Goal: Transaction & Acquisition: Book appointment/travel/reservation

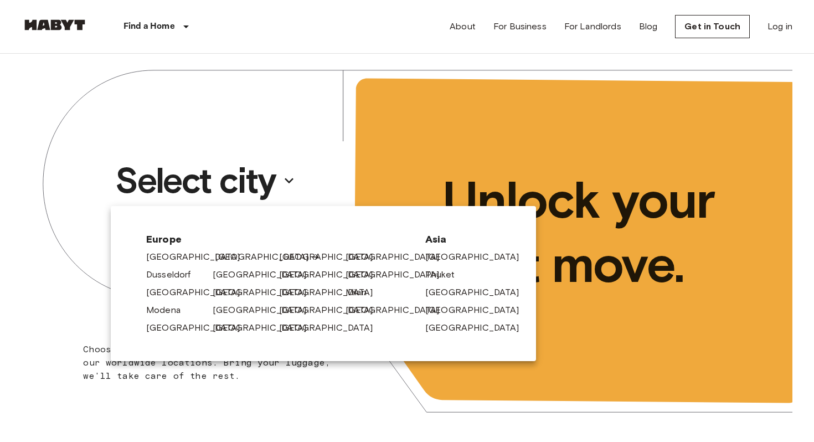
click at [231, 257] on link "[GEOGRAPHIC_DATA]" at bounding box center [267, 256] width 105 height 13
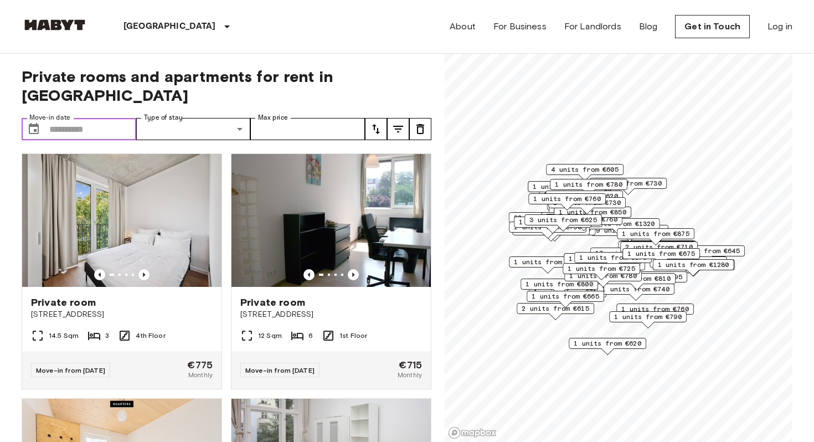
click at [102, 118] on input "Move-in date" at bounding box center [92, 129] width 87 height 22
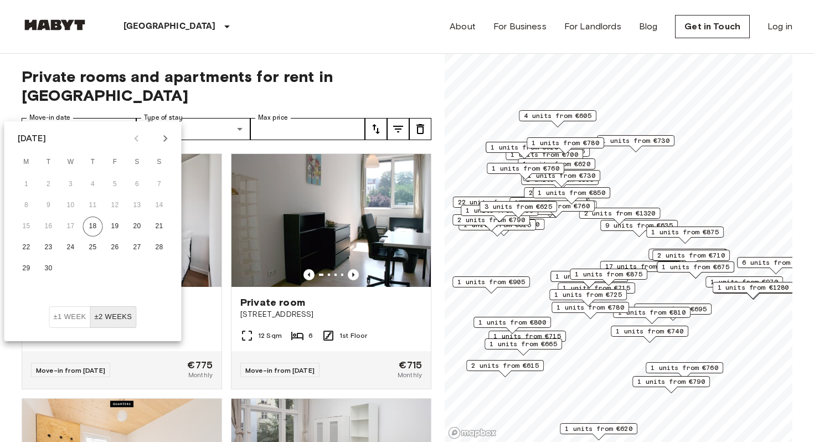
click at [165, 139] on icon "Next month" at bounding box center [165, 138] width 4 height 7
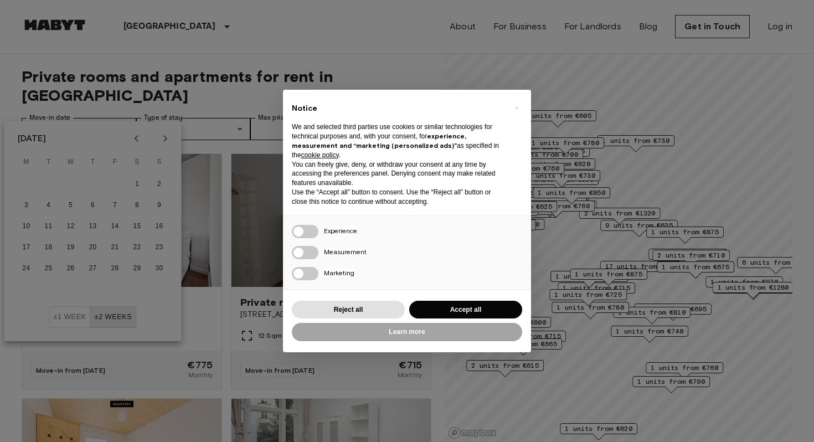
click at [429, 312] on button "Accept all" at bounding box center [465, 310] width 113 height 18
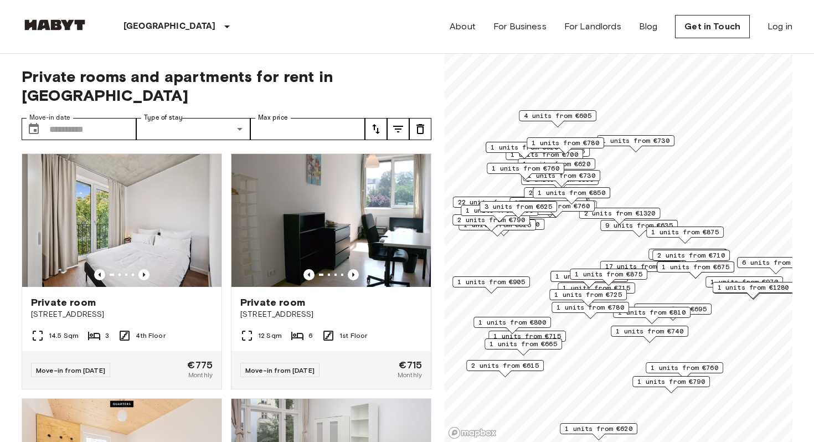
click at [402, 122] on icon "tune" at bounding box center [397, 128] width 13 height 13
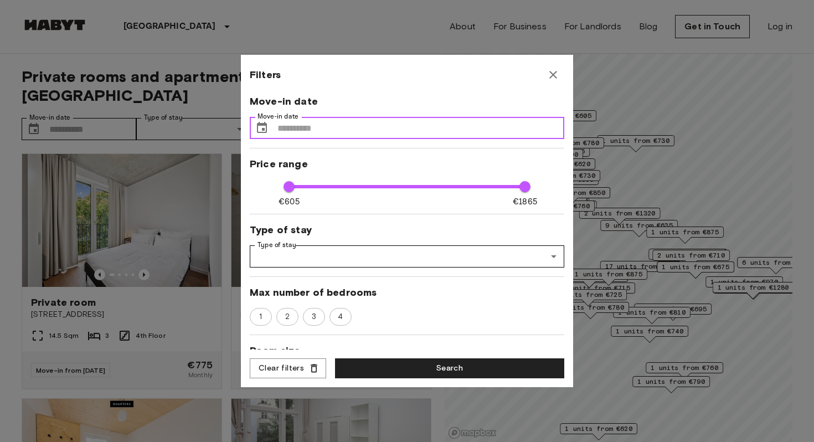
click at [334, 120] on input "Move-in date" at bounding box center [420, 128] width 287 height 22
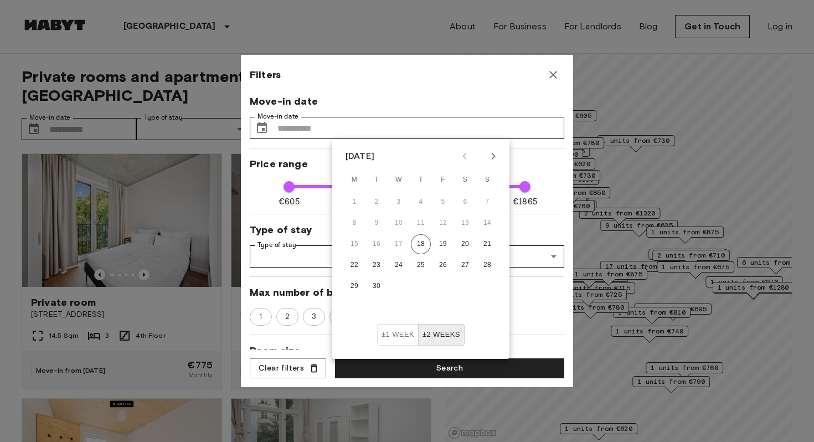
click at [497, 149] on icon "Next month" at bounding box center [492, 155] width 13 height 13
click at [497, 150] on icon "Next month" at bounding box center [492, 155] width 13 height 13
click at [358, 225] on button "3" at bounding box center [354, 223] width 20 height 20
type input "**********"
type input "**"
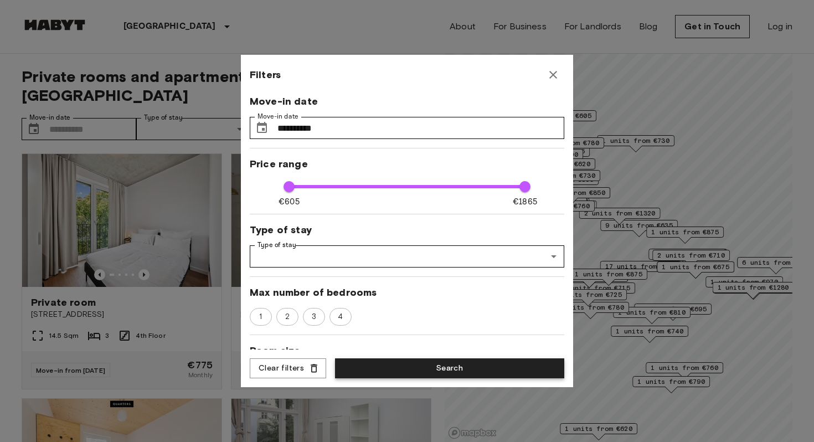
click at [417, 368] on button "Search" at bounding box center [449, 368] width 229 height 20
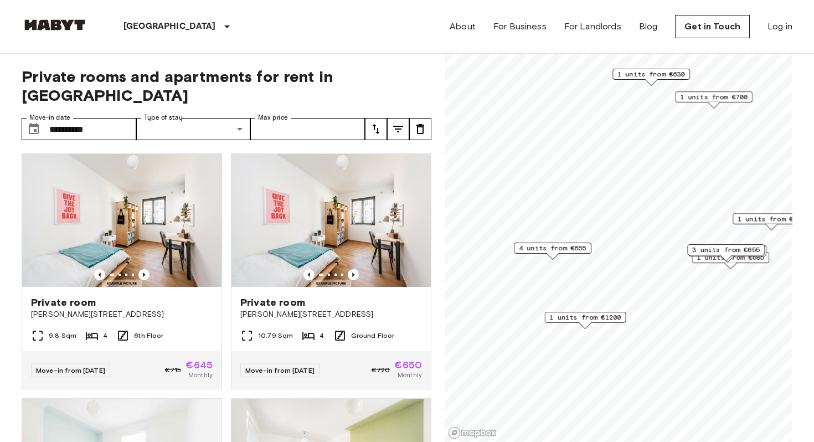
click at [566, 248] on span "4 units from €655" at bounding box center [553, 248] width 68 height 10
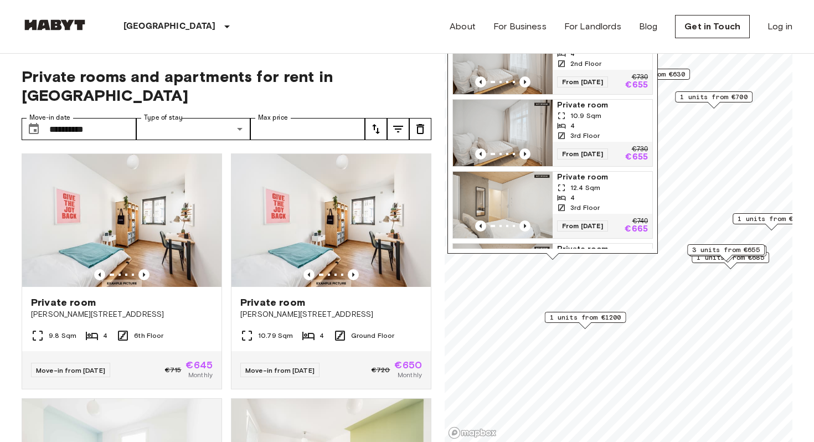
scroll to position [11, 0]
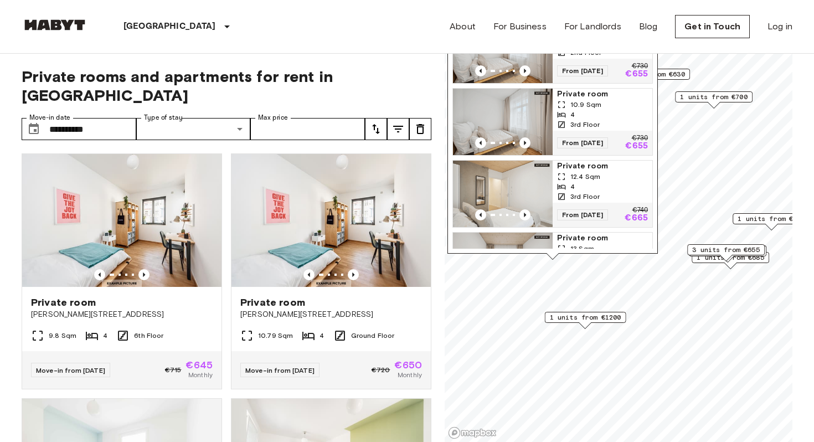
click at [527, 187] on img "Map marker" at bounding box center [503, 193] width 100 height 66
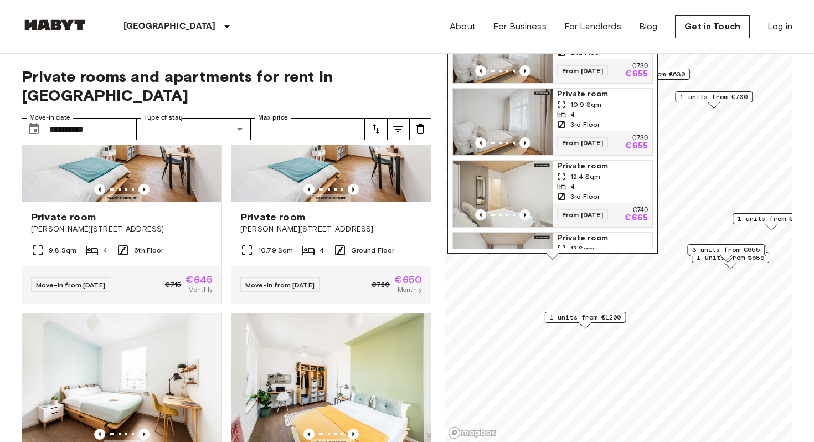
scroll to position [87, 0]
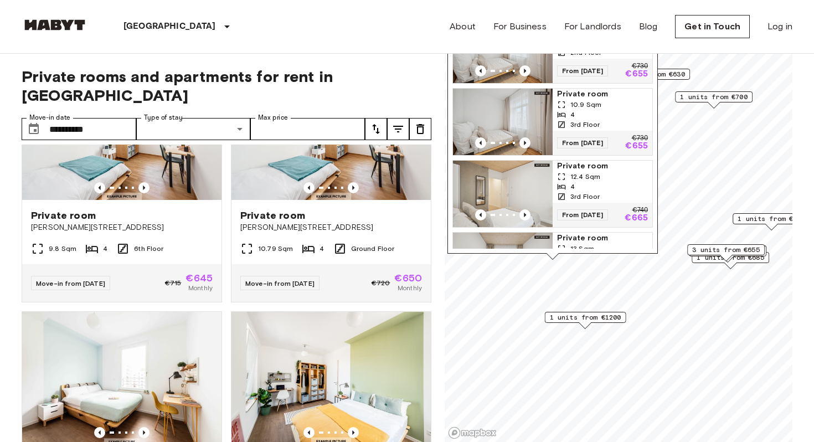
click at [410, 26] on div "Berlin Europe Amsterdam Berlin Brussels Cologne Dusseldorf Frankfurt Graz Hambu…" at bounding box center [407, 26] width 770 height 53
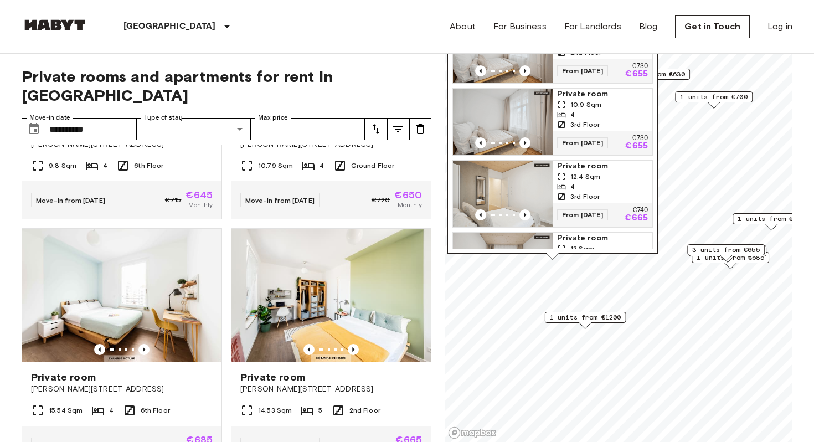
scroll to position [171, 0]
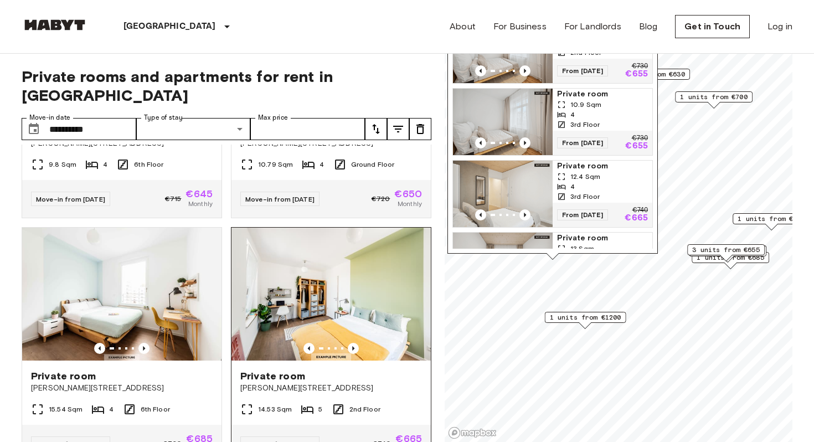
click at [355, 304] on img at bounding box center [330, 293] width 199 height 133
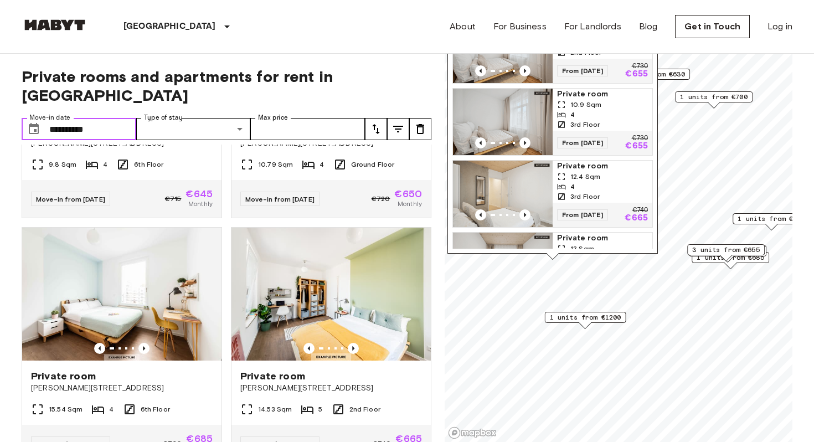
click at [112, 118] on input "**********" at bounding box center [92, 129] width 87 height 22
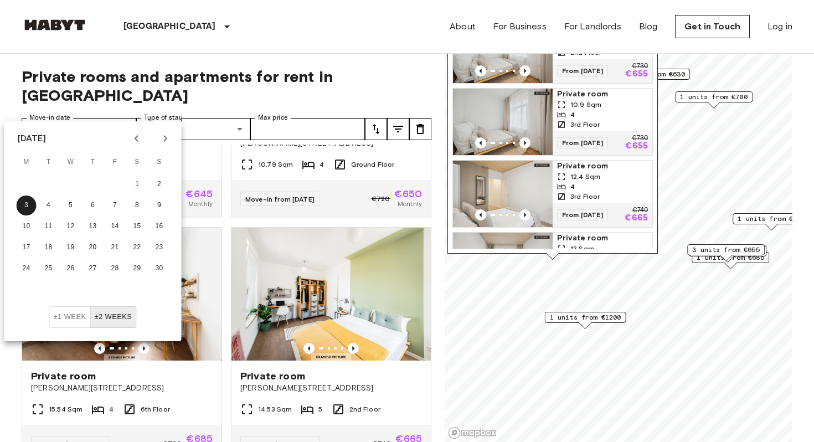
click at [138, 146] on button "Previous month" at bounding box center [136, 138] width 19 height 19
click at [138, 144] on icon "Previous month" at bounding box center [136, 138] width 13 height 13
click at [161, 141] on icon "Next month" at bounding box center [165, 138] width 13 height 13
click at [75, 183] on button "1" at bounding box center [71, 184] width 20 height 20
type input "**********"
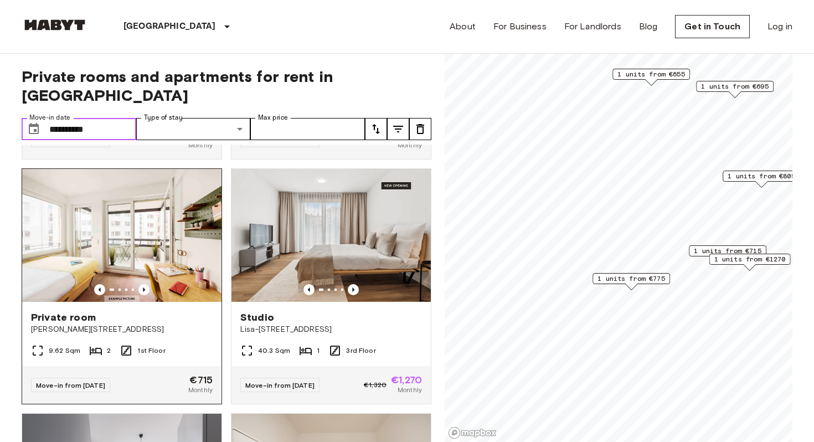
scroll to position [233, 0]
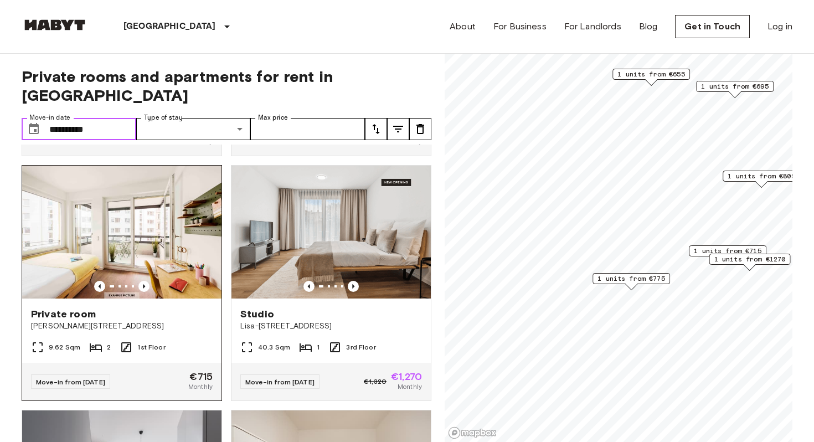
click at [171, 218] on img at bounding box center [121, 231] width 199 height 133
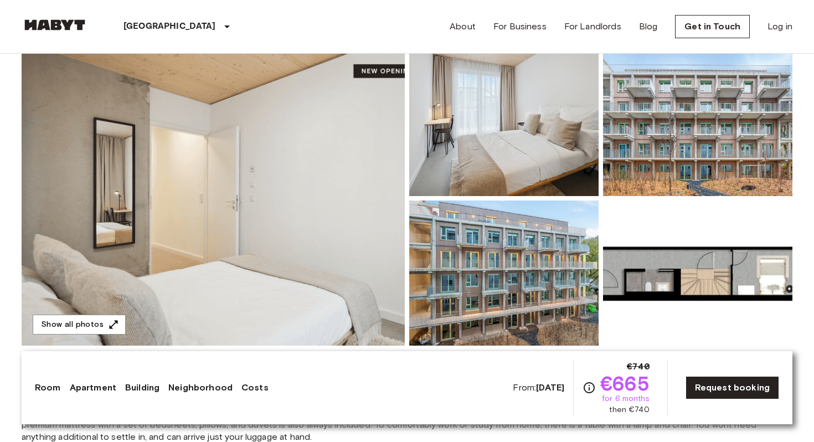
scroll to position [104, 0]
click at [348, 170] on img at bounding box center [213, 197] width 383 height 294
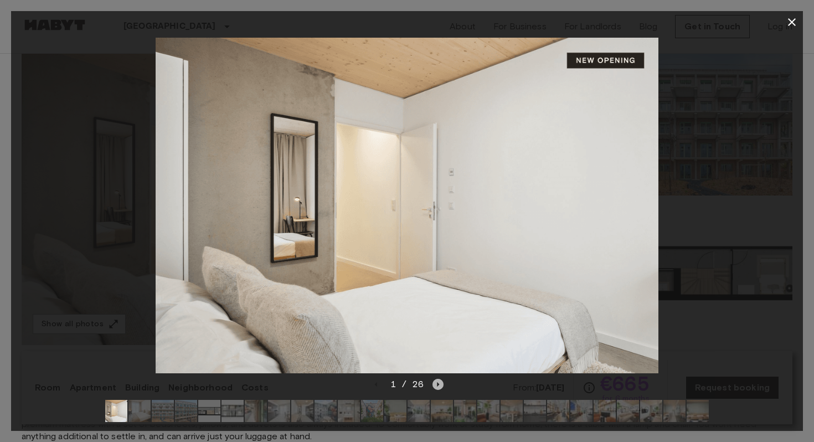
click at [437, 382] on icon "Next image" at bounding box center [437, 384] width 11 height 11
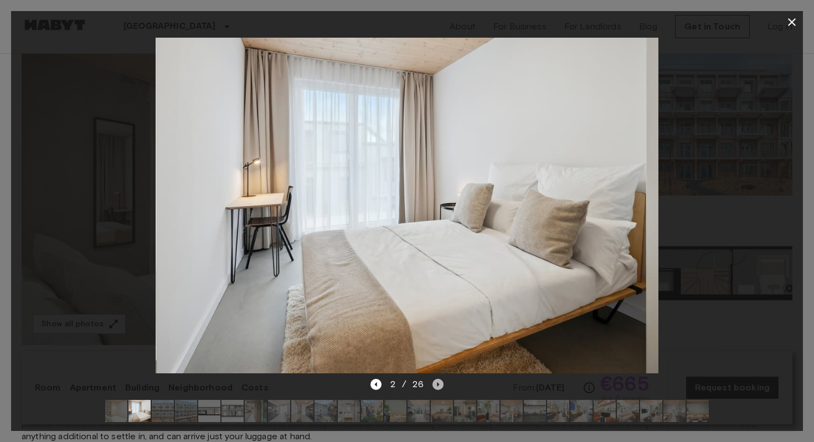
click at [437, 382] on icon "Next image" at bounding box center [437, 384] width 11 height 11
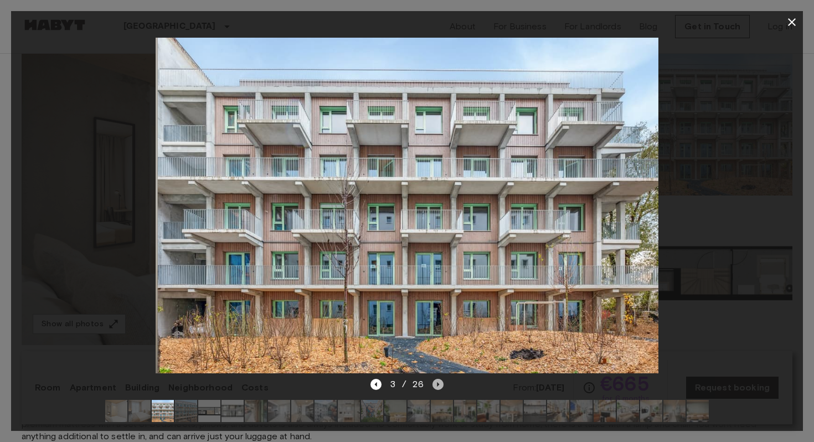
click at [437, 382] on icon "Next image" at bounding box center [437, 384] width 11 height 11
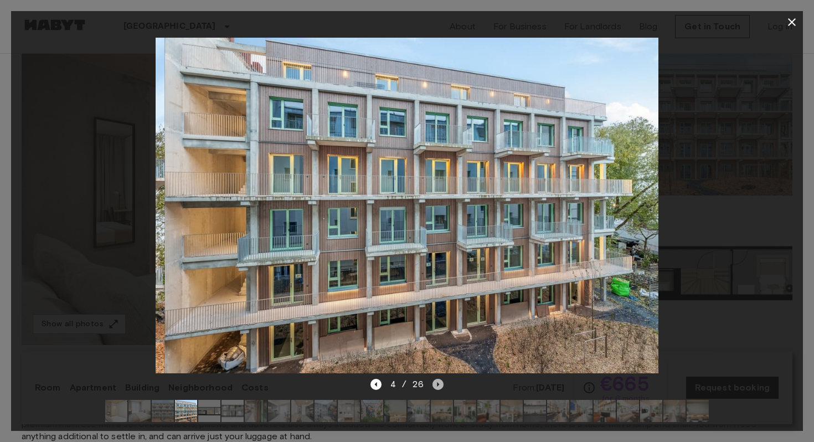
click at [437, 382] on icon "Next image" at bounding box center [437, 384] width 11 height 11
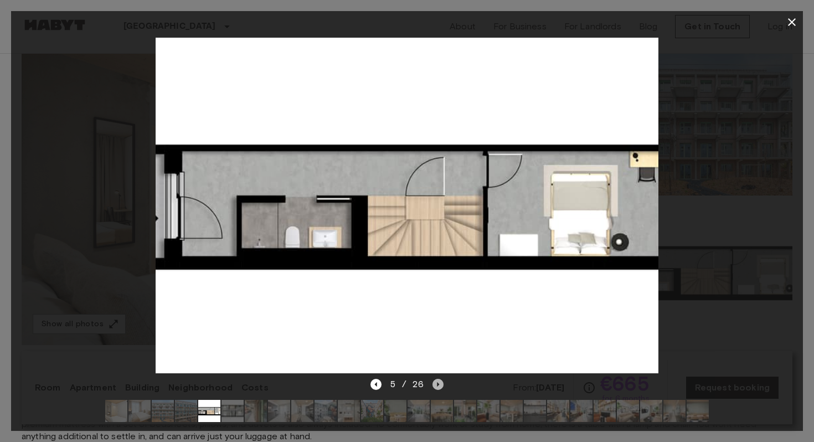
click at [437, 382] on icon "Next image" at bounding box center [437, 384] width 11 height 11
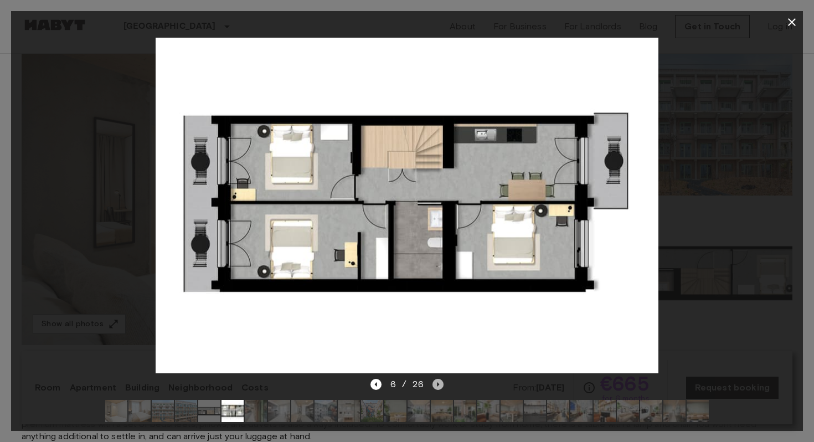
click at [437, 382] on icon "Next image" at bounding box center [437, 384] width 11 height 11
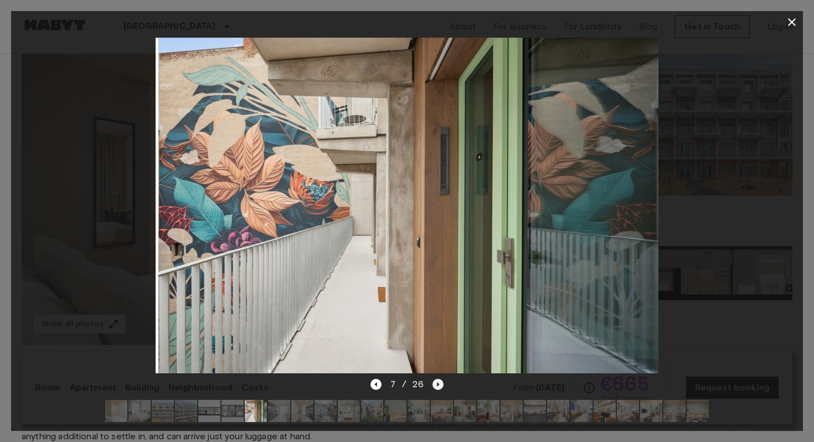
click at [437, 382] on icon "Next image" at bounding box center [437, 384] width 11 height 11
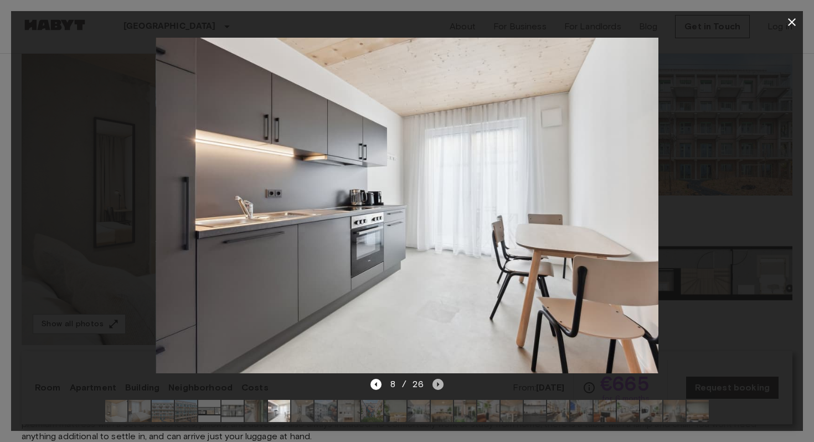
click at [437, 382] on icon "Next image" at bounding box center [437, 384] width 11 height 11
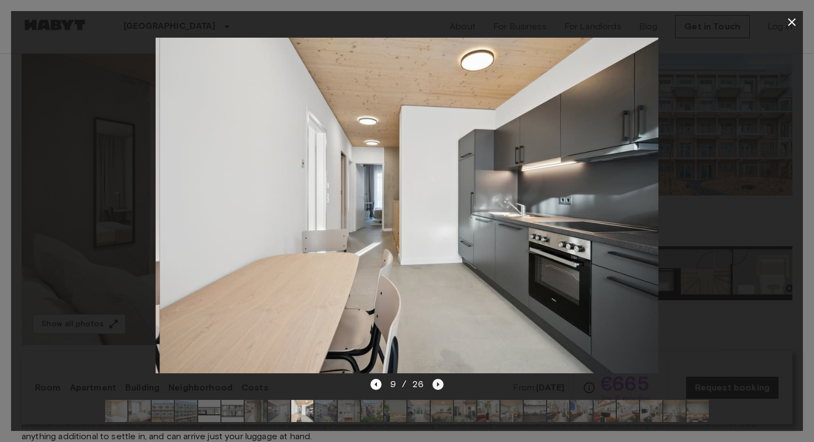
click at [437, 382] on icon "Next image" at bounding box center [437, 384] width 11 height 11
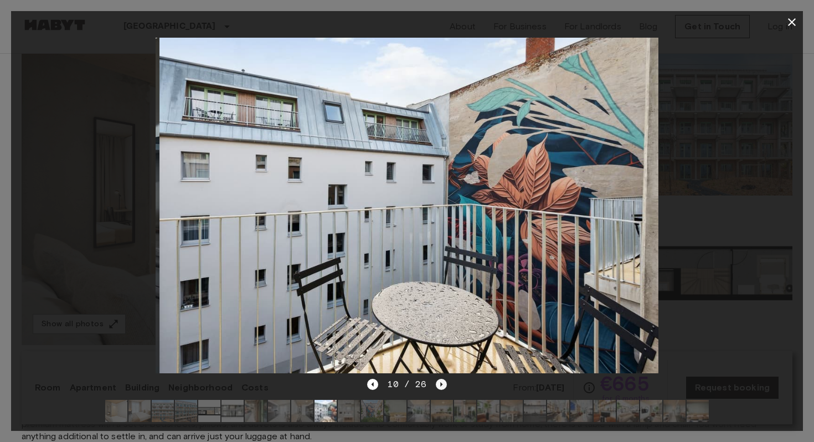
click at [437, 382] on icon "Next image" at bounding box center [441, 384] width 11 height 11
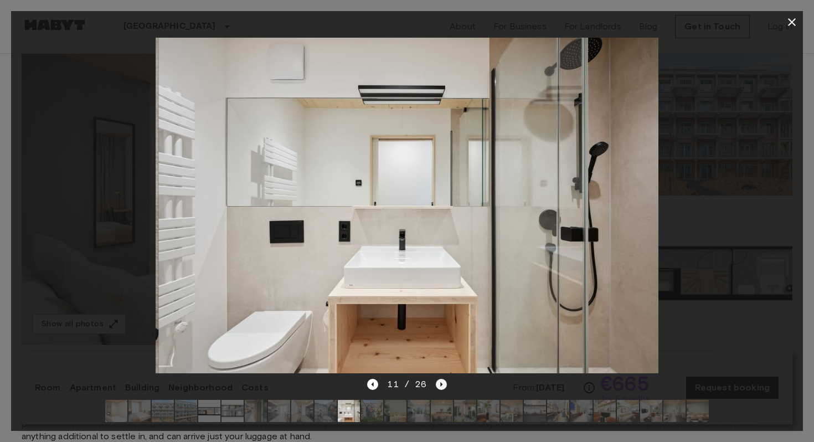
click at [437, 382] on icon "Next image" at bounding box center [441, 384] width 11 height 11
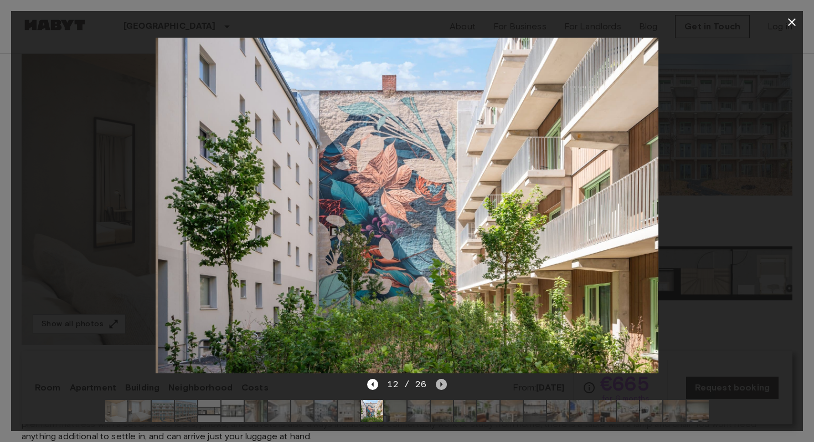
click at [437, 382] on icon "Next image" at bounding box center [441, 384] width 11 height 11
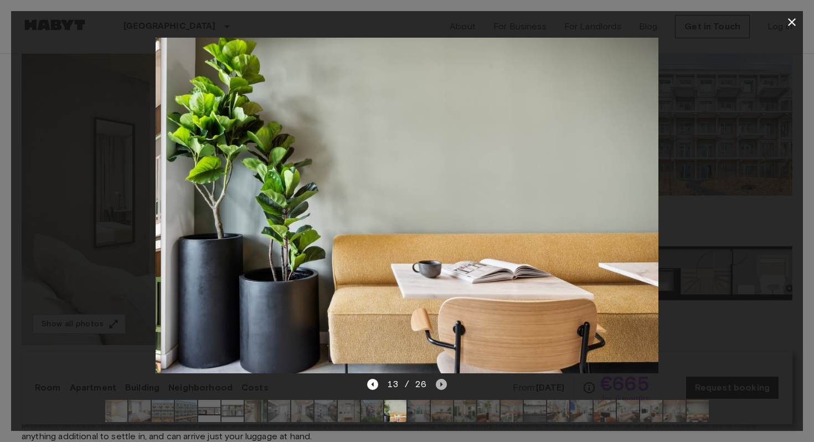
click at [437, 382] on icon "Next image" at bounding box center [441, 384] width 11 height 11
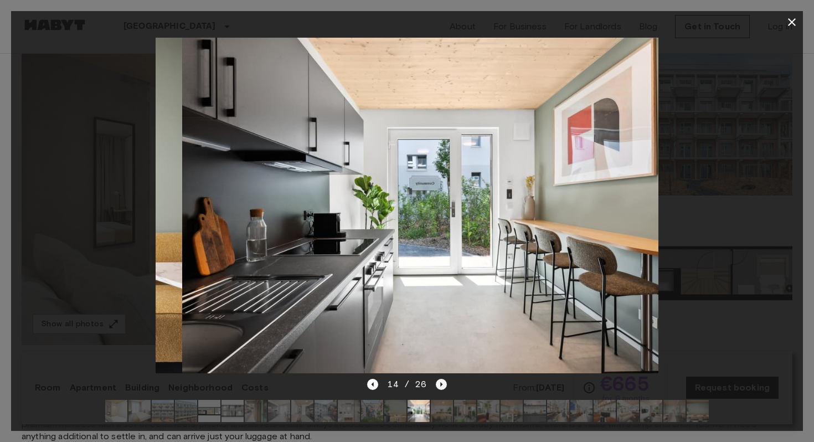
click at [437, 382] on icon "Next image" at bounding box center [441, 384] width 11 height 11
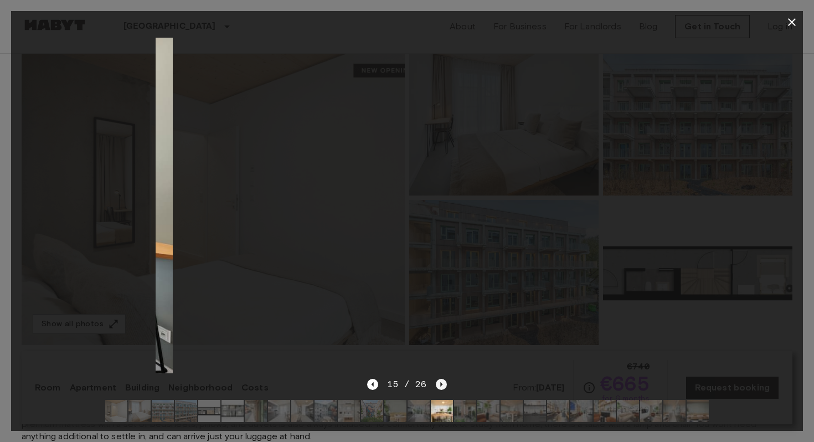
click at [437, 382] on icon "Next image" at bounding box center [441, 384] width 11 height 11
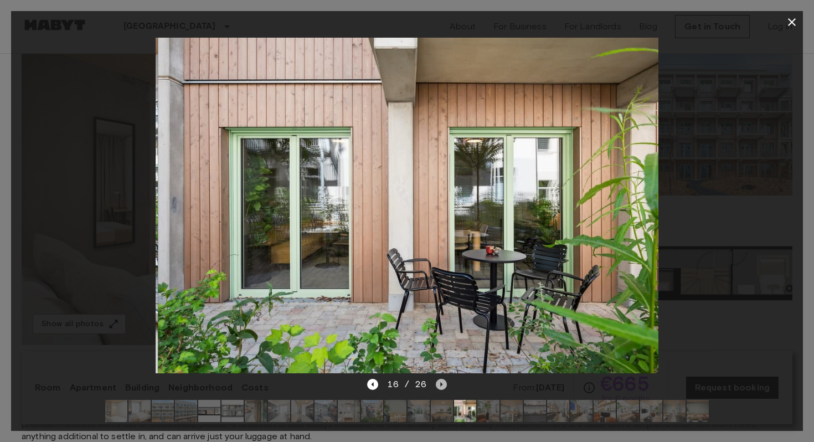
click at [437, 382] on icon "Next image" at bounding box center [441, 384] width 11 height 11
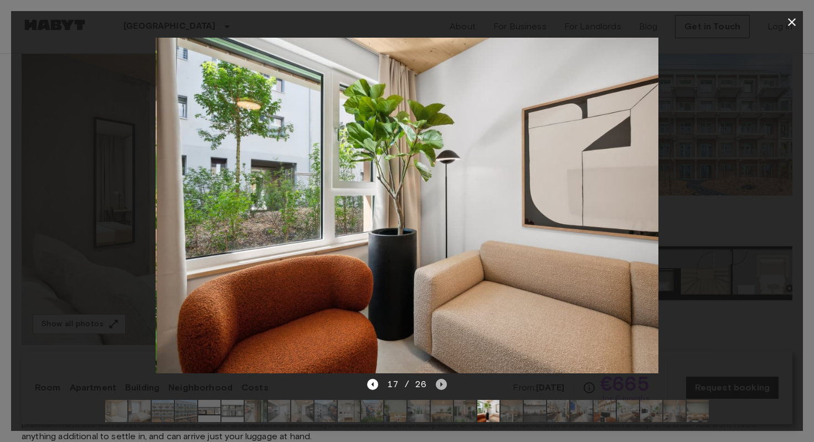
click at [437, 382] on icon "Next image" at bounding box center [441, 384] width 11 height 11
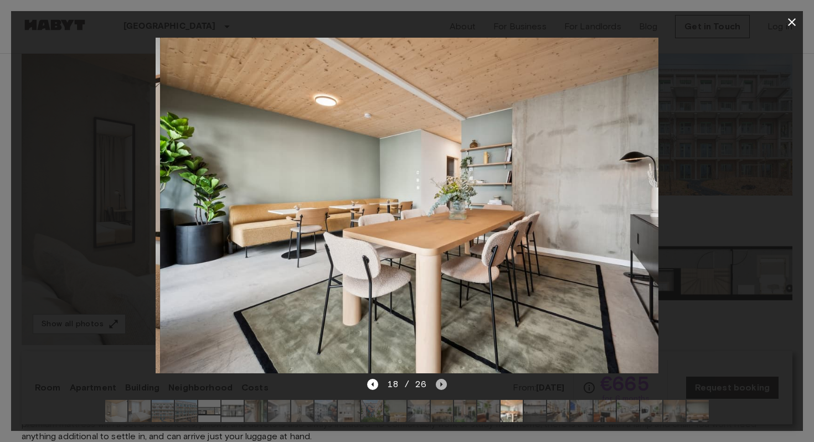
click at [437, 382] on icon "Next image" at bounding box center [441, 384] width 11 height 11
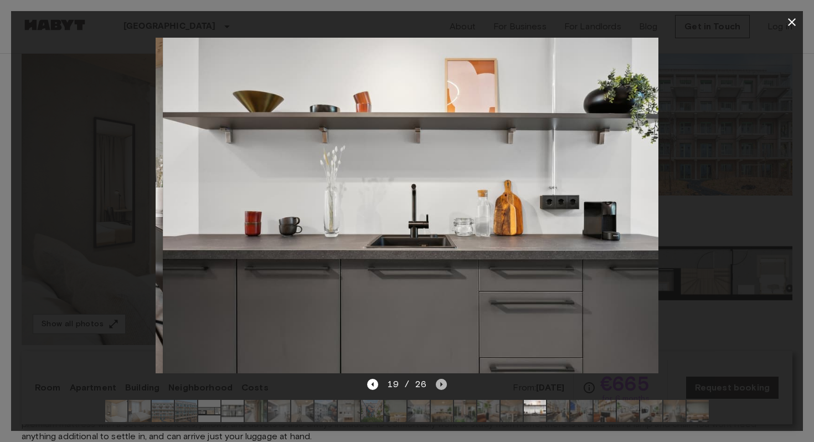
click at [437, 382] on icon "Next image" at bounding box center [441, 384] width 11 height 11
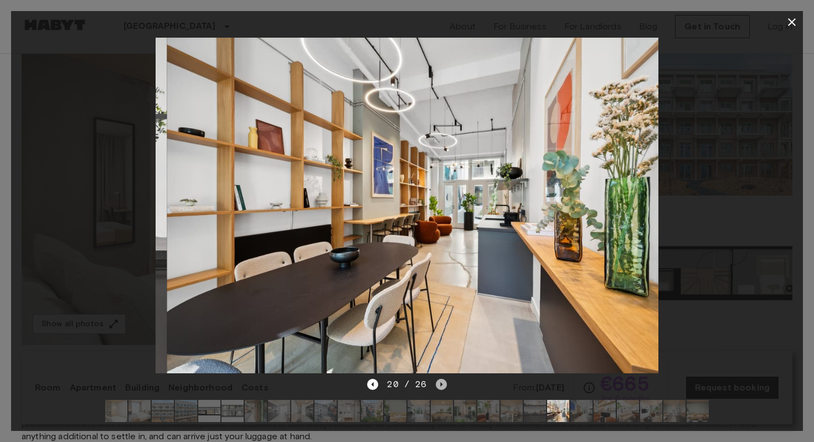
click at [437, 382] on icon "Next image" at bounding box center [441, 384] width 11 height 11
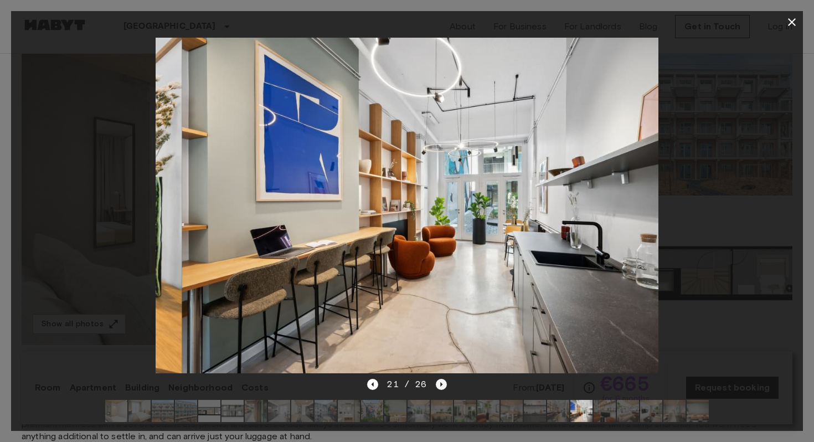
click at [437, 382] on icon "Next image" at bounding box center [441, 384] width 11 height 11
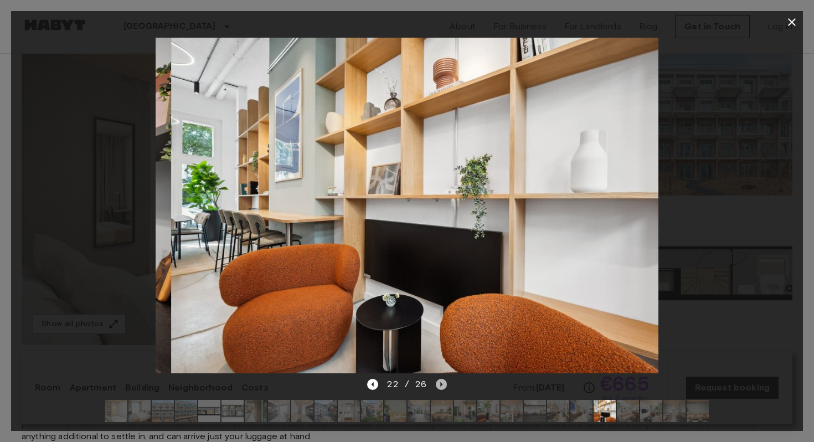
click at [437, 382] on icon "Next image" at bounding box center [441, 384] width 11 height 11
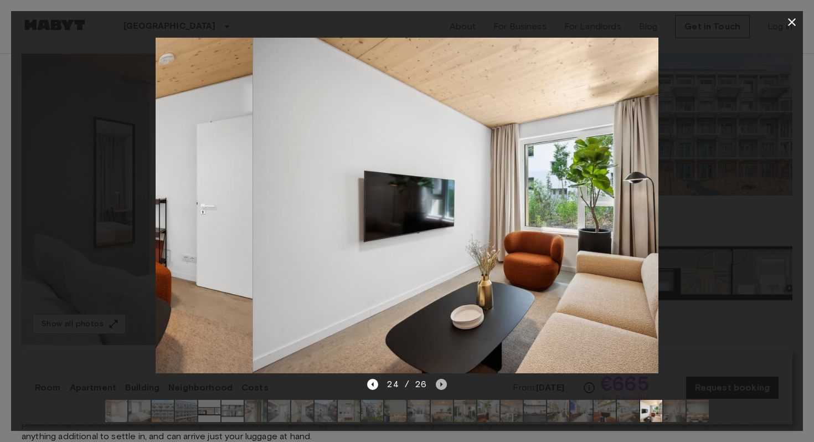
click at [437, 382] on icon "Next image" at bounding box center [441, 384] width 11 height 11
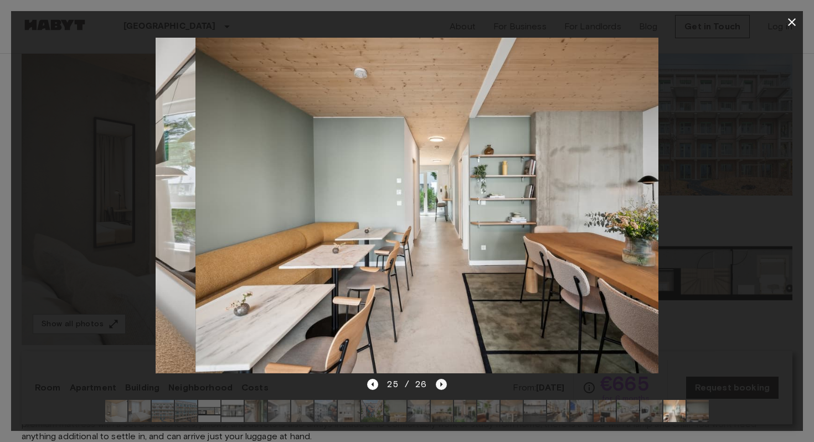
click at [437, 382] on icon "Next image" at bounding box center [441, 384] width 11 height 11
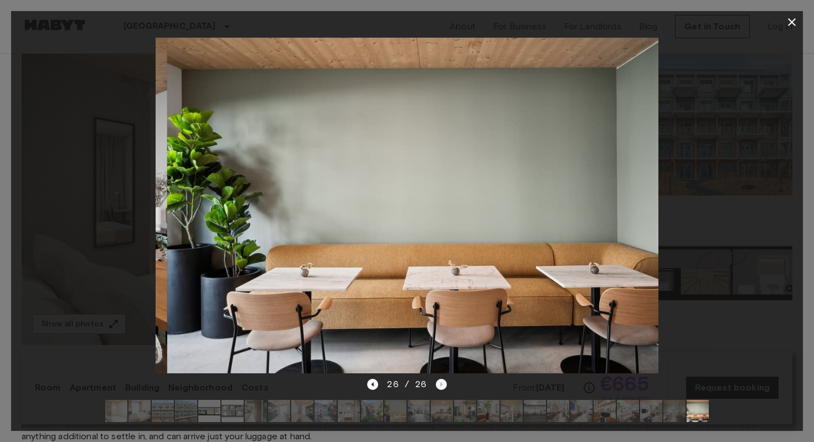
click at [437, 382] on div "26 / 26" at bounding box center [406, 383] width 79 height 13
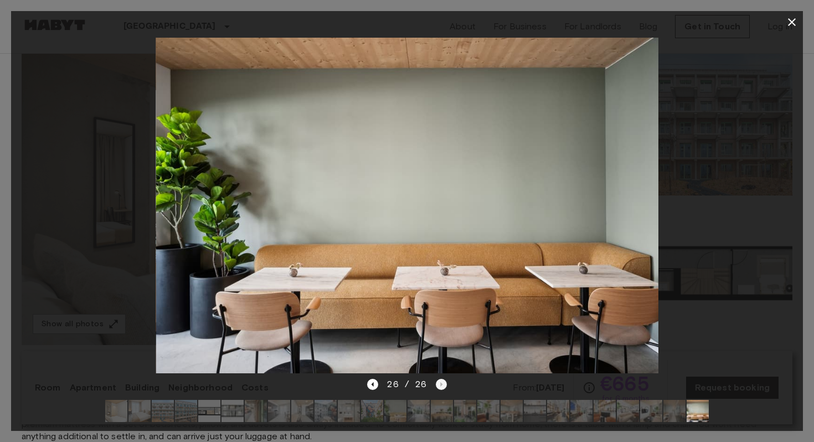
click at [437, 382] on div "26 / 26" at bounding box center [406, 383] width 79 height 13
click at [789, 23] on icon "button" at bounding box center [791, 21] width 13 height 13
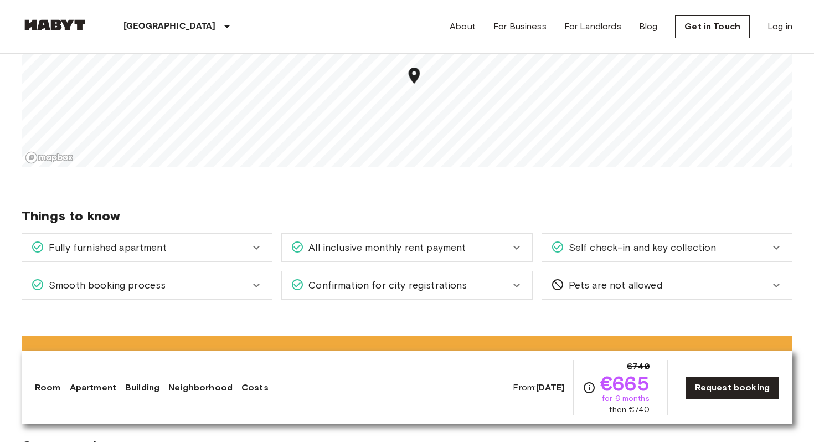
scroll to position [1288, 0]
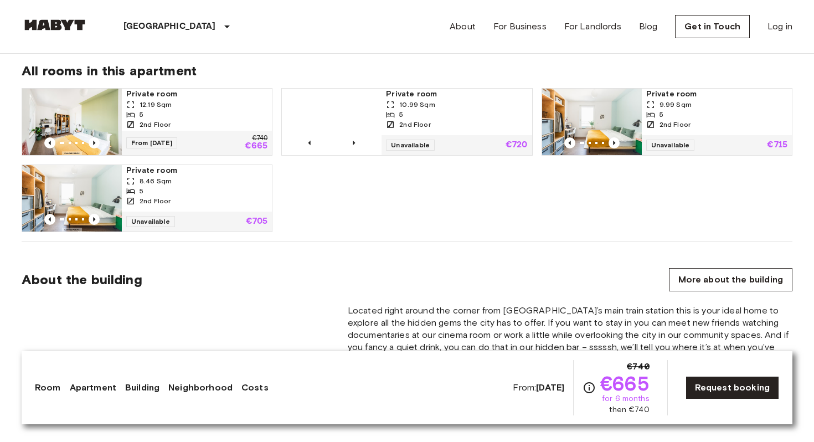
scroll to position [733, 0]
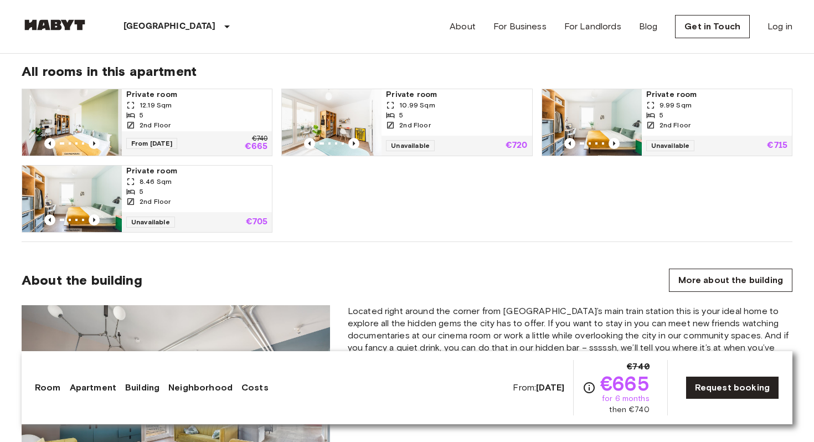
click at [221, 116] on div "5" at bounding box center [196, 115] width 141 height 10
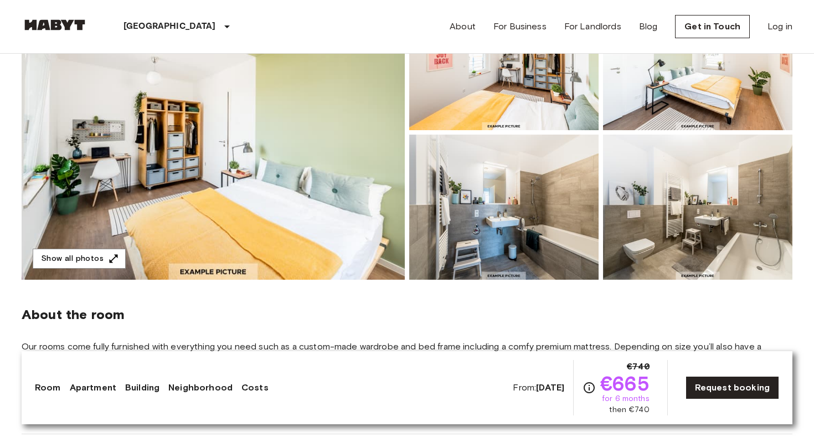
scroll to position [0, 0]
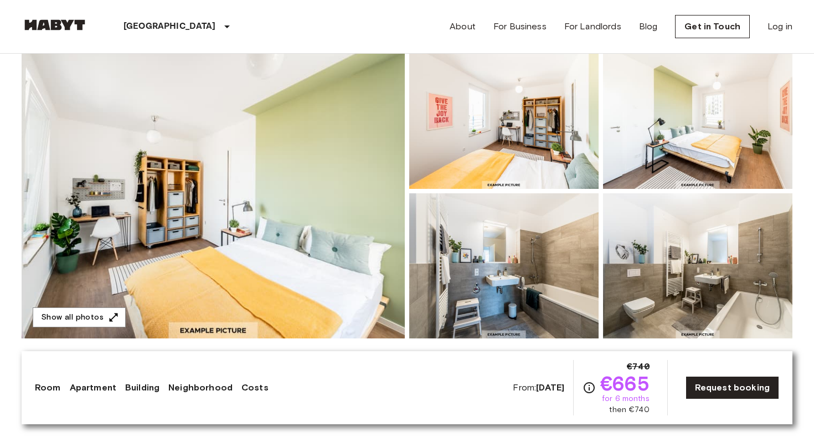
scroll to position [128, 0]
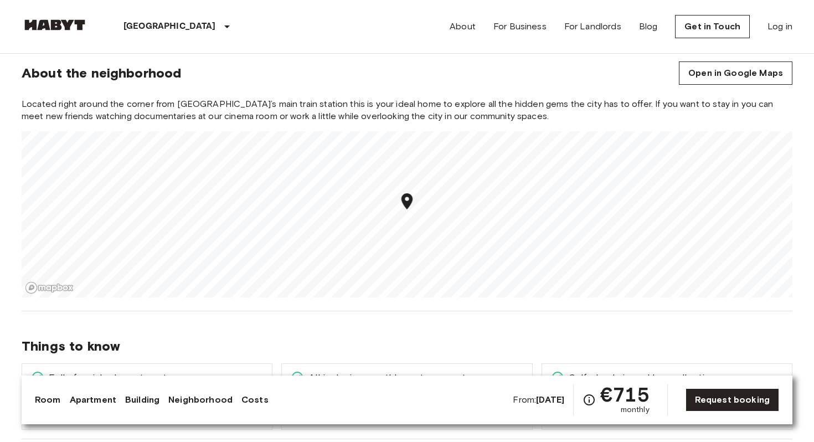
scroll to position [1053, 0]
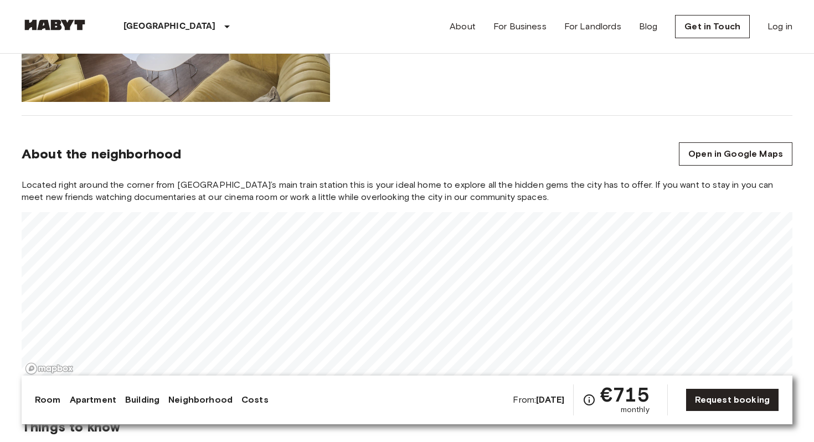
click at [392, 146] on div "About the neighborhood Open in Google Maps" at bounding box center [407, 153] width 770 height 23
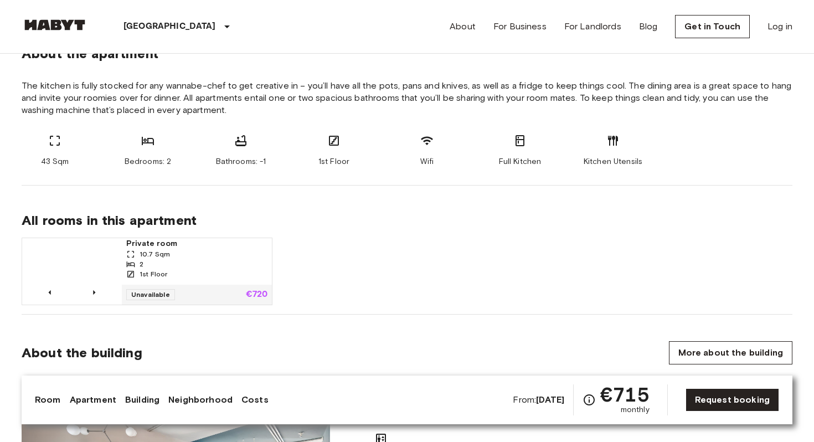
scroll to position [551, 0]
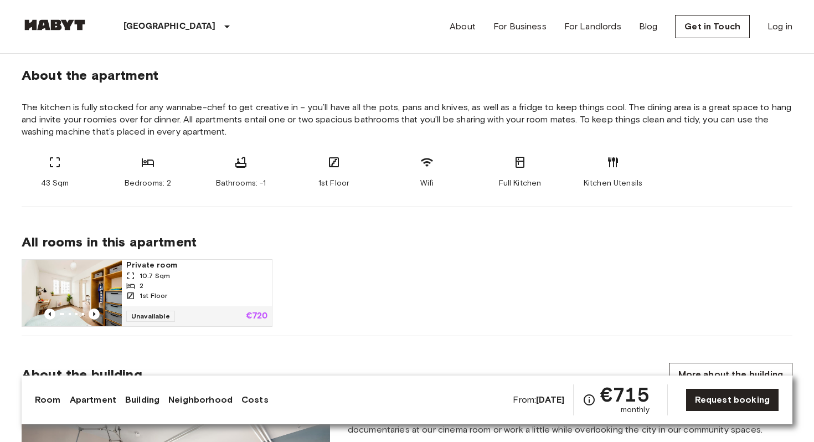
click at [90, 293] on img at bounding box center [72, 293] width 100 height 66
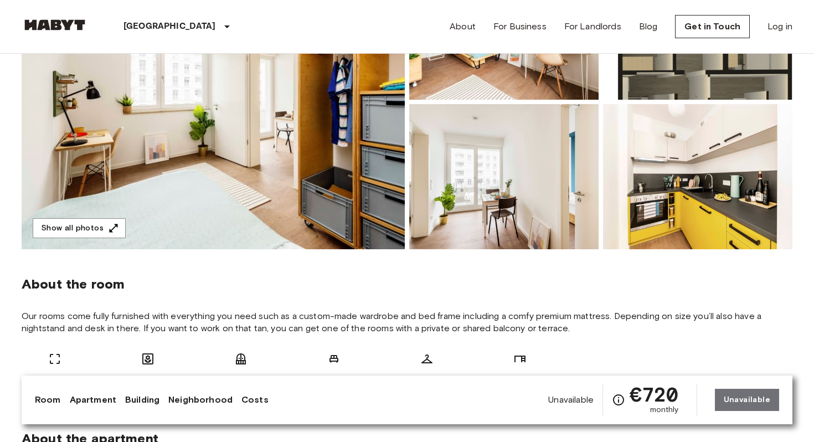
scroll to position [149, 0]
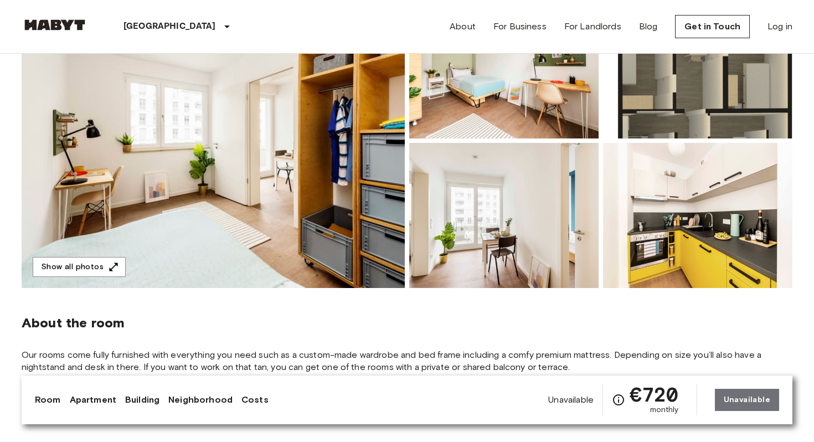
click at [271, 153] on img at bounding box center [213, 140] width 383 height 294
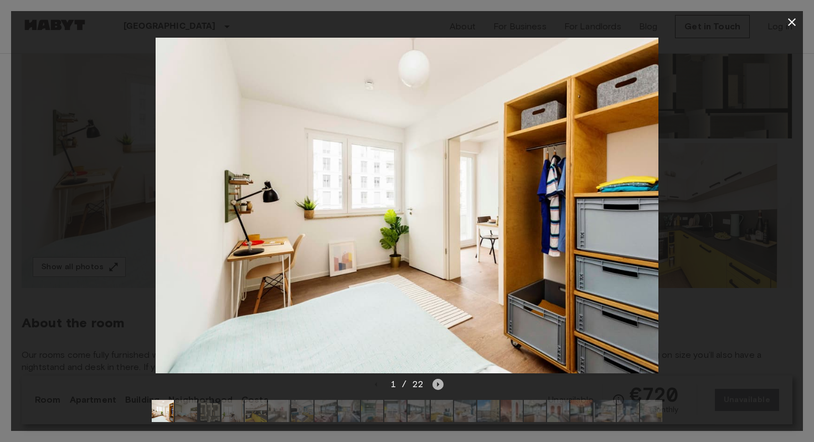
click at [439, 383] on icon "Next image" at bounding box center [437, 384] width 11 height 11
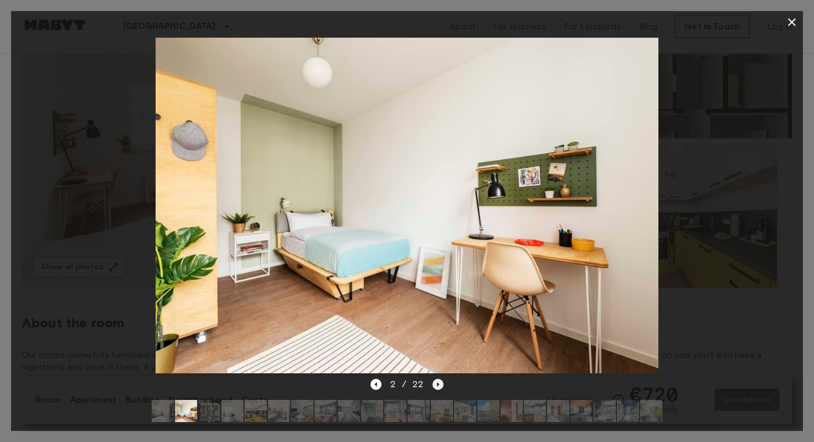
click at [439, 383] on icon "Next image" at bounding box center [437, 384] width 11 height 11
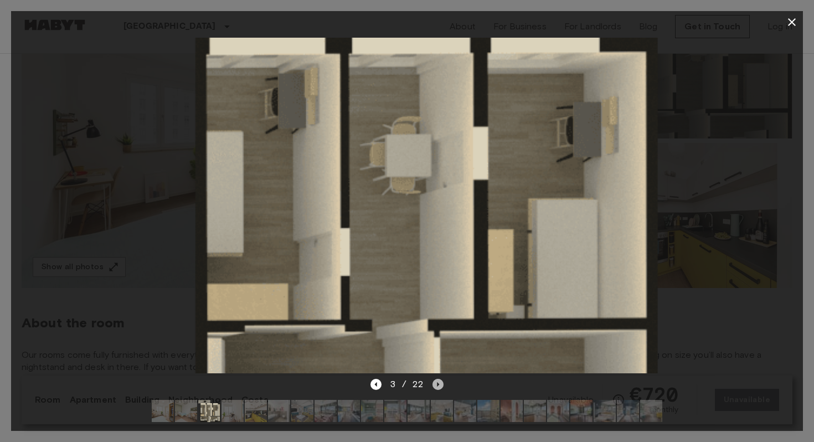
click at [439, 383] on icon "Next image" at bounding box center [437, 384] width 11 height 11
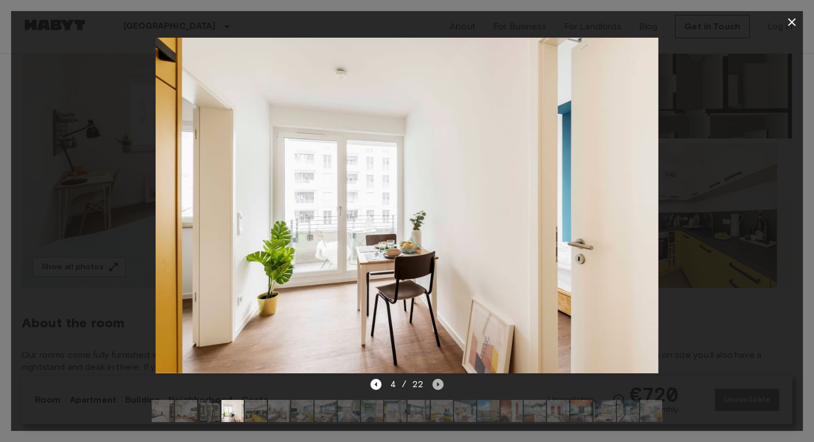
click at [439, 383] on icon "Next image" at bounding box center [437, 384] width 11 height 11
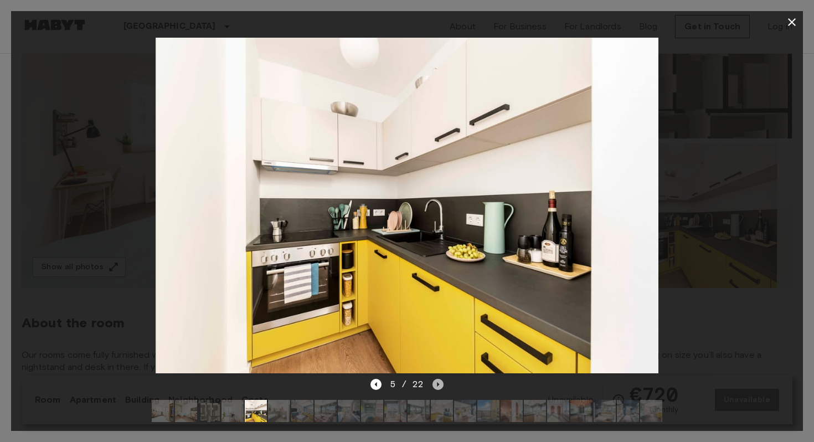
click at [439, 383] on icon "Next image" at bounding box center [437, 384] width 11 height 11
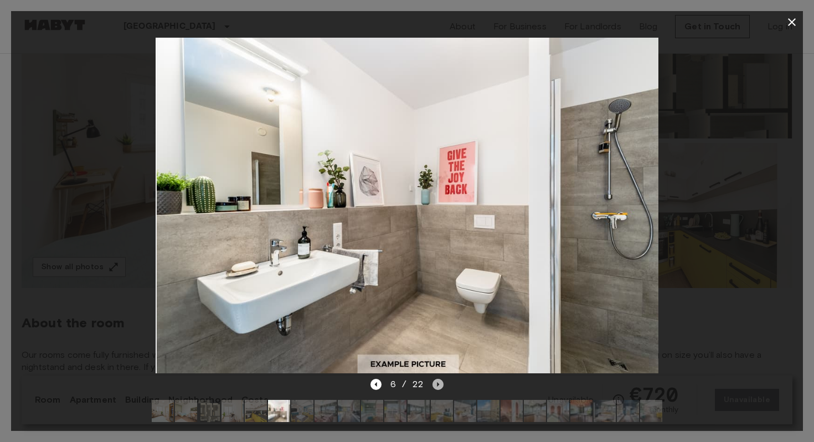
click at [439, 383] on icon "Next image" at bounding box center [437, 384] width 11 height 11
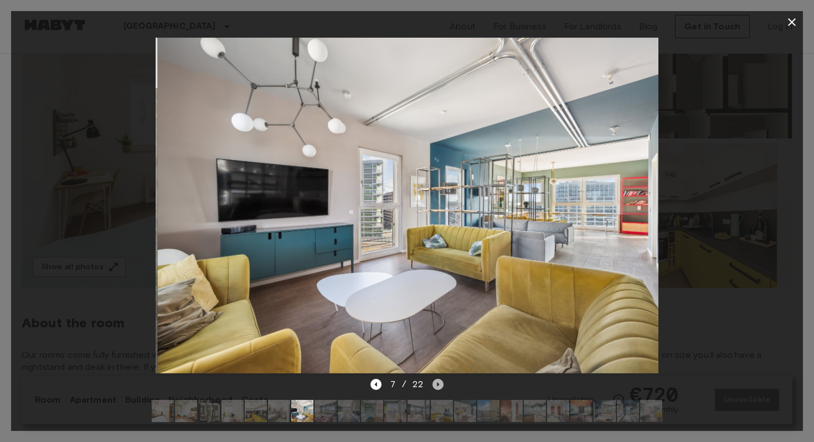
click at [439, 383] on icon "Next image" at bounding box center [437, 384] width 11 height 11
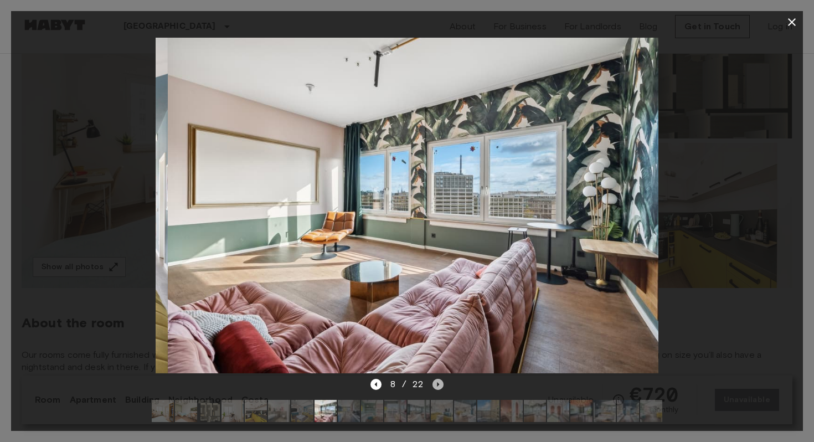
click at [439, 383] on icon "Next image" at bounding box center [437, 384] width 11 height 11
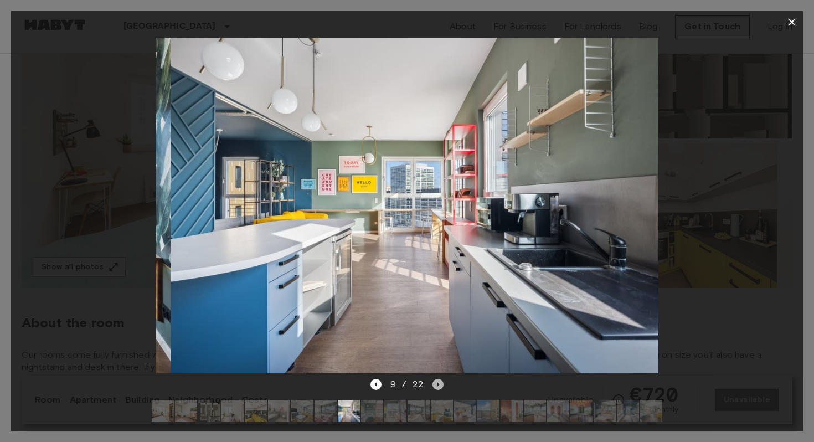
click at [439, 383] on icon "Next image" at bounding box center [437, 384] width 11 height 11
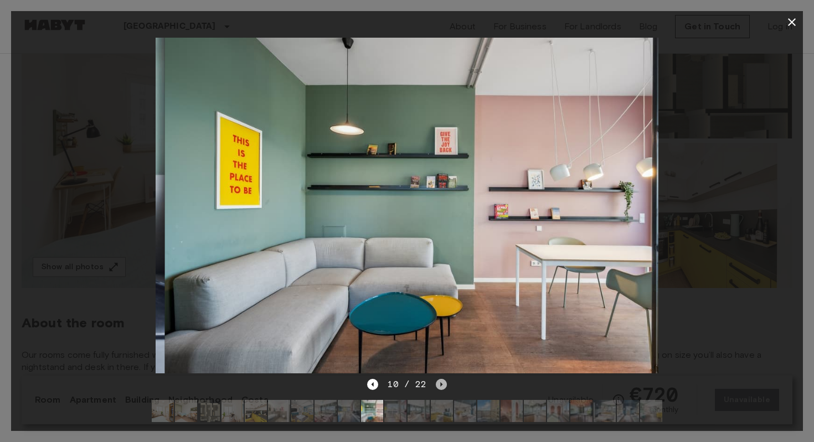
click at [439, 383] on icon "Next image" at bounding box center [441, 384] width 11 height 11
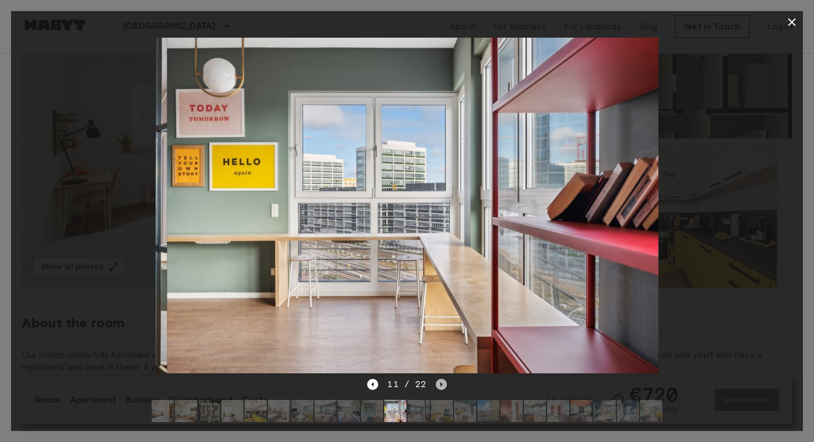
click at [439, 383] on icon "Next image" at bounding box center [441, 384] width 11 height 11
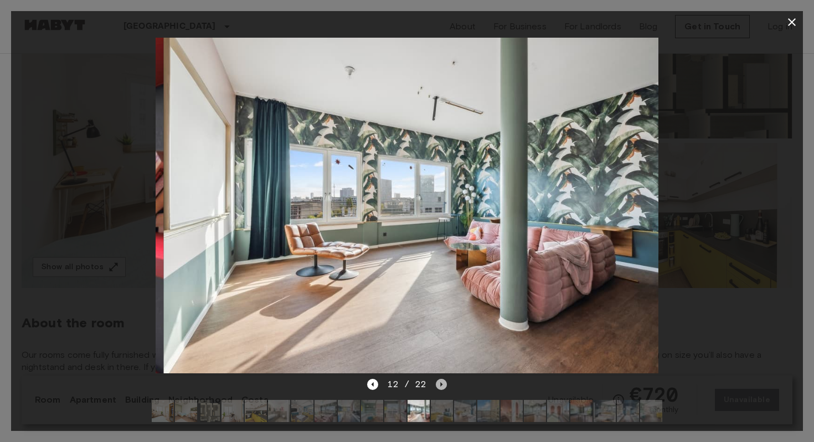
click at [439, 383] on icon "Next image" at bounding box center [441, 384] width 11 height 11
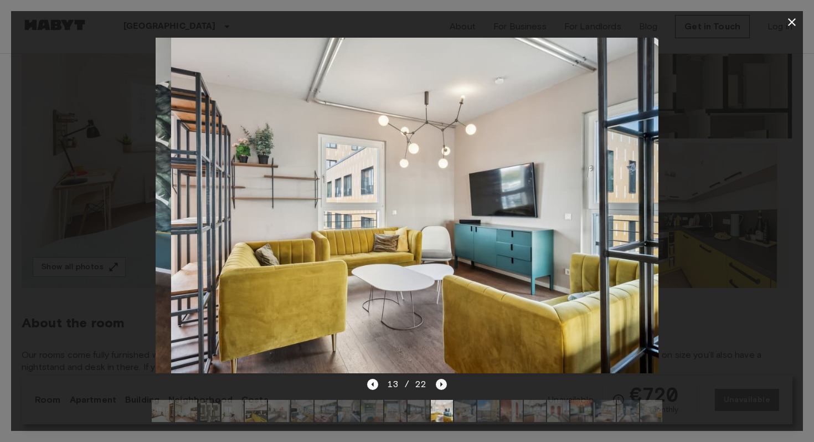
click at [439, 383] on icon "Next image" at bounding box center [441, 384] width 11 height 11
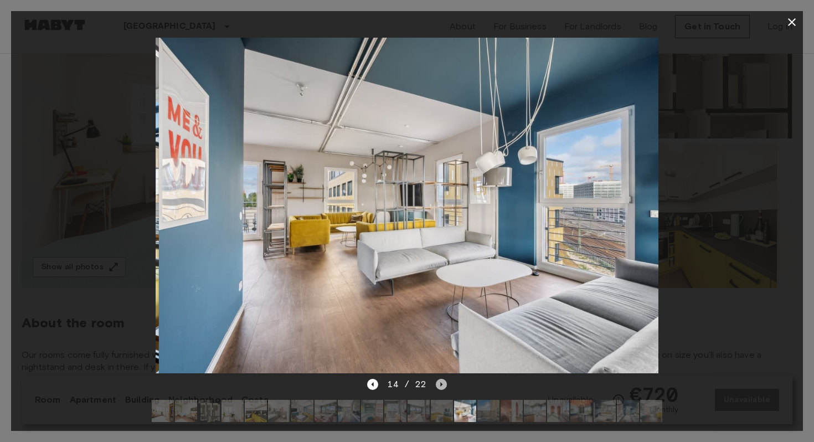
click at [439, 383] on icon "Next image" at bounding box center [441, 384] width 11 height 11
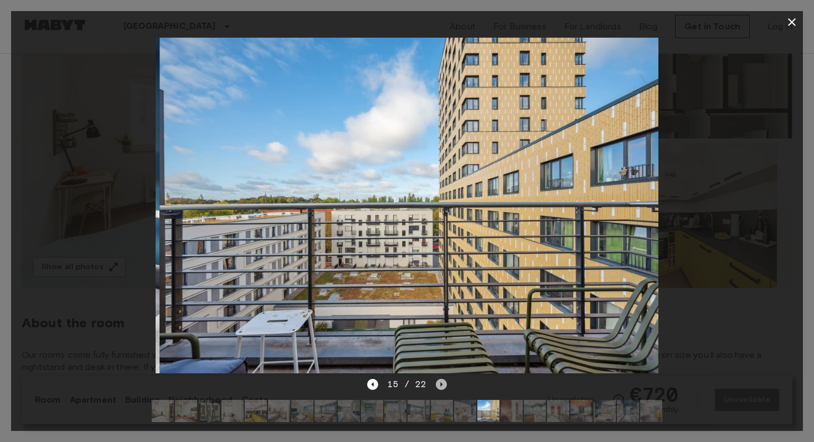
click at [439, 383] on icon "Next image" at bounding box center [441, 384] width 11 height 11
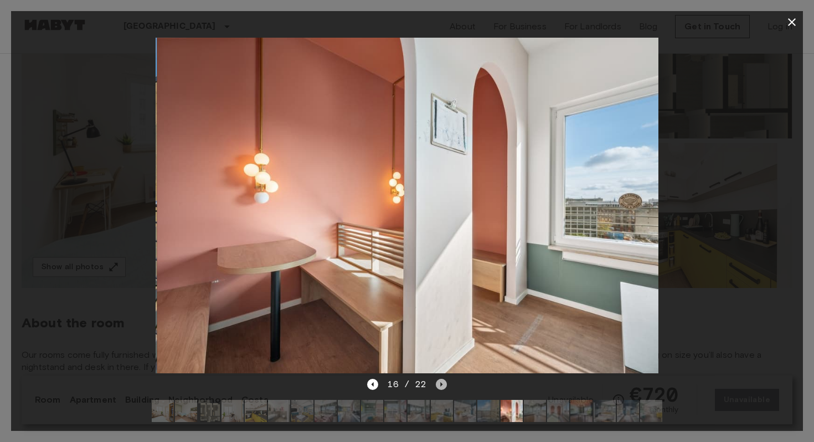
click at [439, 383] on icon "Next image" at bounding box center [441, 384] width 11 height 11
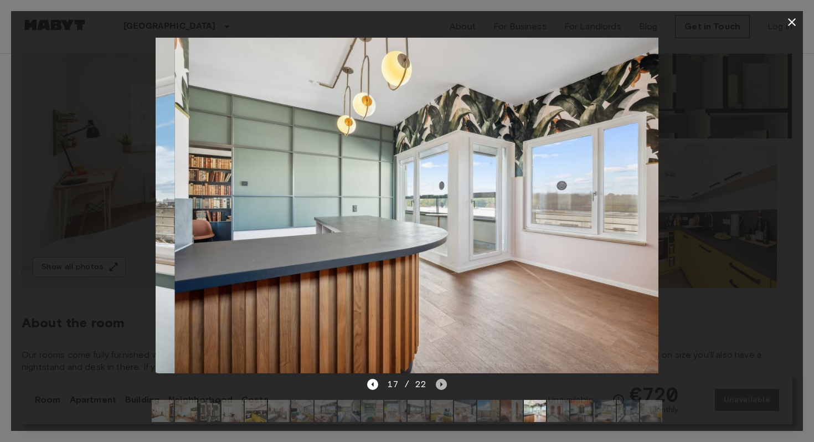
click at [439, 383] on icon "Next image" at bounding box center [441, 384] width 11 height 11
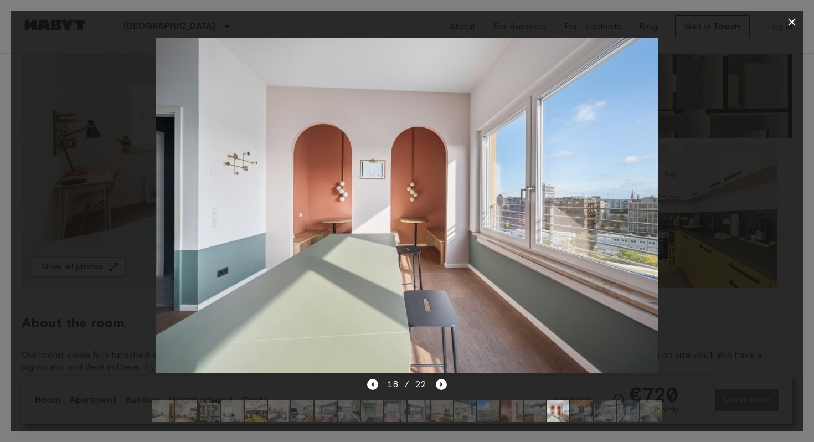
click at [797, 23] on icon "button" at bounding box center [791, 21] width 13 height 13
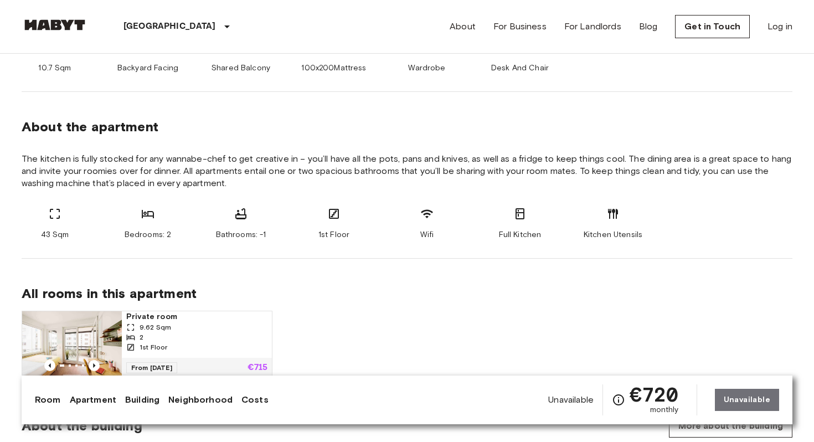
scroll to position [522, 0]
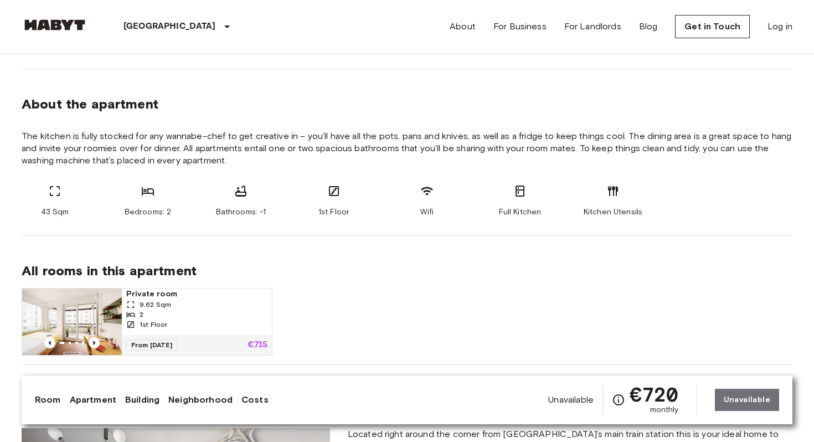
click at [99, 294] on img at bounding box center [72, 321] width 100 height 66
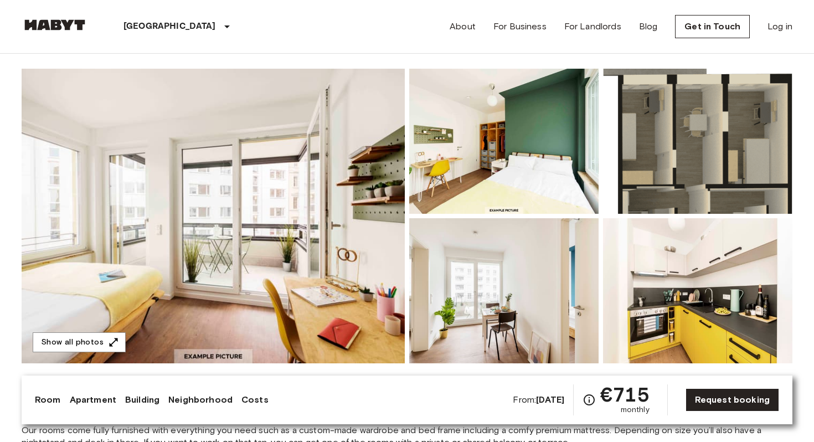
scroll to position [74, 0]
click at [292, 223] on img at bounding box center [213, 215] width 383 height 294
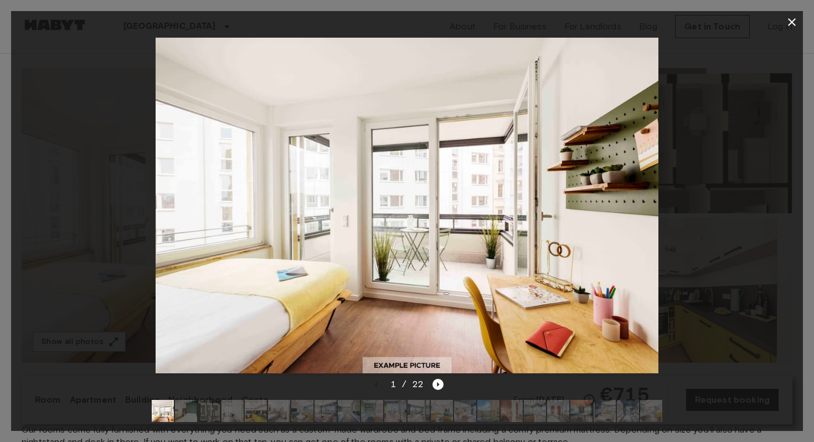
click at [727, 154] on div at bounding box center [406, 205] width 791 height 344
click at [790, 19] on icon "button" at bounding box center [791, 21] width 13 height 13
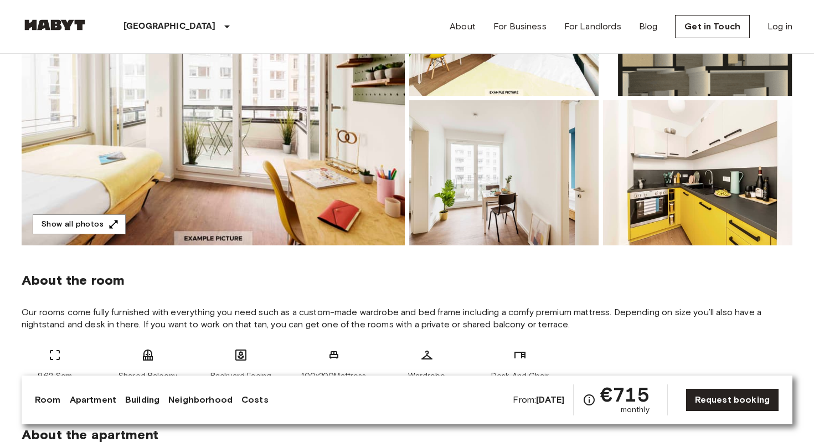
scroll to position [180, 0]
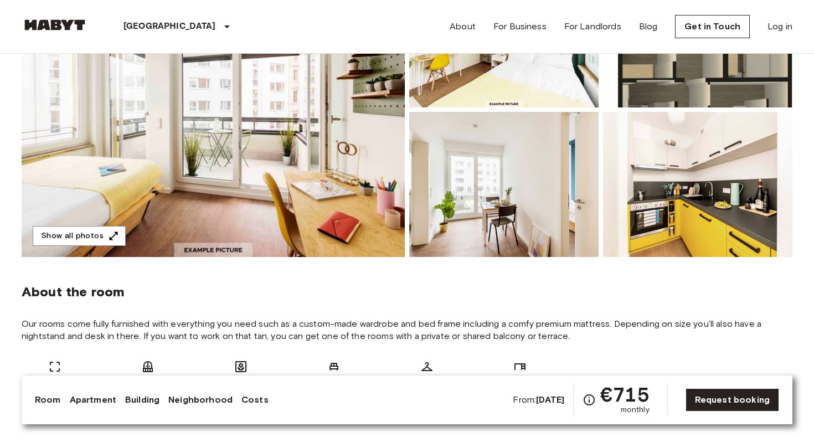
click at [301, 154] on img at bounding box center [213, 109] width 383 height 294
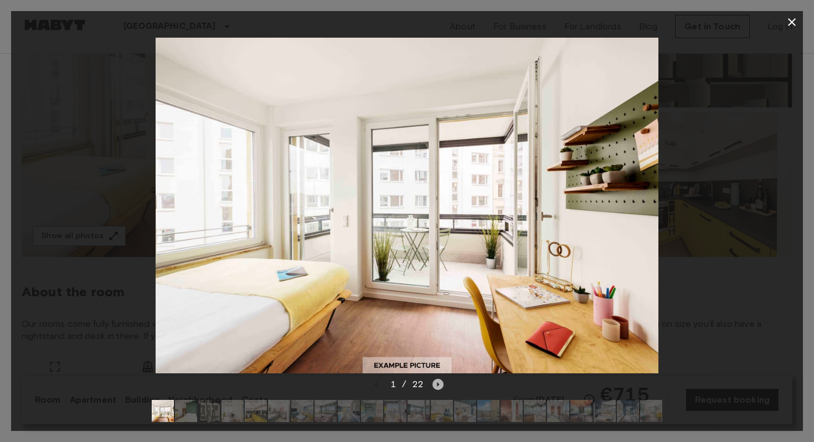
click at [440, 387] on icon "Next image" at bounding box center [437, 384] width 11 height 11
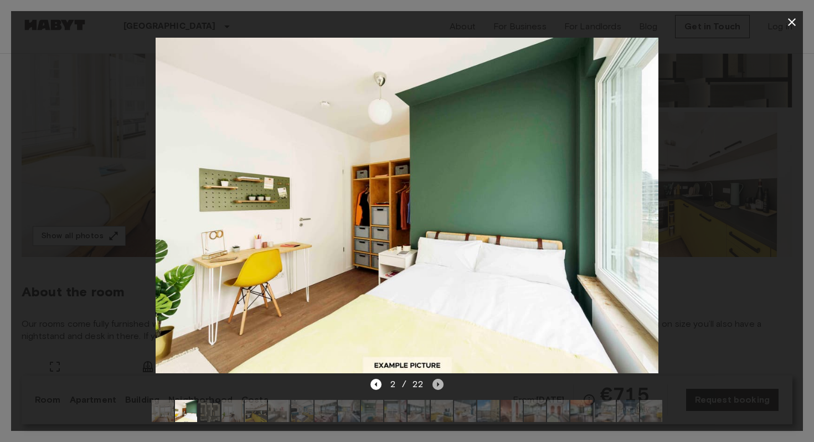
click at [440, 387] on icon "Next image" at bounding box center [437, 384] width 11 height 11
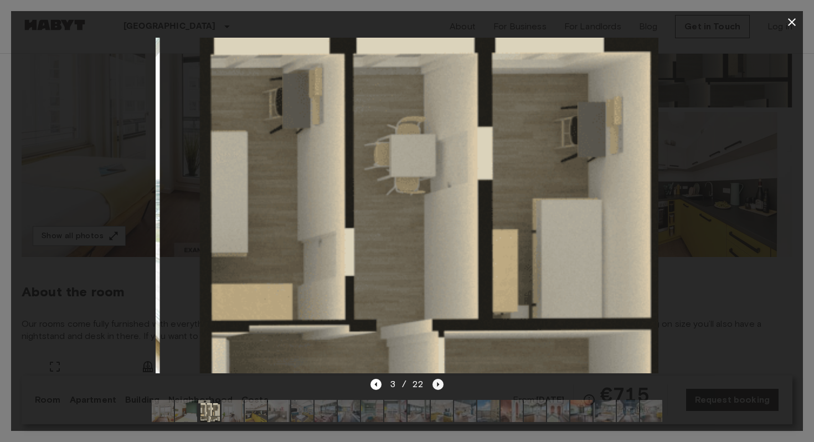
click at [440, 387] on icon "Next image" at bounding box center [437, 384] width 11 height 11
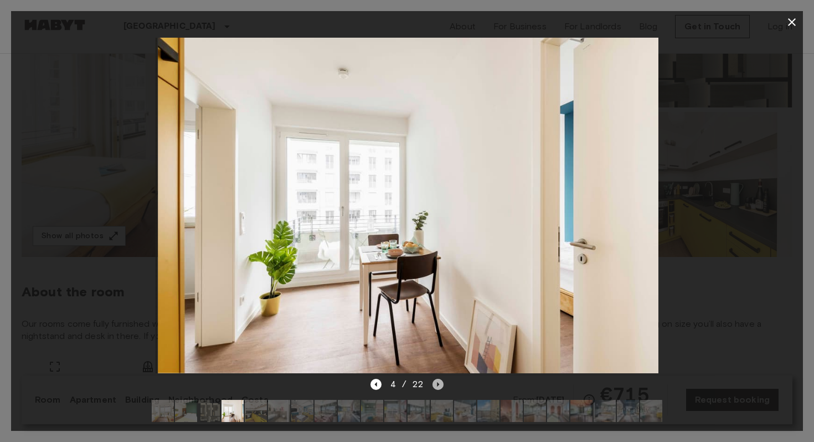
click at [440, 387] on icon "Next image" at bounding box center [437, 384] width 11 height 11
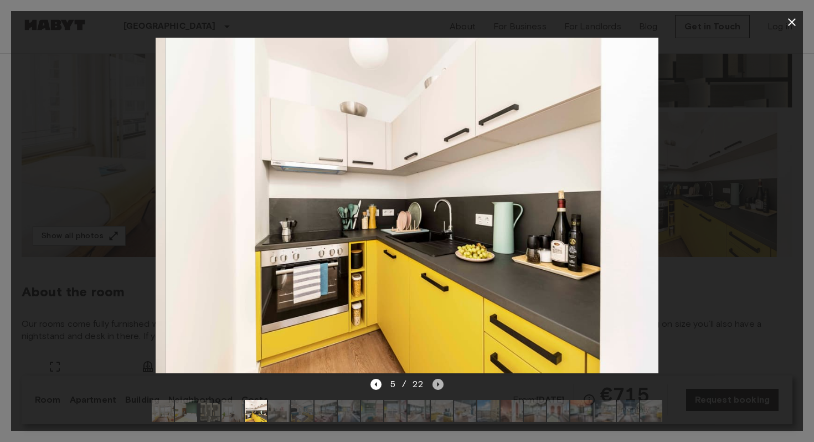
click at [440, 387] on icon "Next image" at bounding box center [437, 384] width 11 height 11
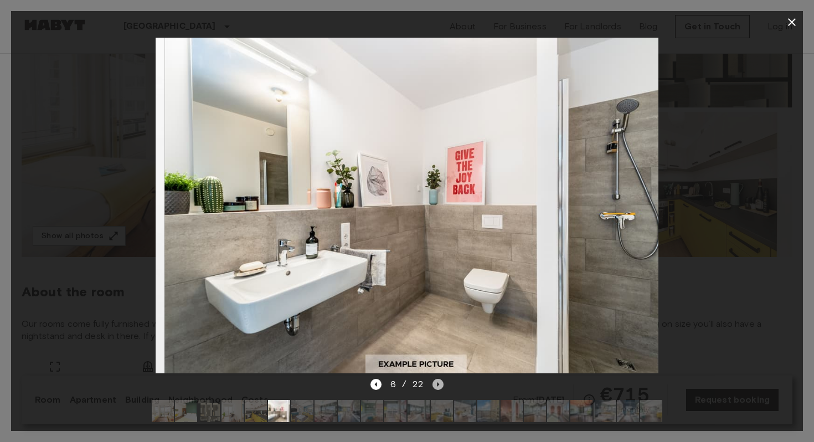
click at [440, 387] on icon "Next image" at bounding box center [437, 384] width 11 height 11
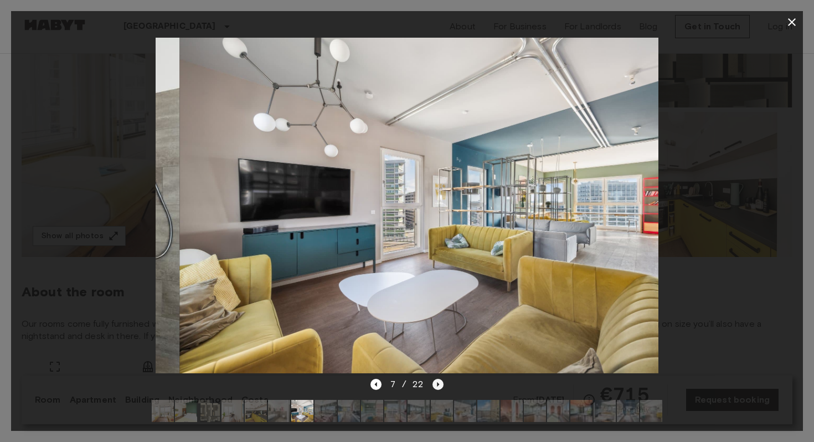
click at [440, 387] on icon "Next image" at bounding box center [437, 384] width 11 height 11
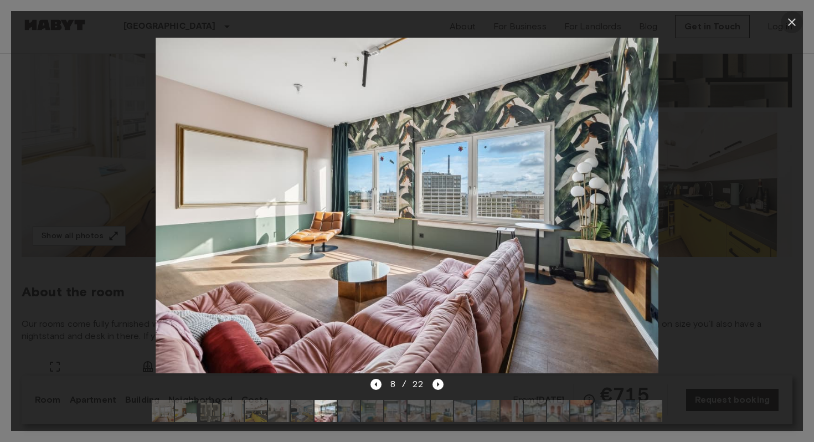
click at [791, 20] on icon "button" at bounding box center [791, 21] width 13 height 13
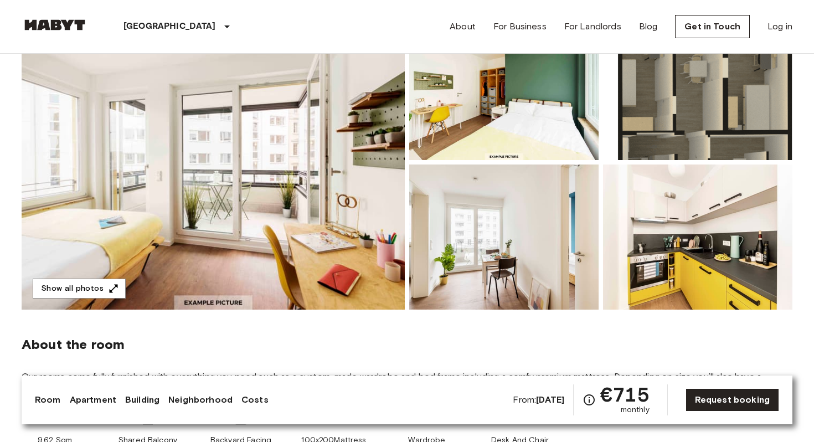
scroll to position [86, 0]
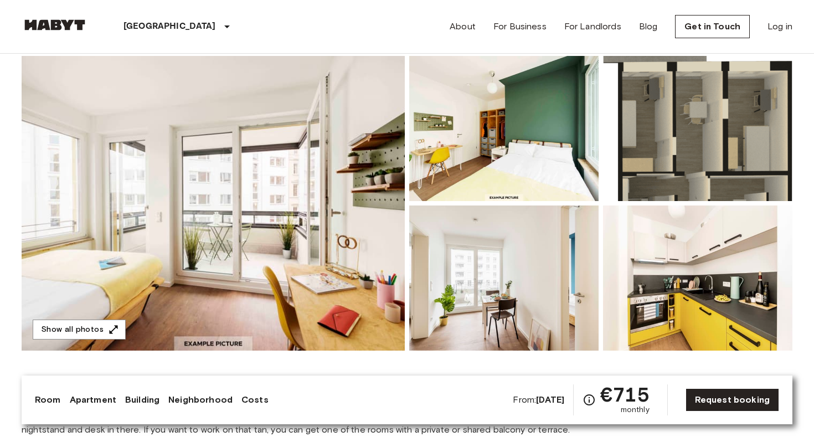
click at [296, 211] on img at bounding box center [213, 203] width 383 height 294
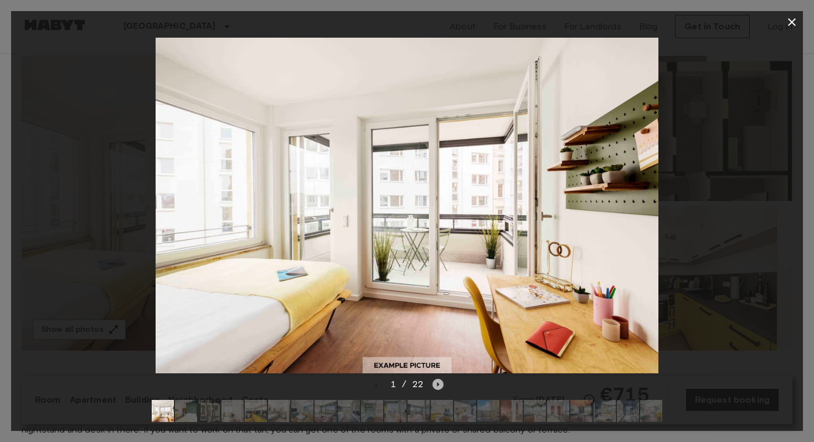
click at [436, 385] on icon "Next image" at bounding box center [437, 384] width 11 height 11
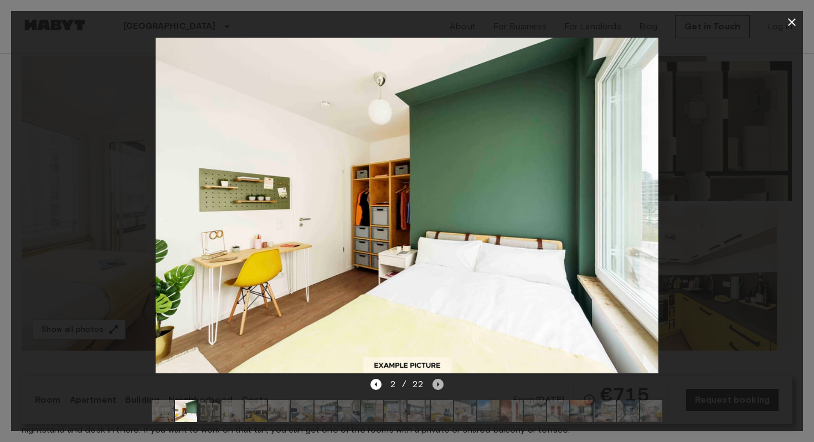
click at [435, 385] on icon "Next image" at bounding box center [437, 384] width 11 height 11
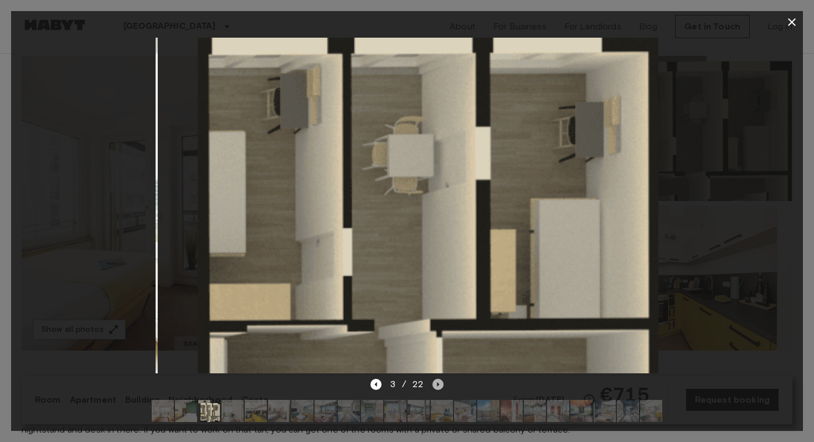
click at [436, 385] on icon "Next image" at bounding box center [437, 384] width 11 height 11
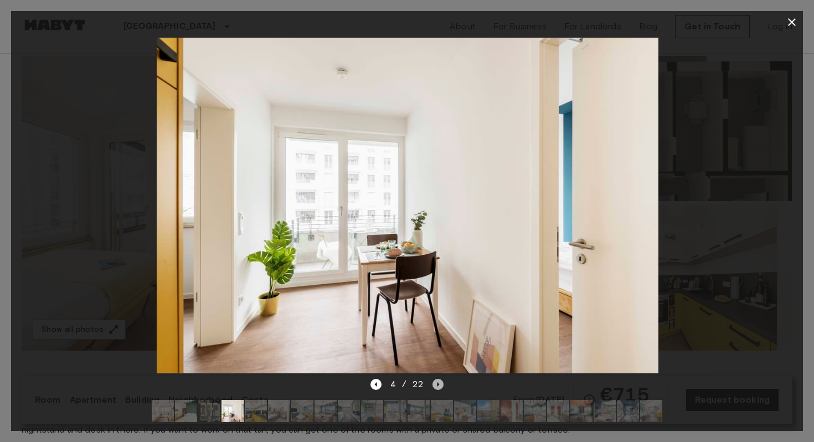
click at [436, 385] on icon "Next image" at bounding box center [437, 384] width 11 height 11
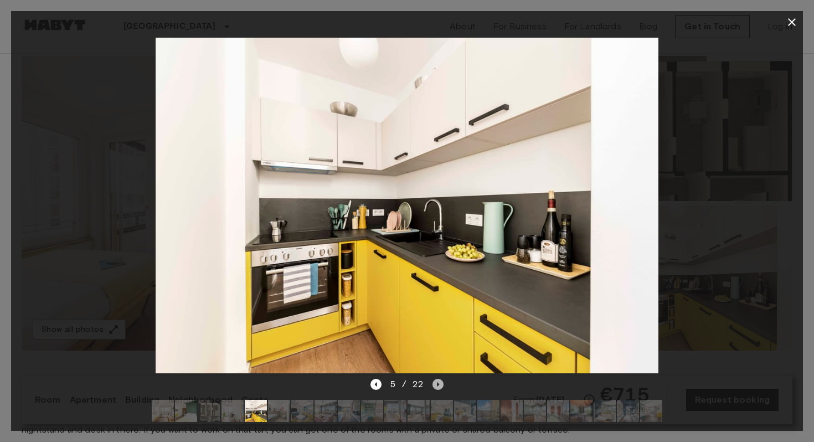
click at [436, 385] on icon "Next image" at bounding box center [437, 384] width 11 height 11
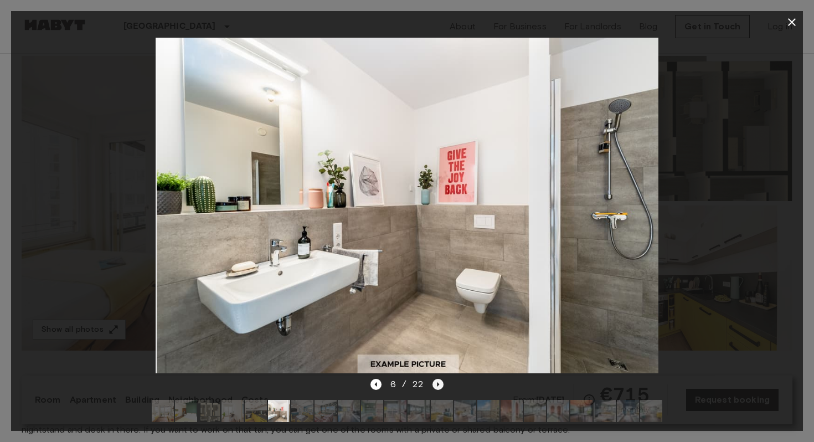
click at [436, 385] on icon "Next image" at bounding box center [437, 384] width 11 height 11
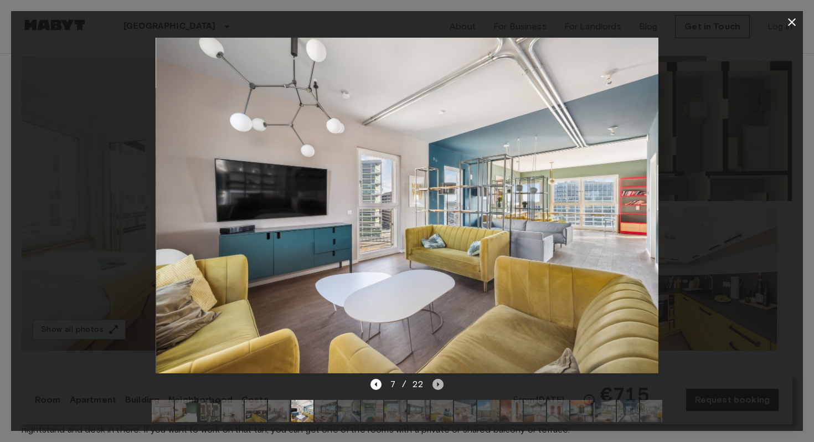
click at [437, 385] on icon "Next image" at bounding box center [438, 384] width 2 height 4
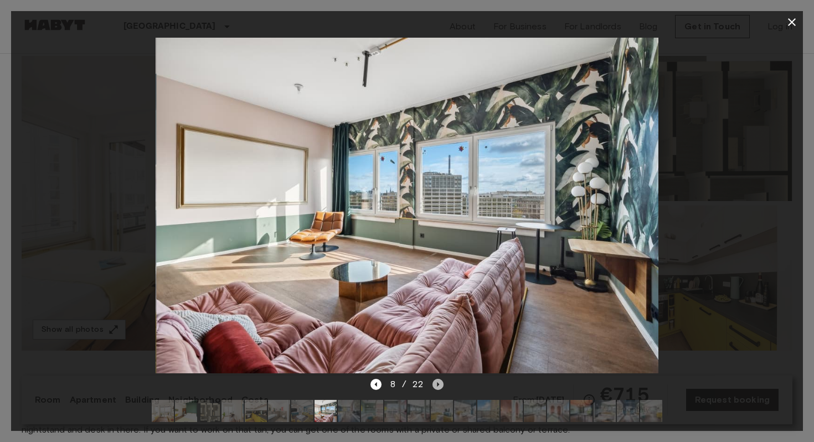
click at [437, 385] on icon "Next image" at bounding box center [438, 384] width 2 height 4
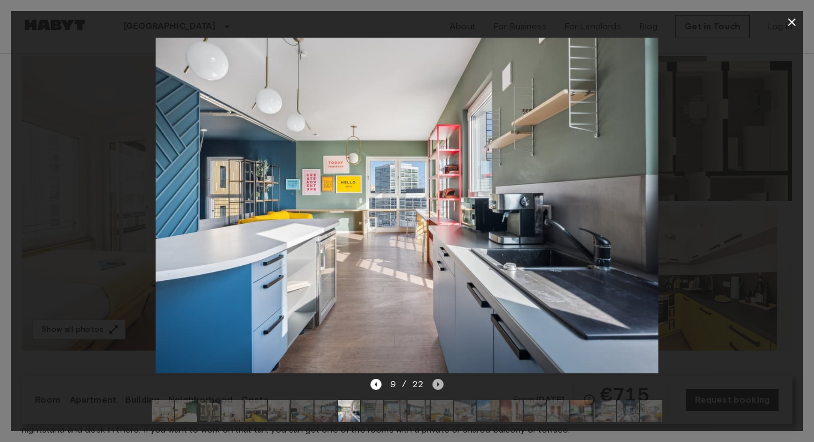
click at [437, 385] on icon "Next image" at bounding box center [438, 384] width 2 height 4
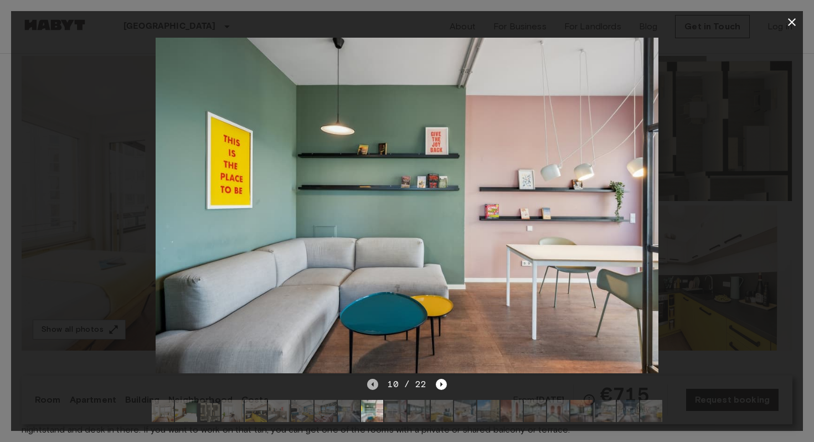
click at [377, 387] on icon "Previous image" at bounding box center [372, 384] width 11 height 11
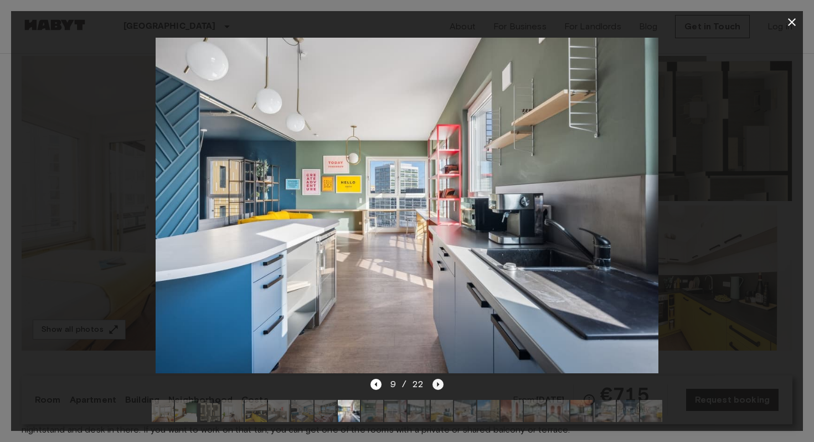
click at [435, 386] on icon "Next image" at bounding box center [437, 384] width 11 height 11
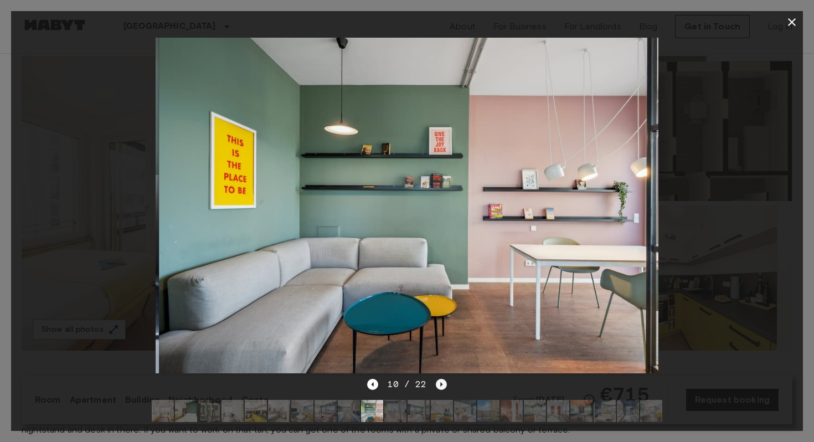
click at [436, 386] on icon "Next image" at bounding box center [441, 384] width 11 height 11
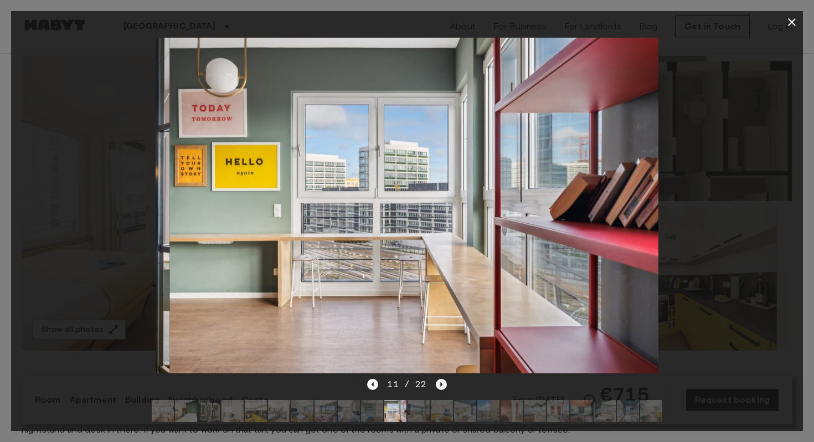
click at [436, 386] on icon "Next image" at bounding box center [441, 384] width 11 height 11
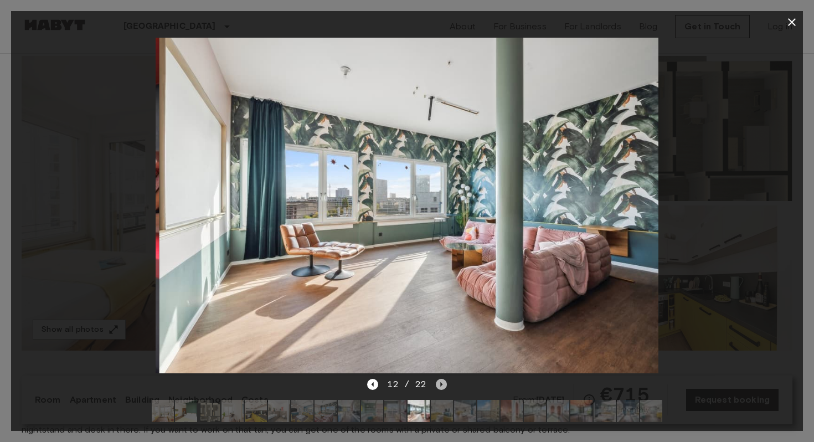
click at [436, 386] on icon "Next image" at bounding box center [441, 384] width 11 height 11
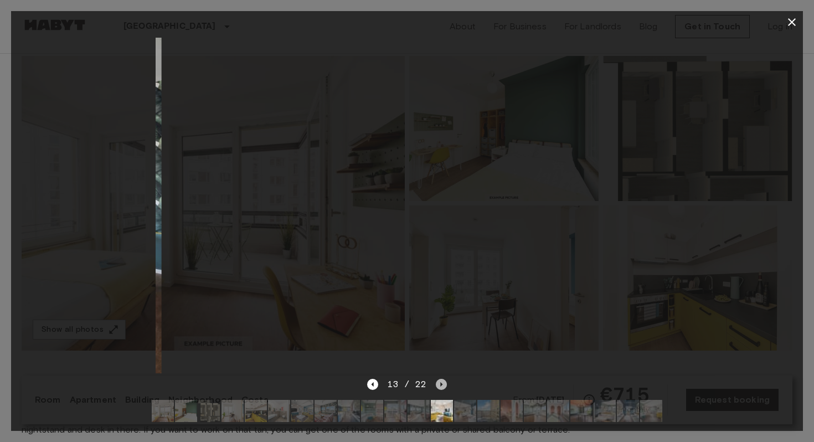
click at [436, 386] on icon "Next image" at bounding box center [441, 384] width 11 height 11
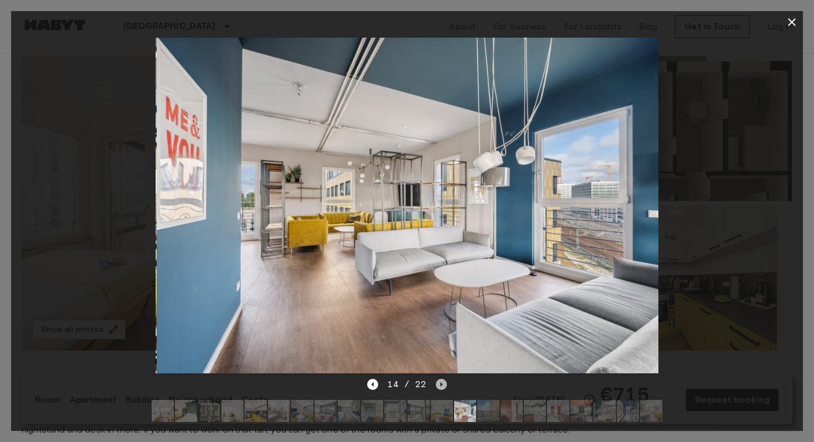
click at [436, 386] on icon "Next image" at bounding box center [441, 384] width 11 height 11
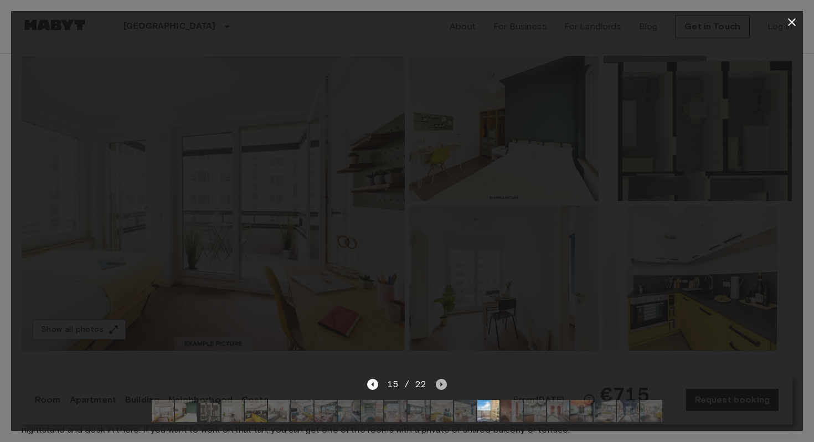
click at [436, 386] on icon "Next image" at bounding box center [441, 384] width 11 height 11
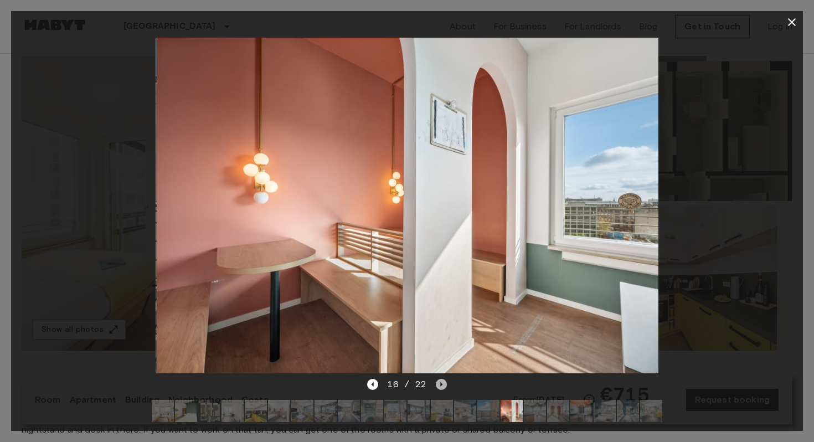
click at [436, 386] on icon "Next image" at bounding box center [441, 384] width 11 height 11
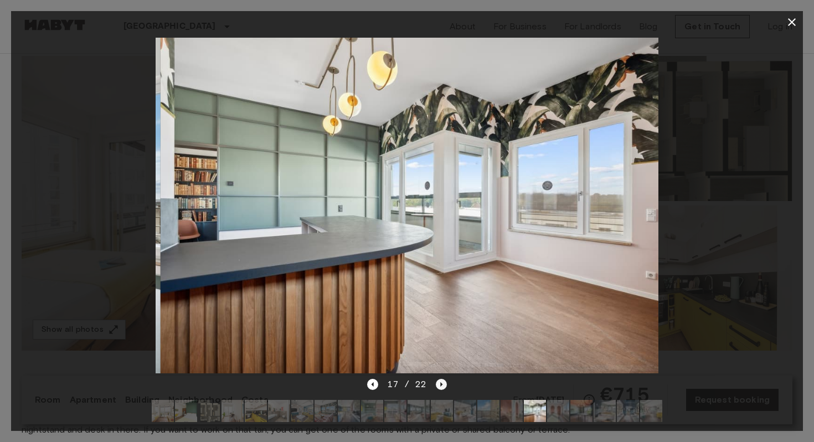
click at [436, 386] on icon "Next image" at bounding box center [441, 384] width 11 height 11
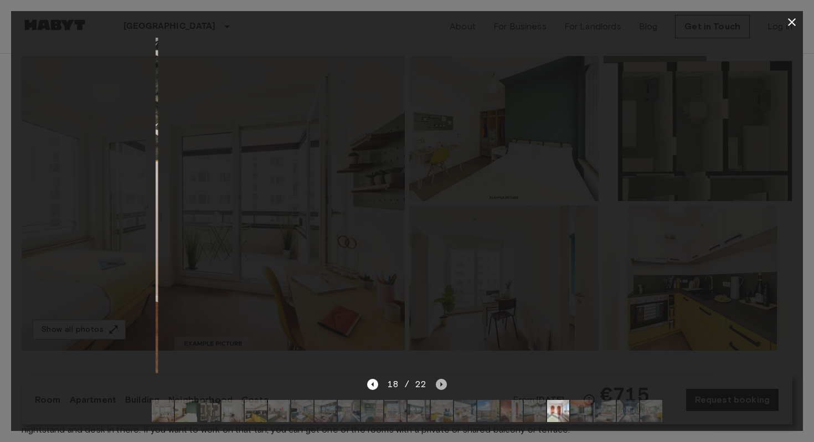
click at [436, 386] on icon "Next image" at bounding box center [441, 384] width 11 height 11
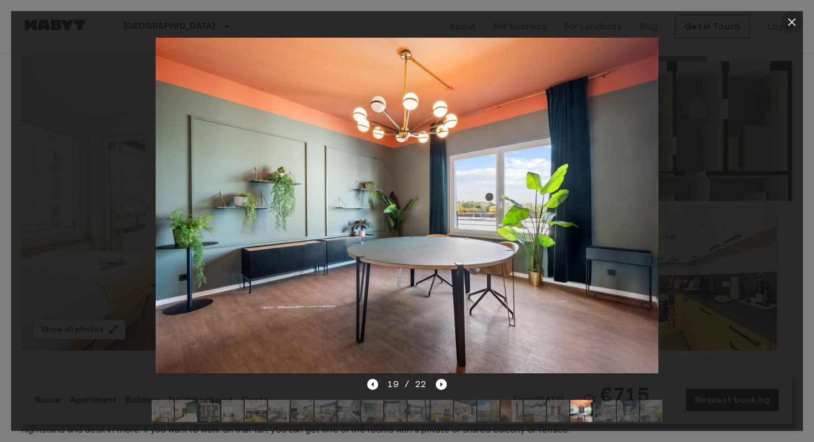
click at [795, 16] on icon "button" at bounding box center [791, 21] width 13 height 13
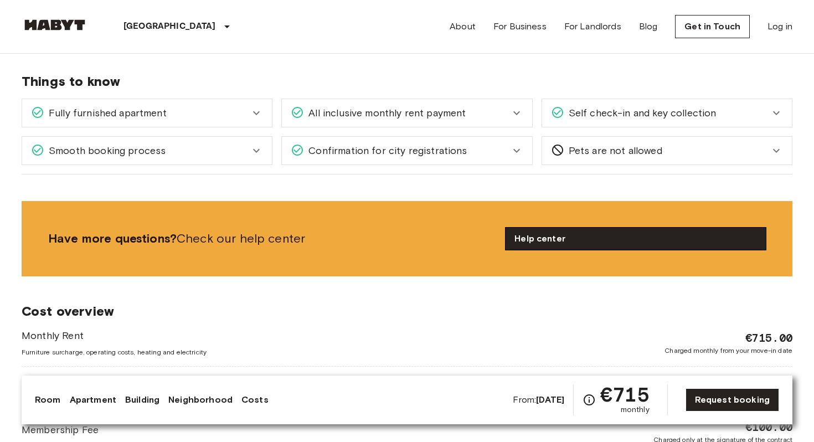
scroll to position [1389, 0]
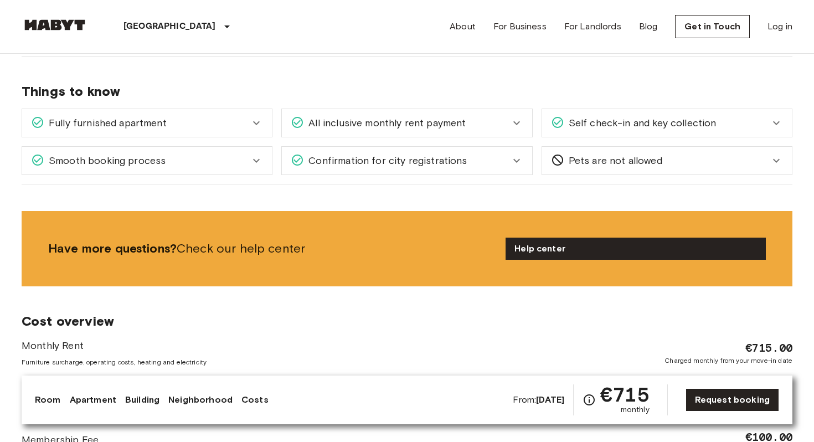
click at [663, 121] on span "Self check-in and key collection" at bounding box center [640, 123] width 152 height 14
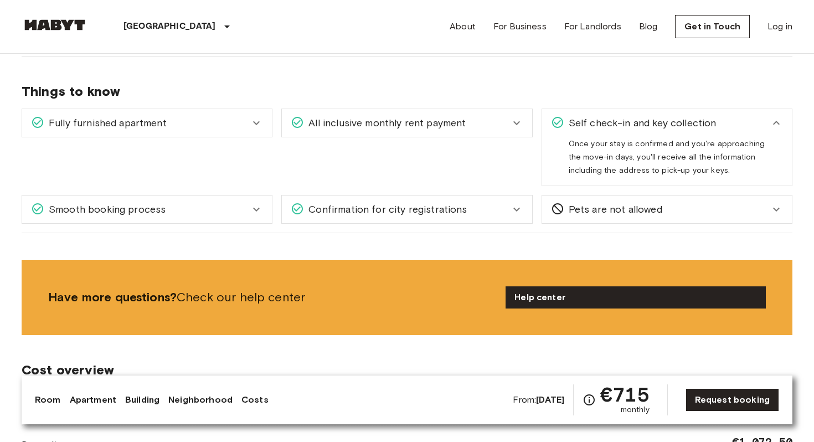
click at [521, 122] on icon at bounding box center [516, 122] width 13 height 13
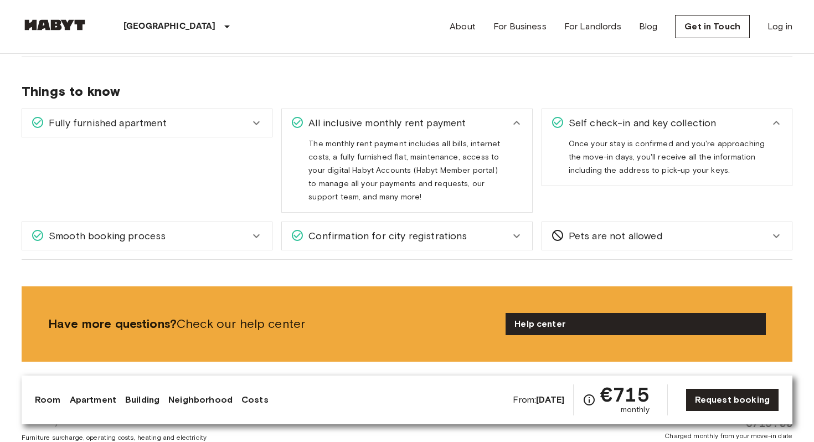
click at [254, 125] on icon at bounding box center [256, 122] width 13 height 13
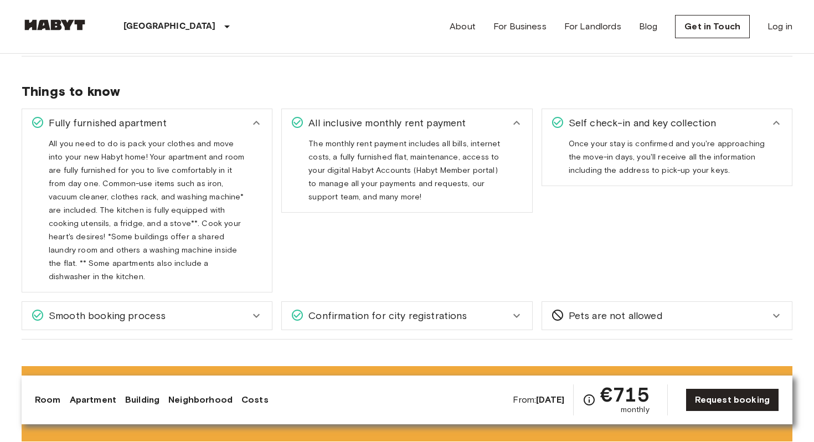
click at [258, 314] on icon at bounding box center [256, 316] width 7 height 4
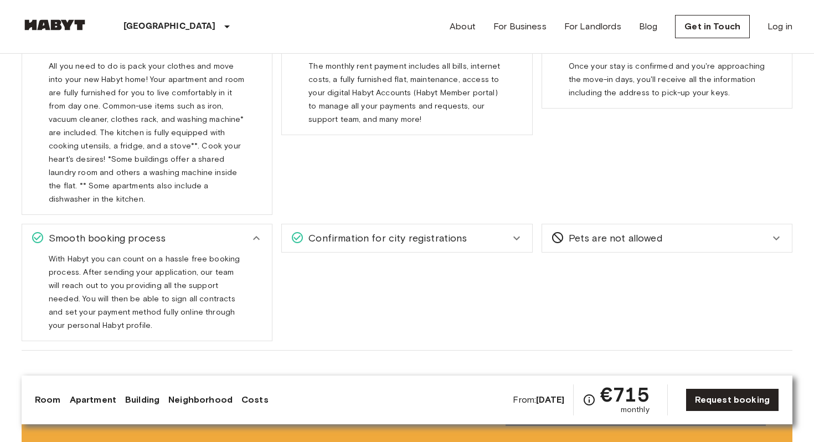
scroll to position [1471, 0]
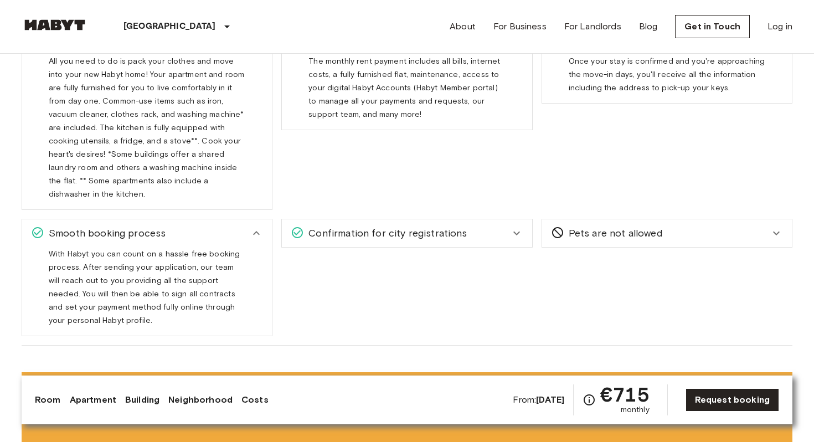
click at [513, 226] on icon at bounding box center [516, 232] width 13 height 13
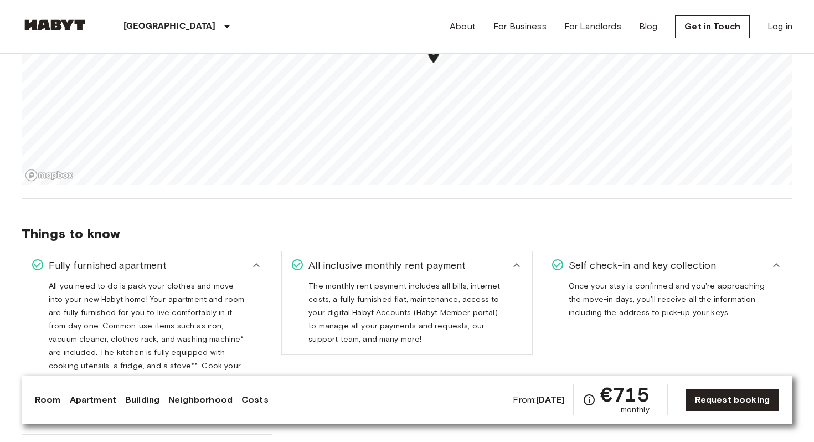
scroll to position [1126, 0]
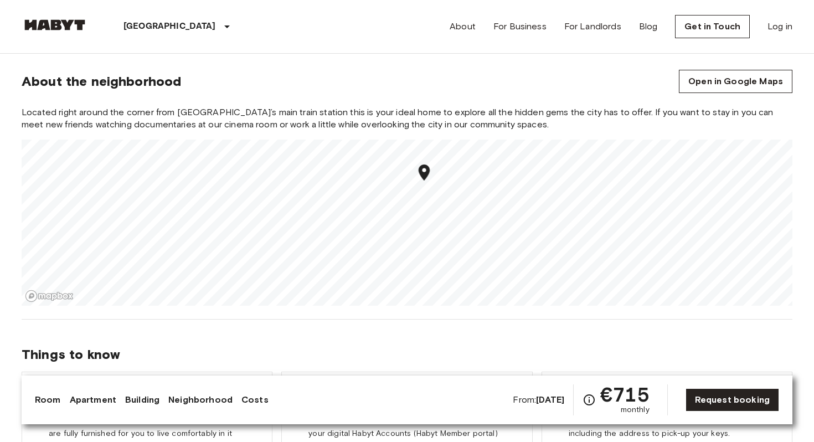
click at [493, 95] on section "About the neighborhood Open in Google Maps Located right around the corner from…" at bounding box center [407, 181] width 770 height 276
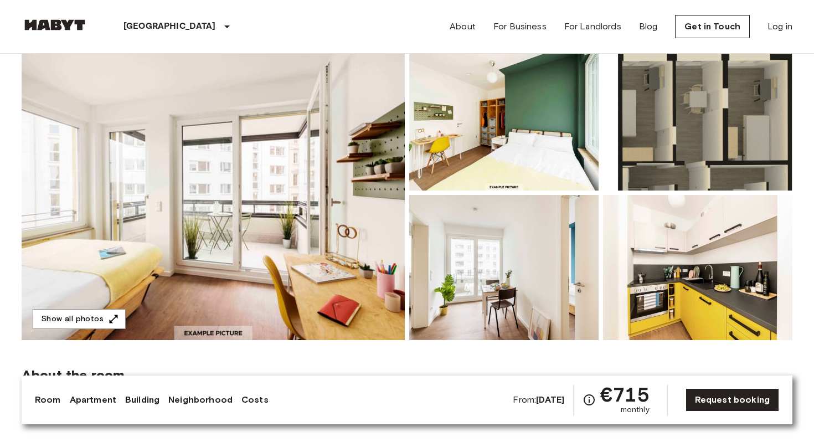
scroll to position [98, 0]
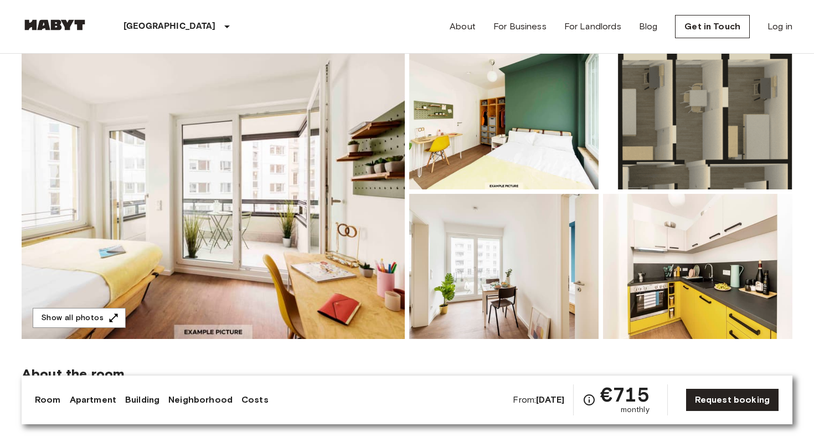
click at [508, 138] on img at bounding box center [503, 116] width 189 height 145
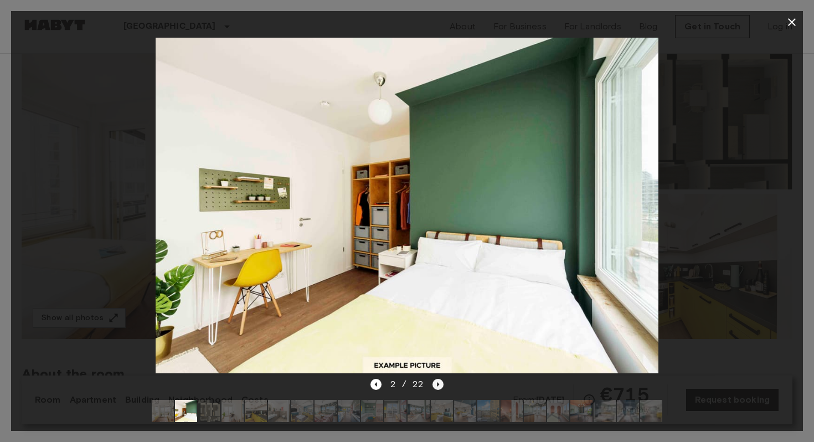
click at [439, 384] on icon "Next image" at bounding box center [437, 384] width 11 height 11
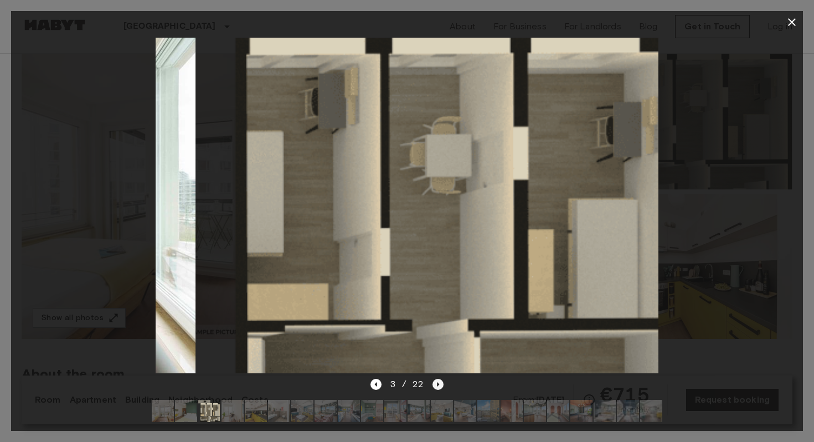
click at [439, 384] on icon "Next image" at bounding box center [437, 384] width 11 height 11
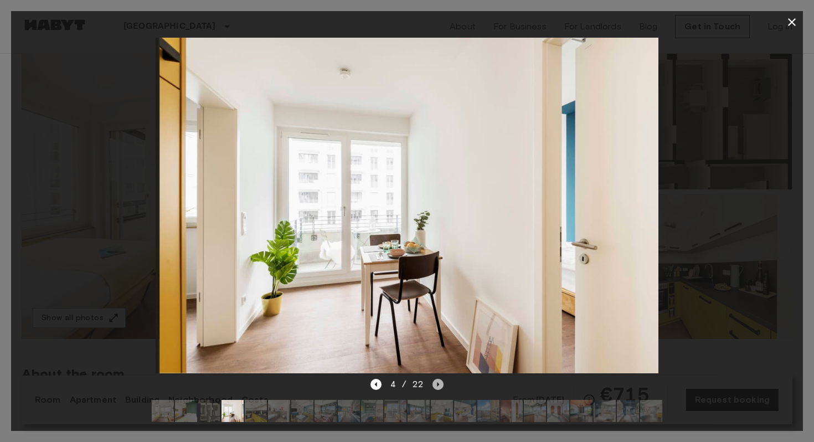
click at [439, 384] on icon "Next image" at bounding box center [437, 384] width 11 height 11
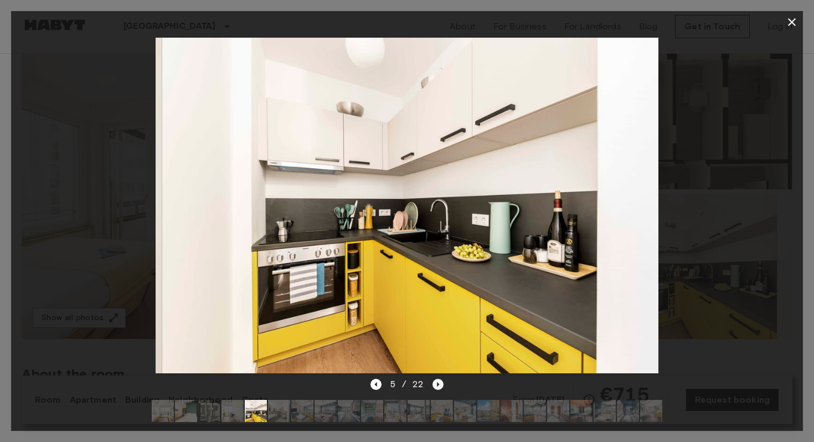
click at [439, 384] on icon "Next image" at bounding box center [437, 384] width 11 height 11
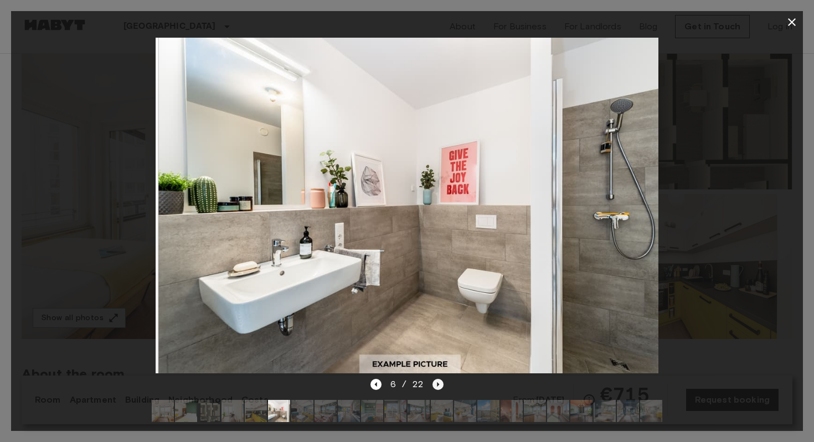
click at [439, 384] on icon "Next image" at bounding box center [437, 384] width 11 height 11
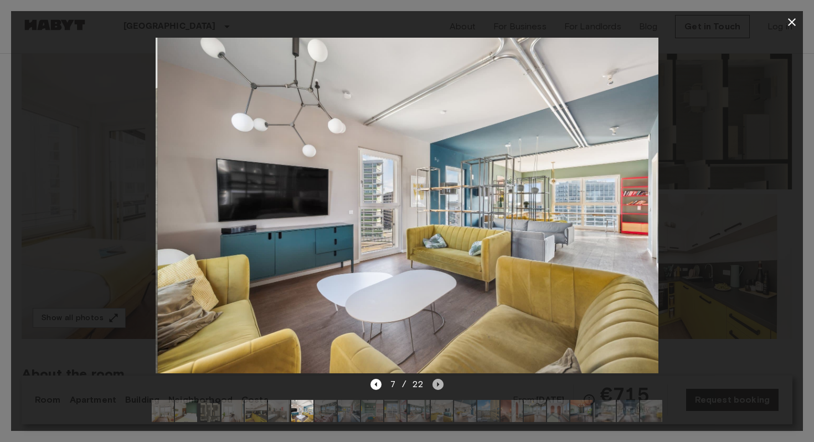
click at [439, 384] on icon "Next image" at bounding box center [437, 384] width 11 height 11
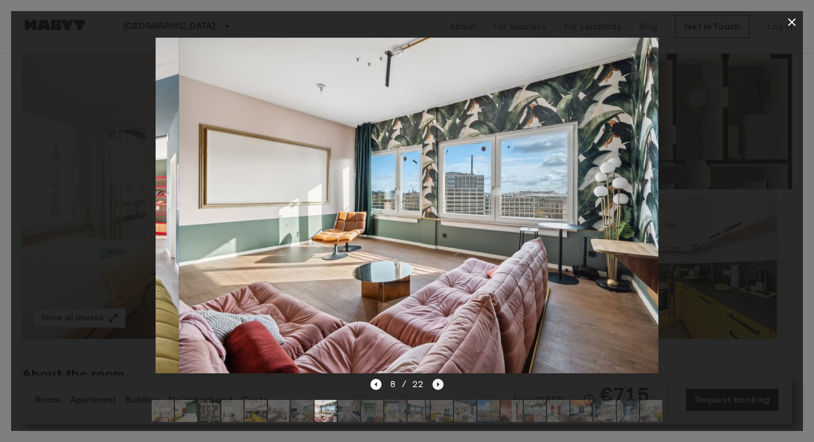
click at [439, 384] on icon "Next image" at bounding box center [437, 384] width 11 height 11
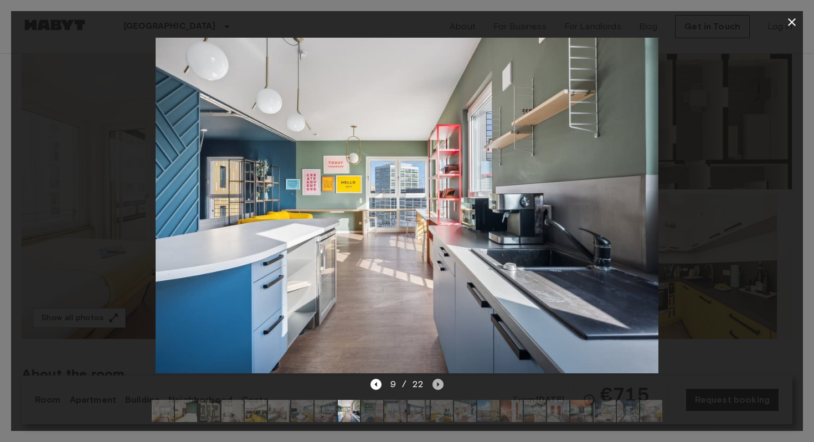
click at [439, 384] on icon "Next image" at bounding box center [437, 384] width 11 height 11
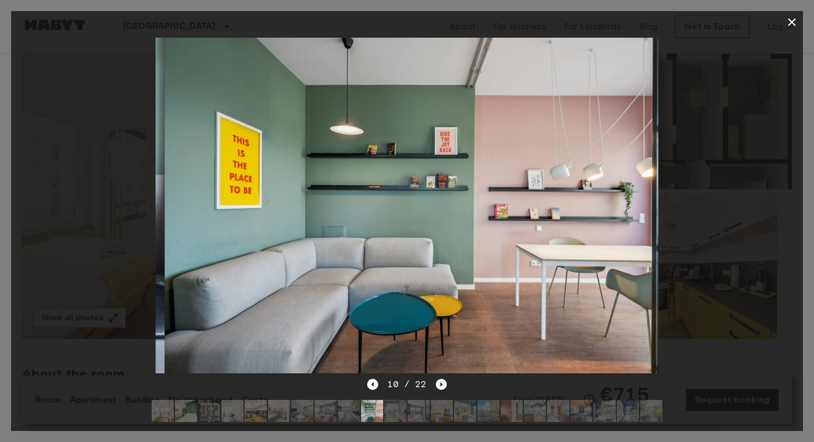
click at [440, 384] on icon "Next image" at bounding box center [441, 384] width 2 height 4
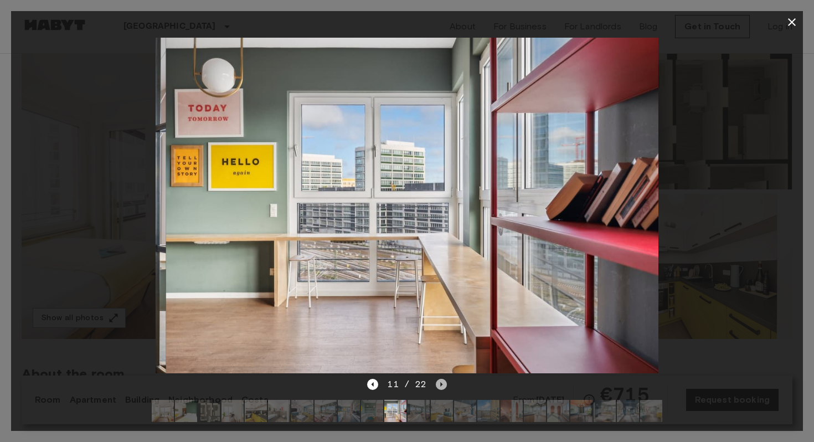
click at [440, 384] on icon "Next image" at bounding box center [441, 384] width 2 height 4
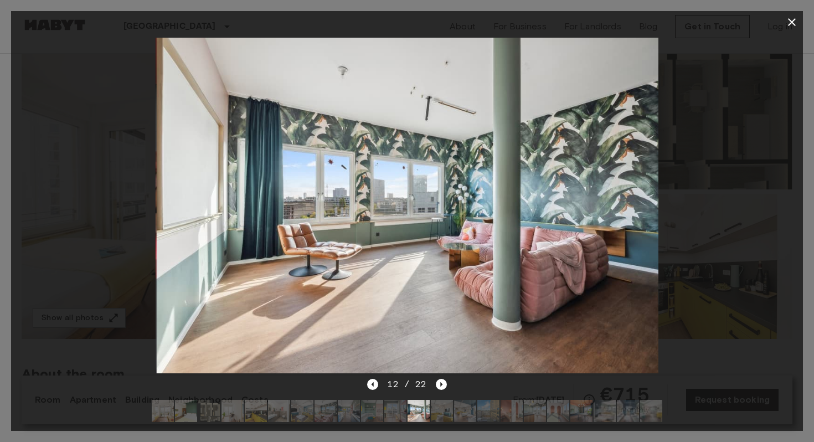
click at [789, 19] on icon "button" at bounding box center [791, 21] width 13 height 13
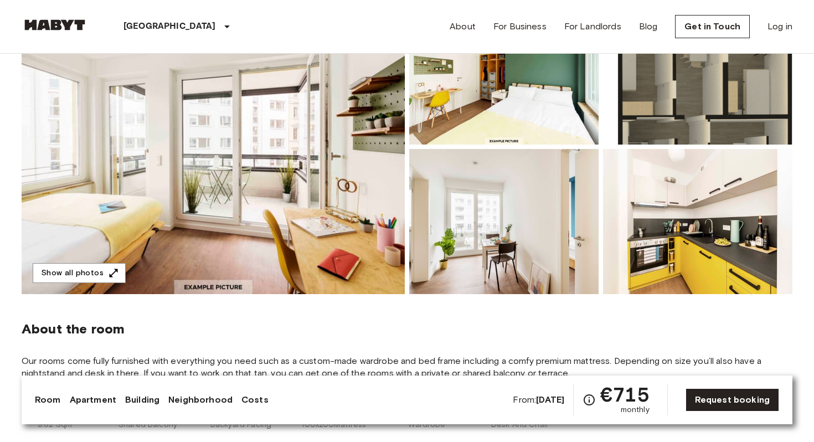
scroll to position [118, 0]
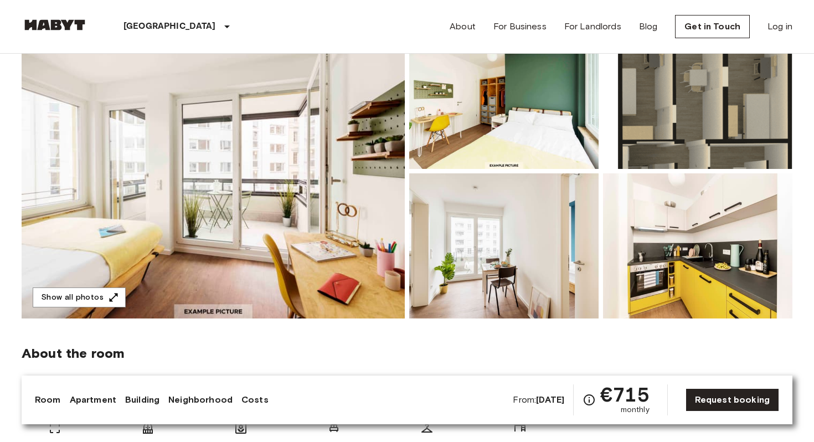
click at [548, 127] on img at bounding box center [503, 96] width 189 height 145
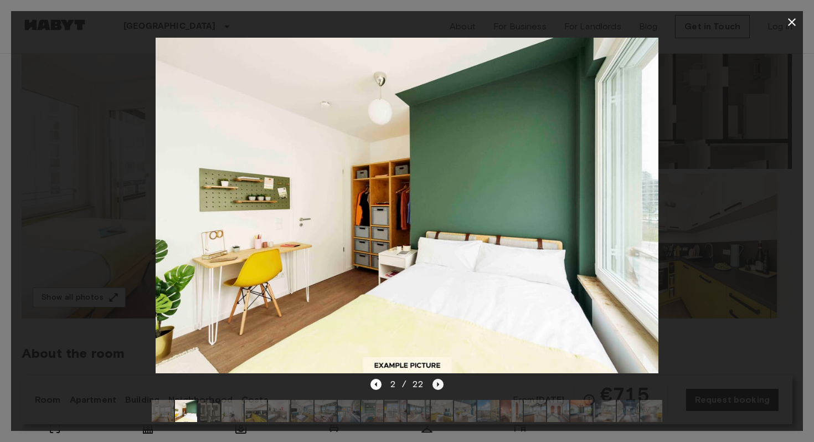
click at [434, 380] on icon "Next image" at bounding box center [437, 384] width 11 height 11
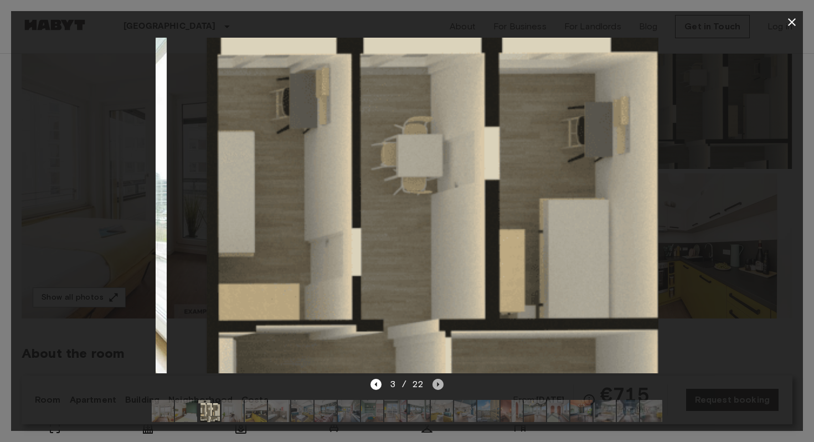
click at [437, 381] on icon "Next image" at bounding box center [437, 384] width 11 height 11
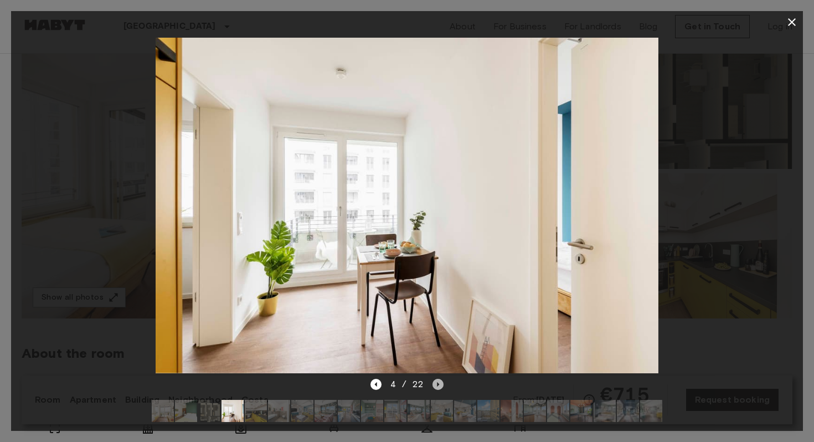
click at [437, 381] on icon "Next image" at bounding box center [437, 384] width 11 height 11
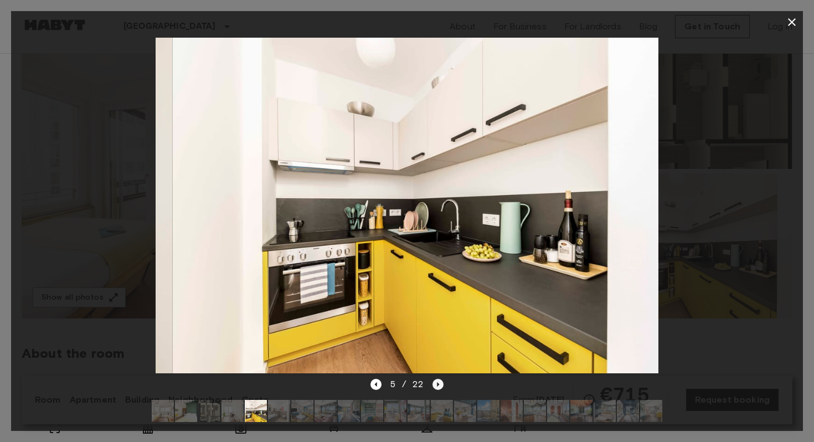
click at [437, 381] on icon "Next image" at bounding box center [437, 384] width 11 height 11
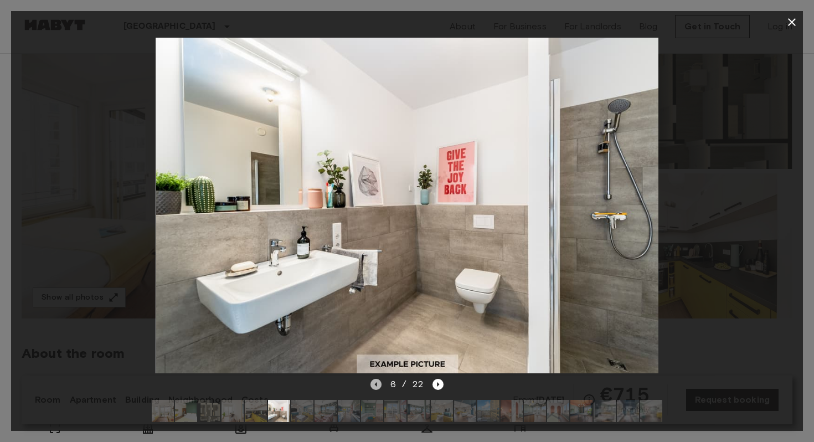
click at [375, 386] on icon "Previous image" at bounding box center [375, 384] width 11 height 11
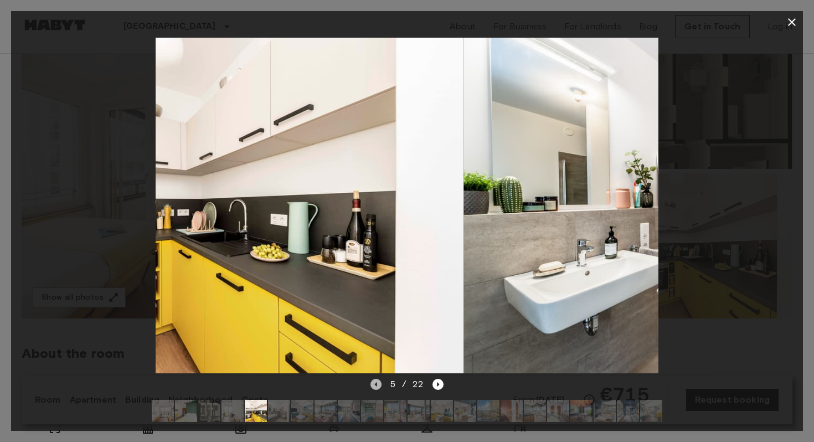
click at [375, 386] on icon "Previous image" at bounding box center [375, 384] width 11 height 11
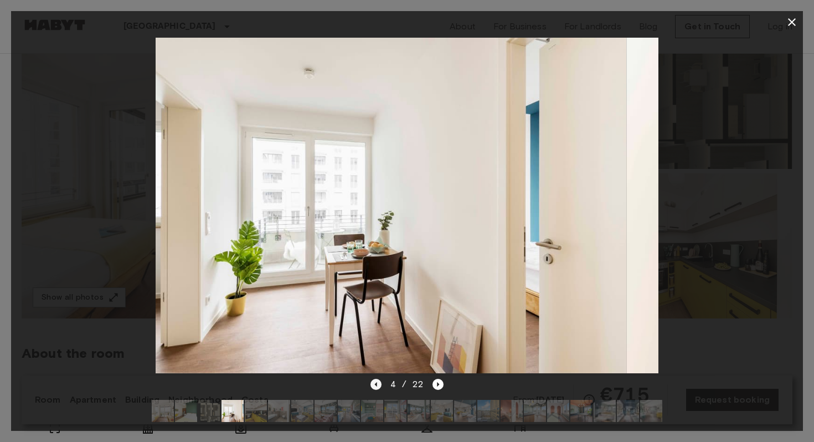
click at [375, 386] on icon "Previous image" at bounding box center [375, 384] width 11 height 11
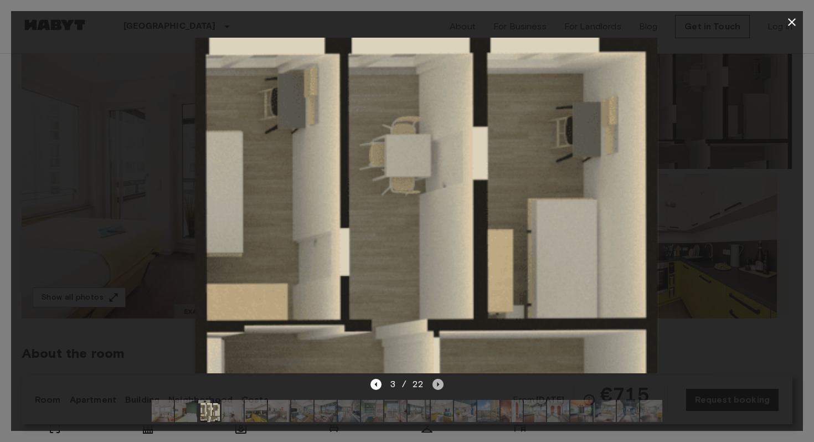
click at [442, 379] on icon "Next image" at bounding box center [437, 384] width 11 height 11
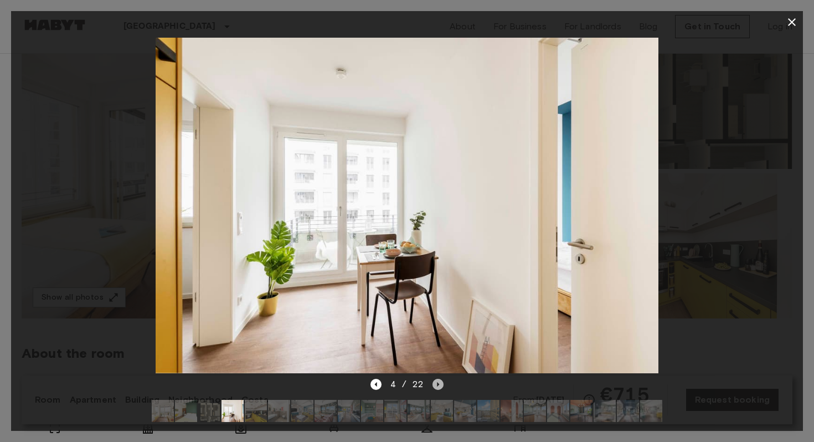
click at [442, 379] on icon "Next image" at bounding box center [437, 384] width 11 height 11
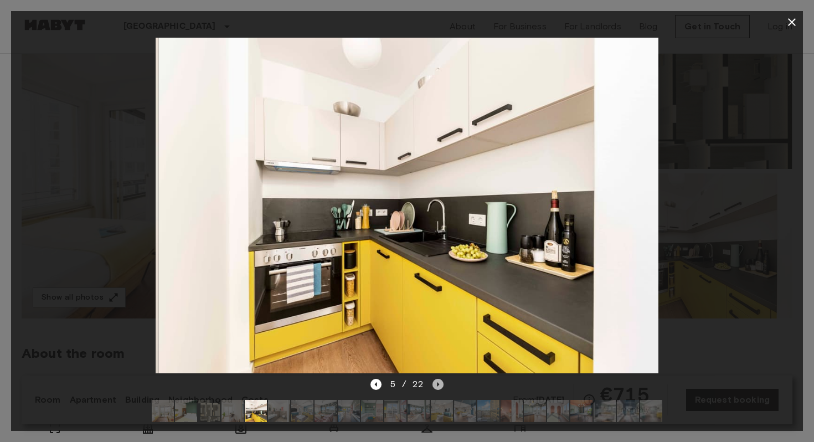
click at [442, 379] on icon "Next image" at bounding box center [437, 384] width 11 height 11
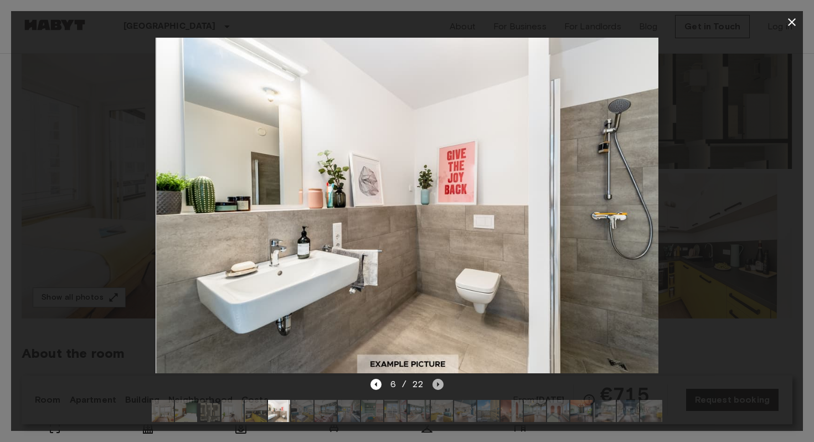
click at [442, 379] on icon "Next image" at bounding box center [437, 384] width 11 height 11
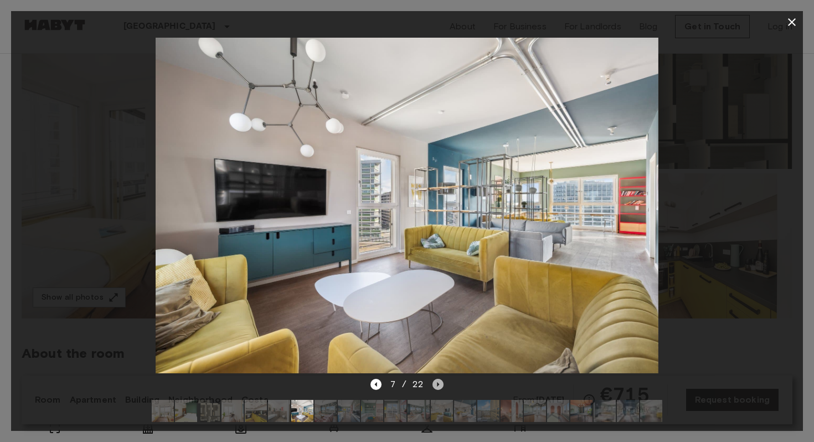
click at [442, 379] on icon "Next image" at bounding box center [437, 384] width 11 height 11
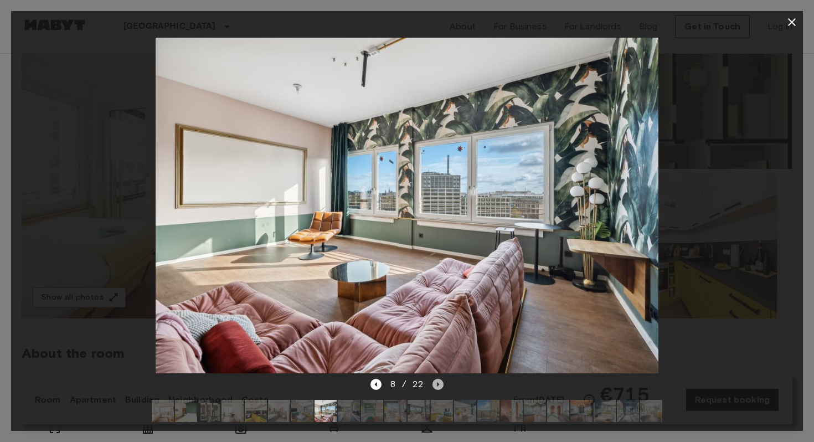
click at [442, 379] on icon "Next image" at bounding box center [437, 384] width 11 height 11
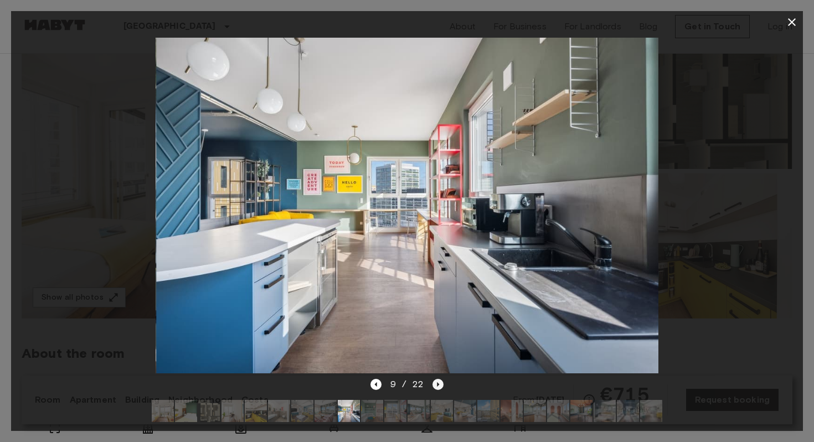
click at [442, 379] on icon "Next image" at bounding box center [437, 384] width 11 height 11
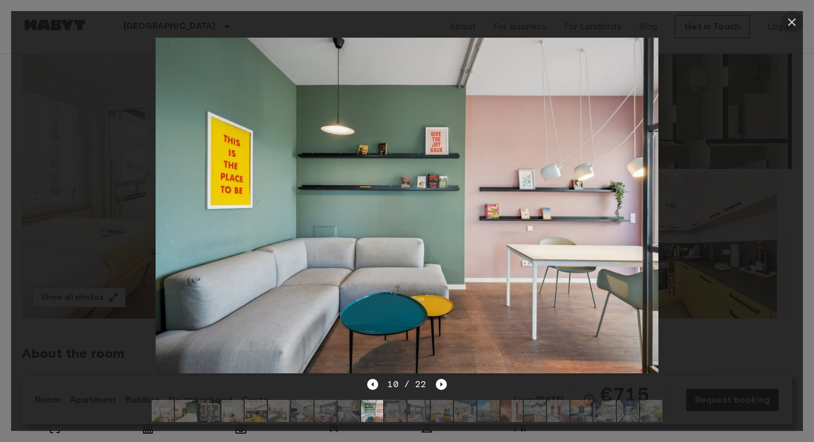
click at [787, 25] on icon "button" at bounding box center [791, 21] width 13 height 13
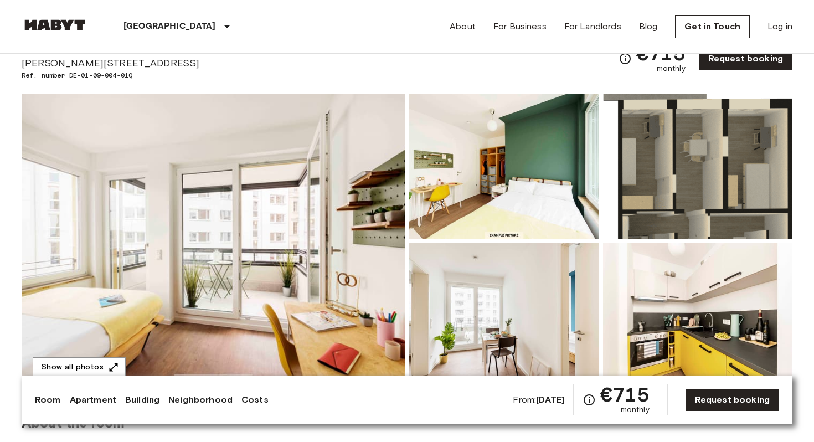
scroll to position [45, 0]
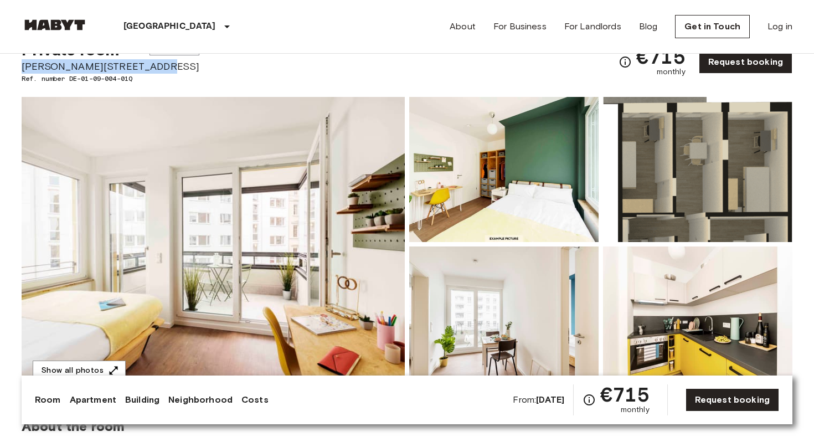
drag, startPoint x: 150, startPoint y: 64, endPoint x: 20, endPoint y: 72, distance: 130.3
copy span "[PERSON_NAME][STREET_ADDRESS]"
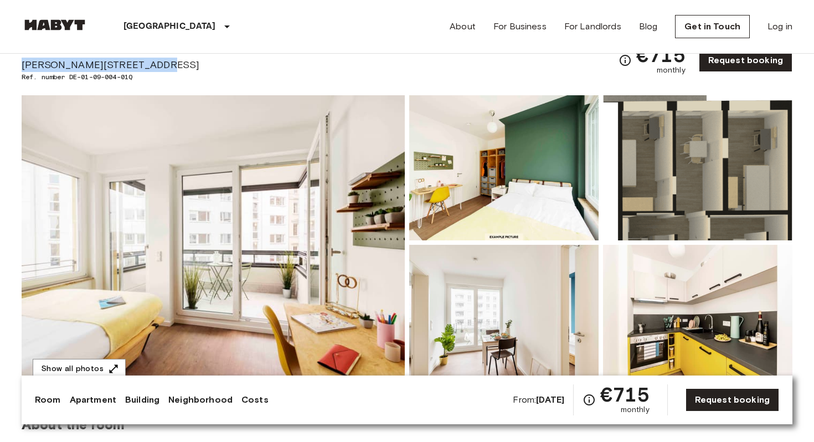
scroll to position [55, 0]
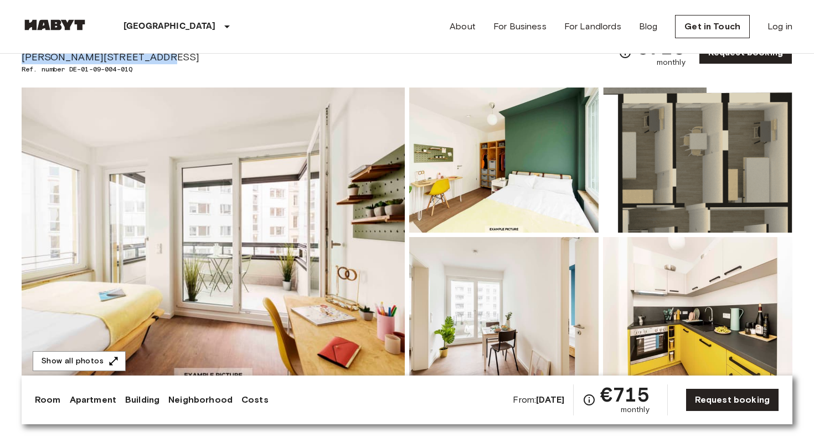
click at [373, 221] on img at bounding box center [213, 234] width 383 height 294
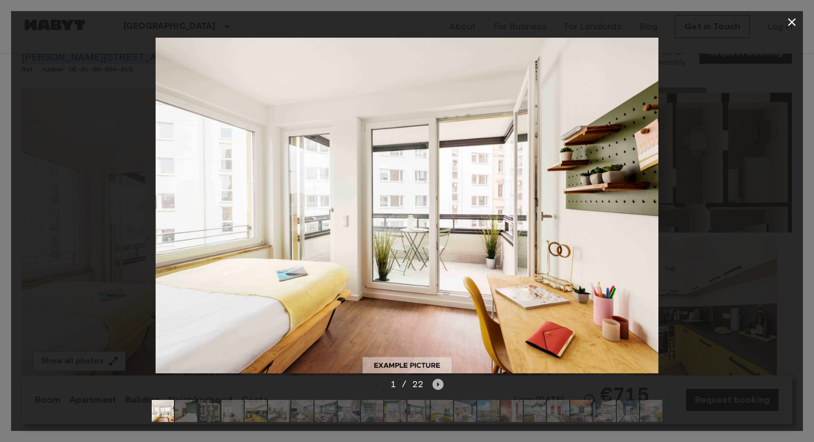
click at [440, 384] on icon "Next image" at bounding box center [437, 384] width 11 height 11
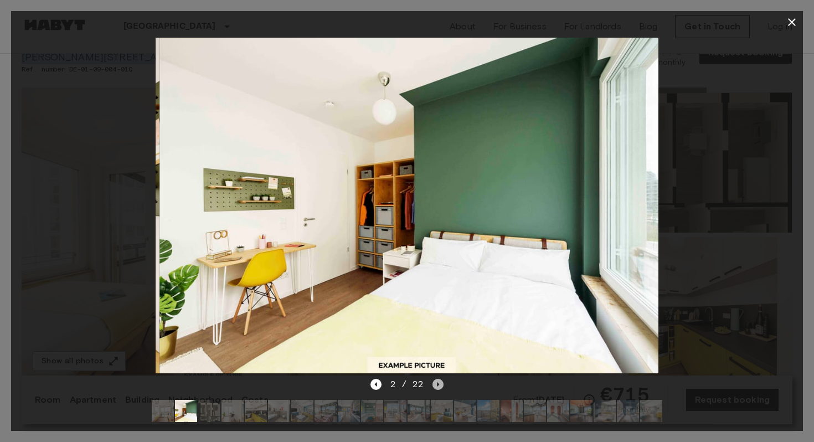
click at [440, 384] on icon "Next image" at bounding box center [437, 384] width 11 height 11
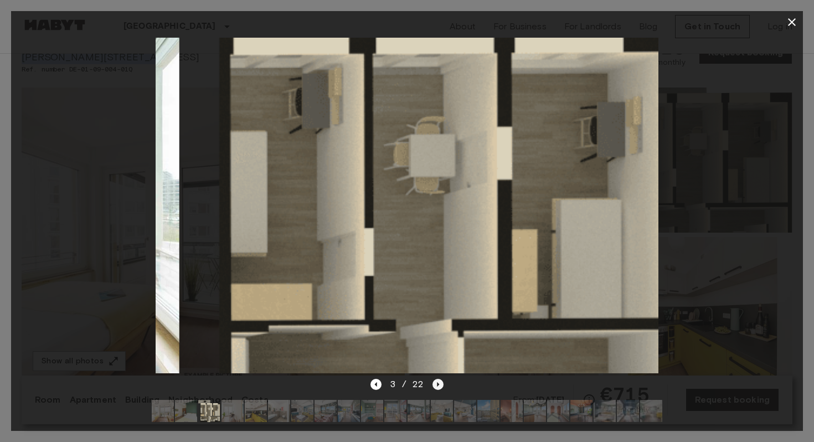
click at [440, 384] on icon "Next image" at bounding box center [437, 384] width 11 height 11
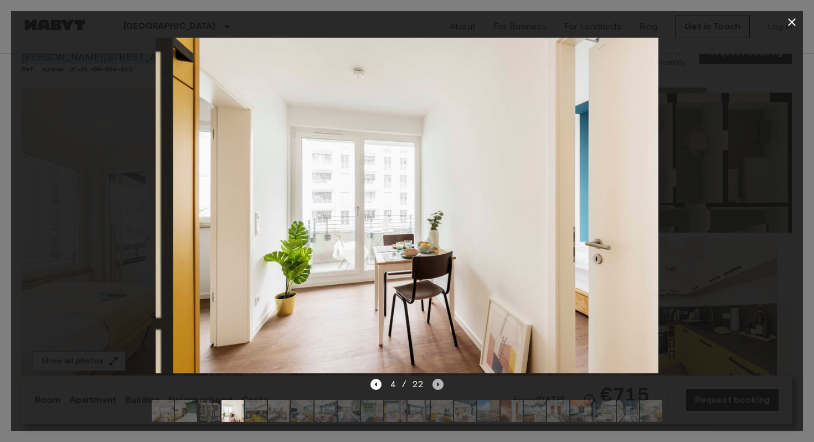
click at [440, 384] on icon "Next image" at bounding box center [437, 384] width 11 height 11
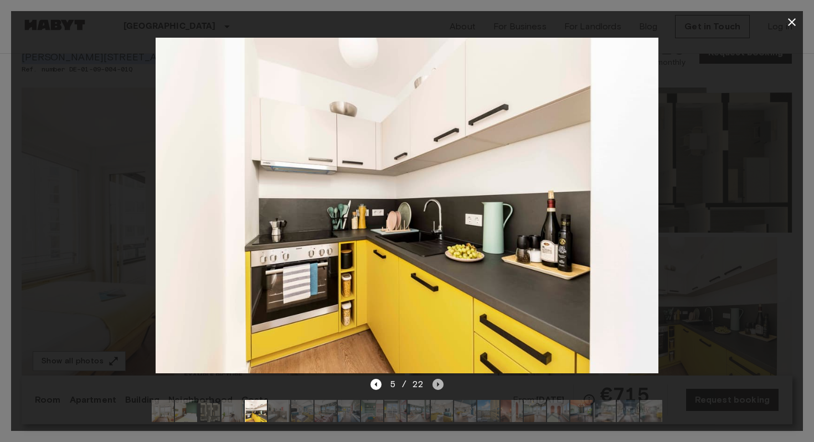
click at [441, 384] on icon "Next image" at bounding box center [437, 384] width 11 height 11
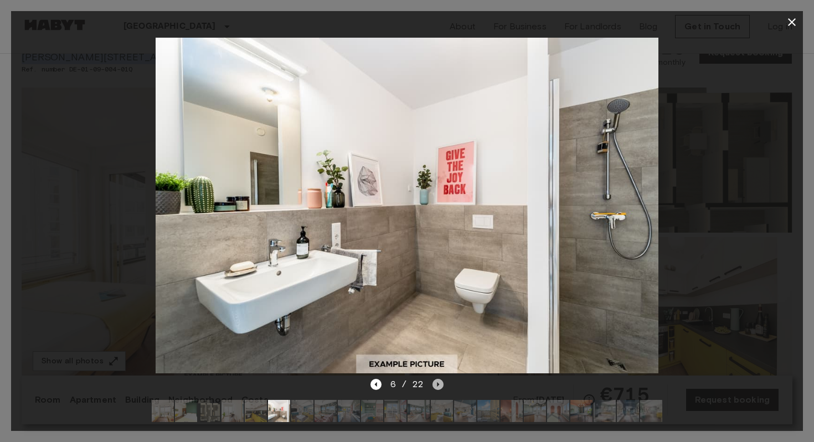
click at [441, 384] on icon "Next image" at bounding box center [437, 384] width 11 height 11
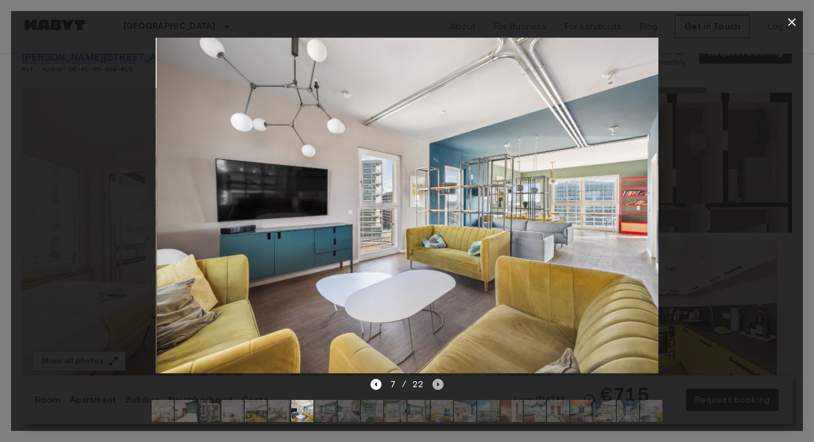
click at [441, 384] on icon "Next image" at bounding box center [437, 384] width 11 height 11
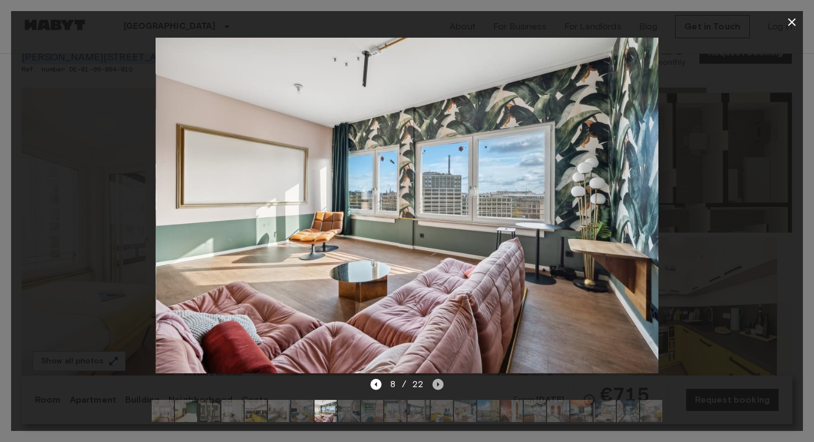
click at [441, 384] on icon "Next image" at bounding box center [437, 384] width 11 height 11
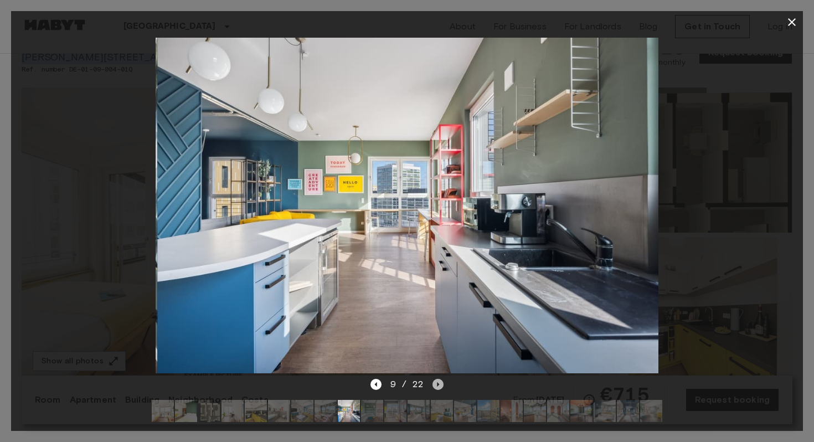
click at [441, 384] on icon "Next image" at bounding box center [437, 384] width 11 height 11
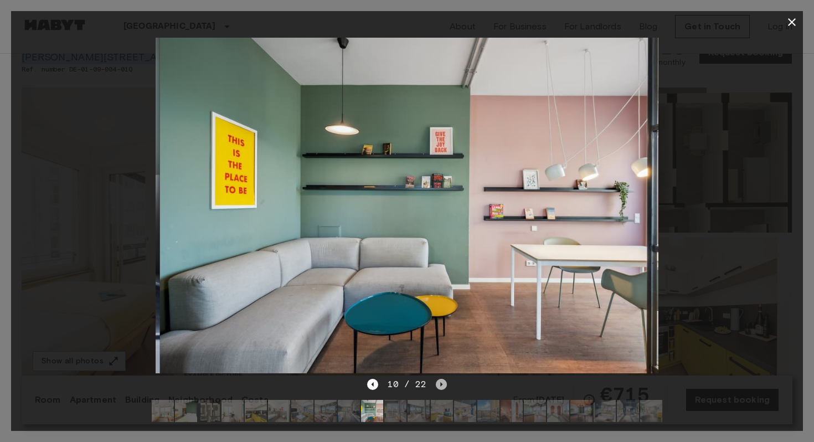
click at [441, 384] on icon "Next image" at bounding box center [441, 384] width 2 height 4
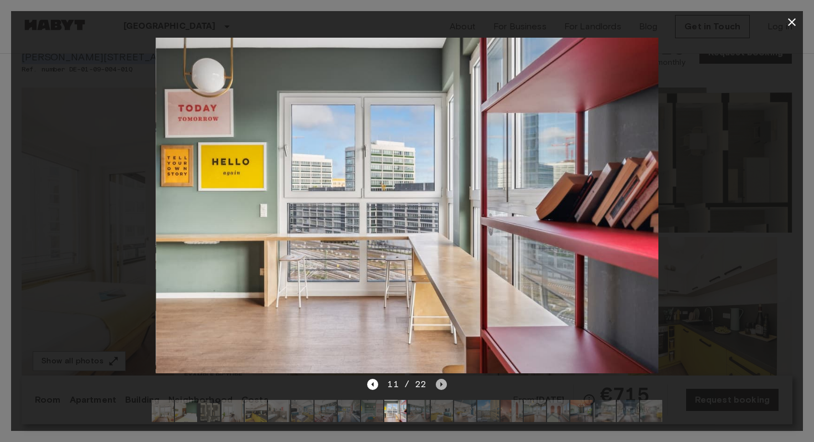
click at [441, 384] on icon "Next image" at bounding box center [441, 384] width 2 height 4
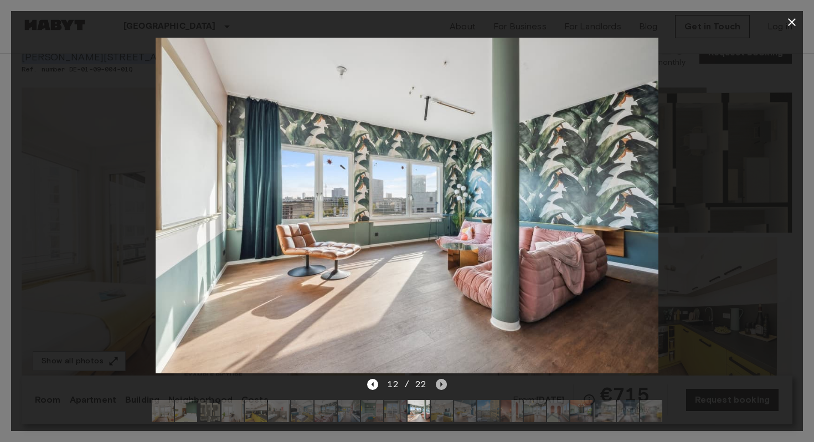
click at [441, 384] on icon "Next image" at bounding box center [441, 384] width 2 height 4
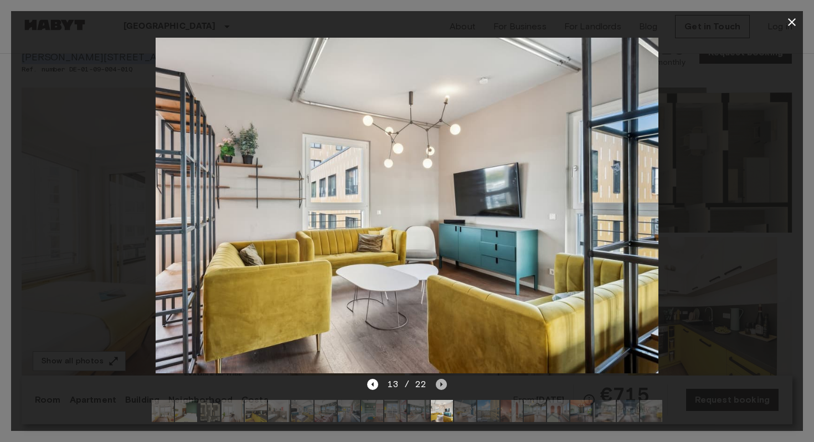
click at [441, 384] on icon "Next image" at bounding box center [441, 384] width 2 height 4
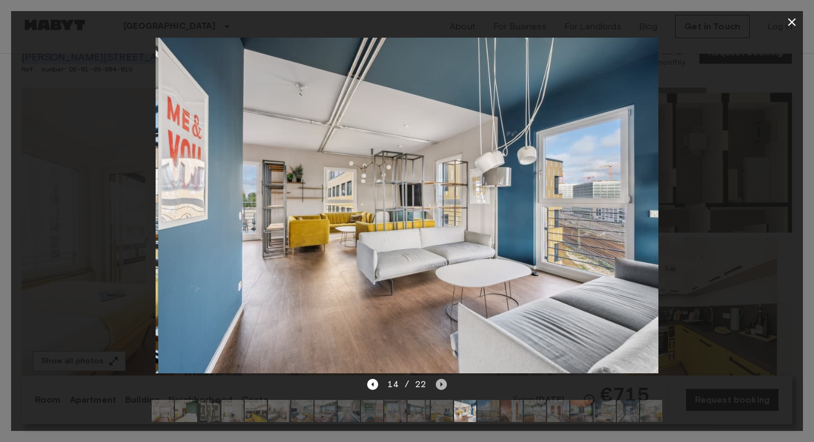
click at [441, 384] on icon "Next image" at bounding box center [441, 384] width 2 height 4
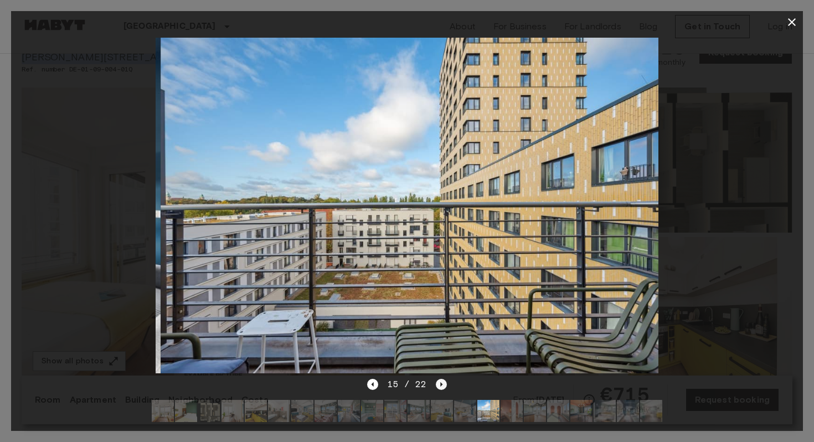
click at [441, 384] on icon "Next image" at bounding box center [441, 384] width 2 height 4
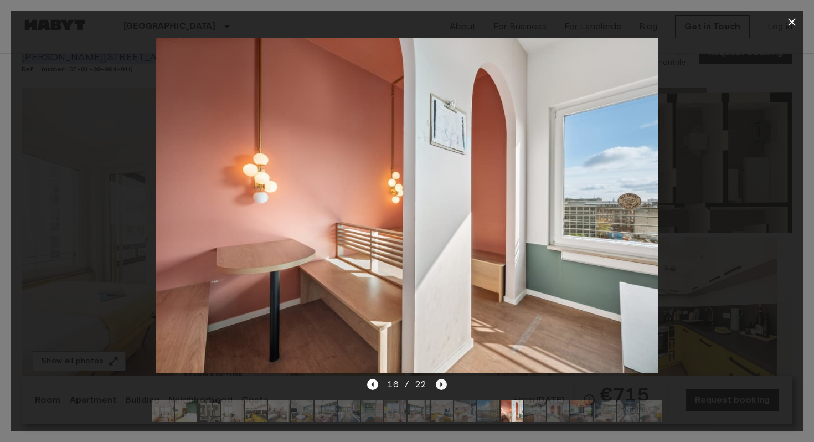
click at [441, 384] on icon "Next image" at bounding box center [441, 384] width 2 height 4
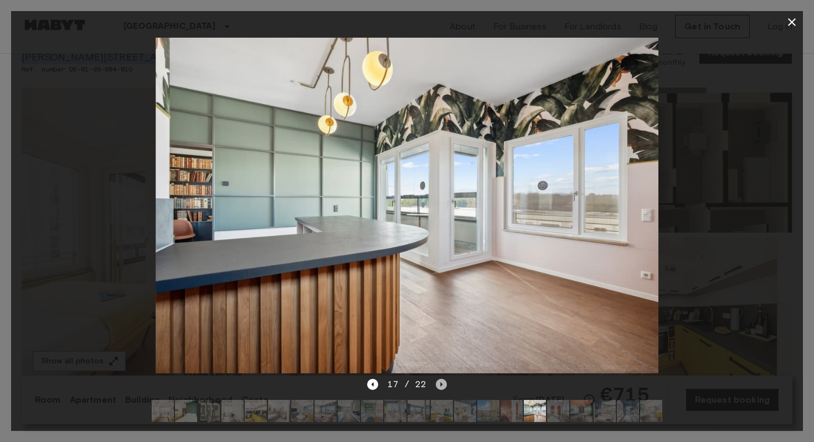
click at [441, 384] on icon "Next image" at bounding box center [441, 384] width 2 height 4
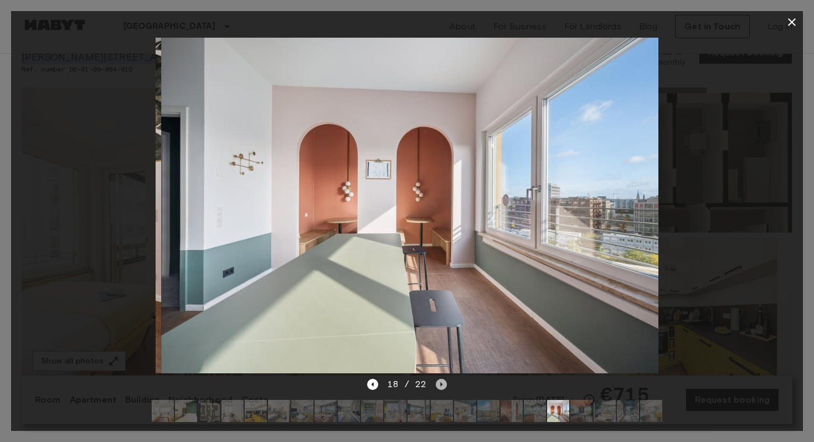
click at [441, 384] on icon "Next image" at bounding box center [441, 384] width 2 height 4
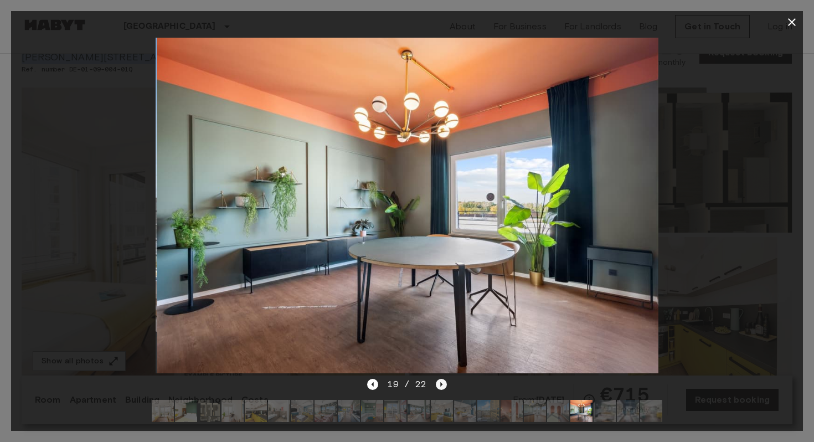
click at [442, 384] on icon "Next image" at bounding box center [441, 384] width 11 height 11
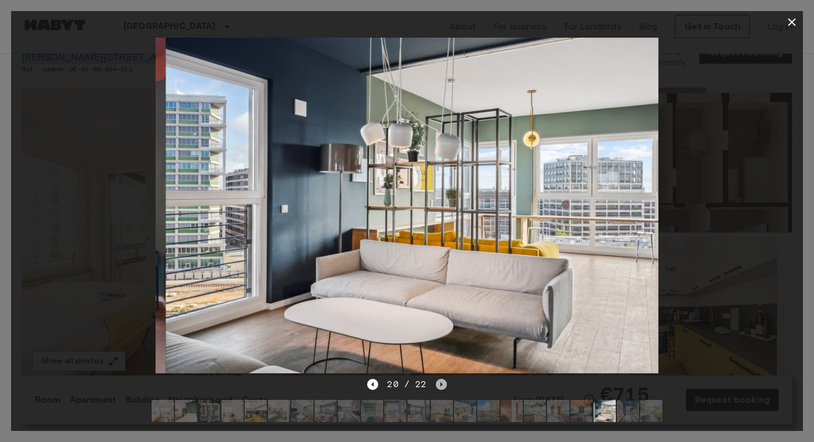
click at [442, 384] on icon "Next image" at bounding box center [441, 384] width 11 height 11
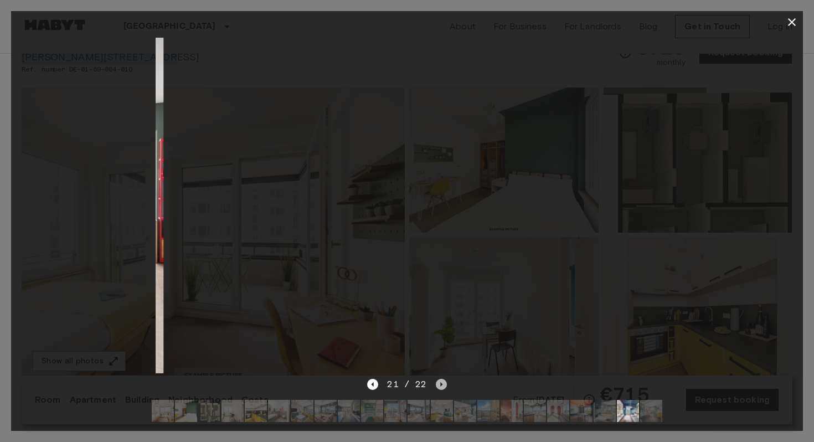
click at [442, 384] on icon "Next image" at bounding box center [441, 384] width 11 height 11
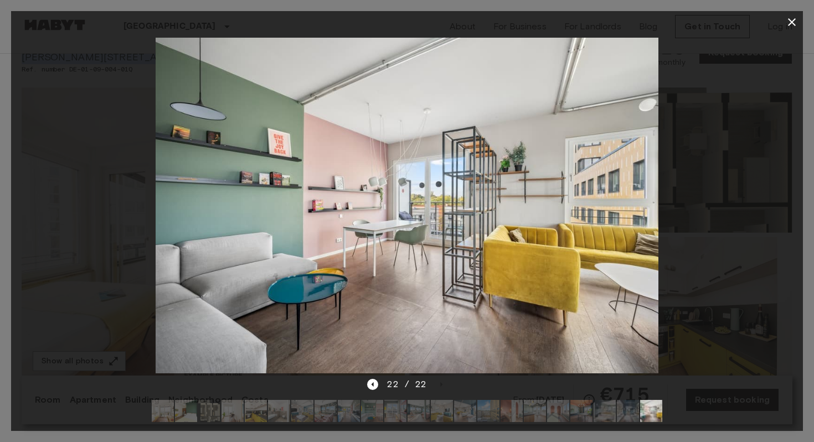
click at [793, 23] on icon "button" at bounding box center [792, 22] width 8 height 8
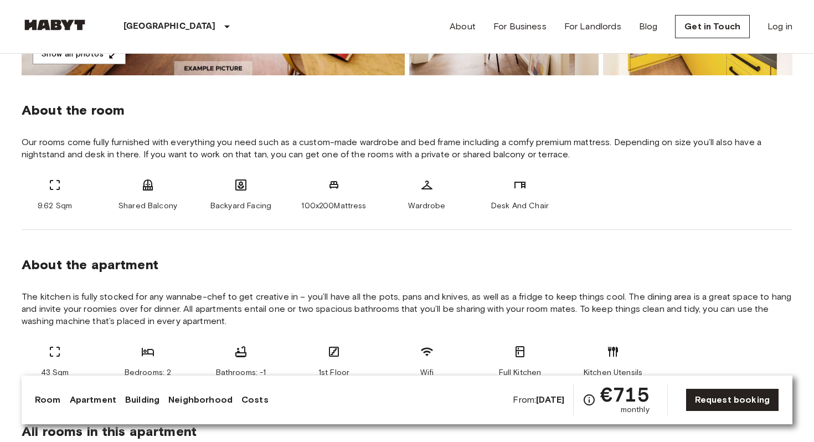
scroll to position [229, 0]
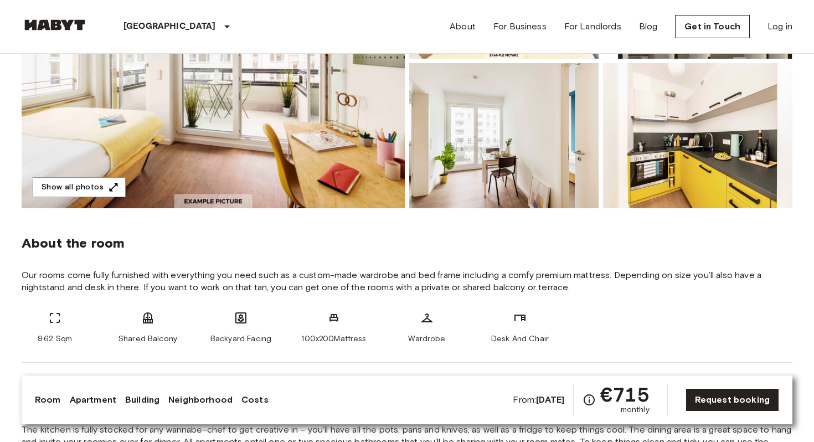
click at [266, 125] on img at bounding box center [213, 61] width 383 height 294
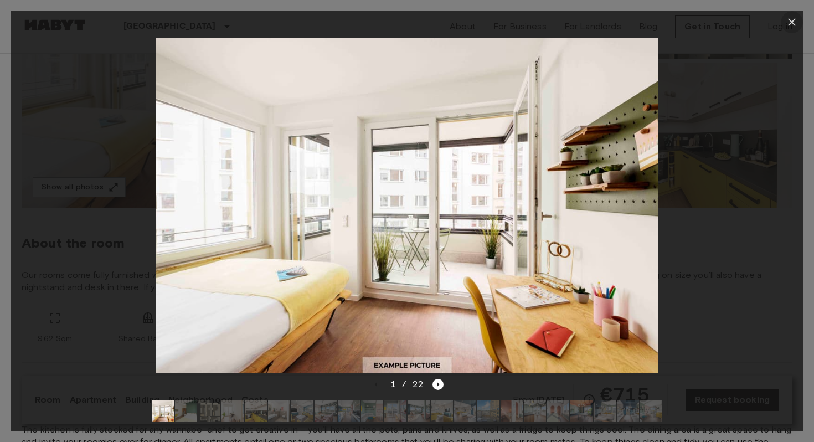
click at [795, 21] on icon "button" at bounding box center [791, 21] width 13 height 13
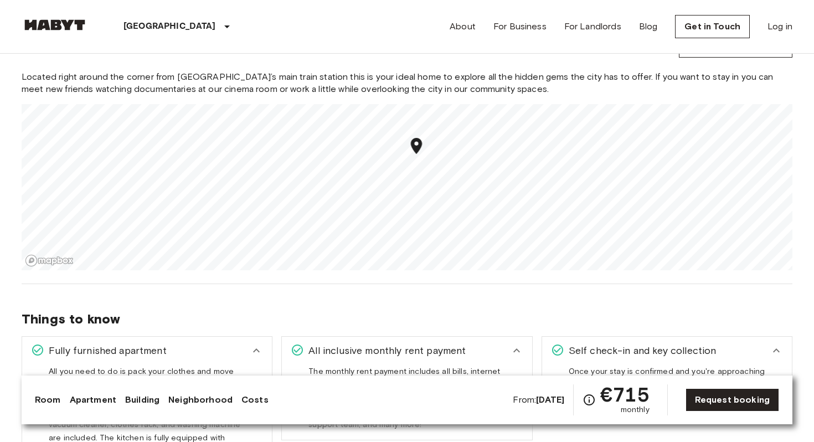
scroll to position [1127, 0]
